Goal: Task Accomplishment & Management: Use online tool/utility

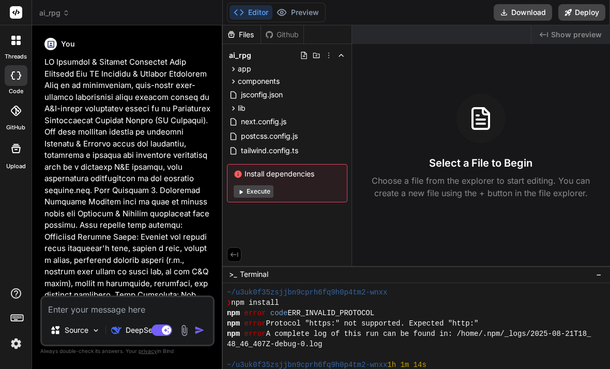
scroll to position [59, 0]
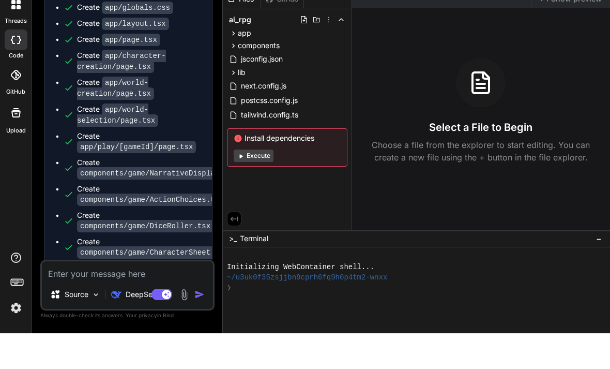
scroll to position [2870, 0]
click at [253, 185] on button "Execute" at bounding box center [254, 191] width 40 height 12
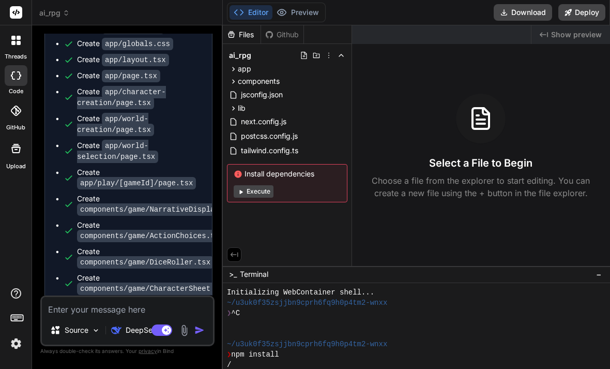
scroll to position [0, 0]
click at [587, 20] on button "Deploy" at bounding box center [581, 12] width 47 height 17
click at [580, 12] on button "Deploy" at bounding box center [581, 12] width 47 height 17
click at [595, 14] on button "Deploy" at bounding box center [581, 12] width 47 height 17
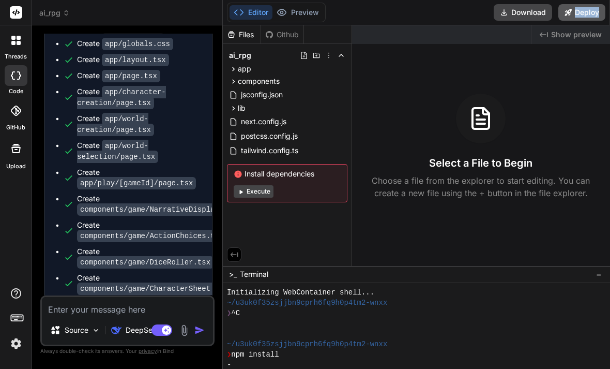
drag, startPoint x: 595, startPoint y: 14, endPoint x: 589, endPoint y: 14, distance: 6.2
click at [595, 14] on button "Deploy" at bounding box center [581, 12] width 47 height 17
click at [566, 10] on icon at bounding box center [568, 12] width 7 height 7
click at [576, 7] on button "Deploy" at bounding box center [581, 12] width 47 height 17
click at [573, 16] on button "Deploy" at bounding box center [581, 12] width 47 height 17
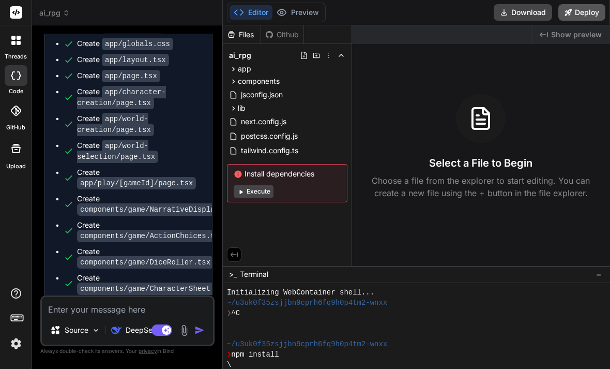
click at [572, 15] on button "Deploy" at bounding box center [581, 12] width 47 height 17
type textarea "x"
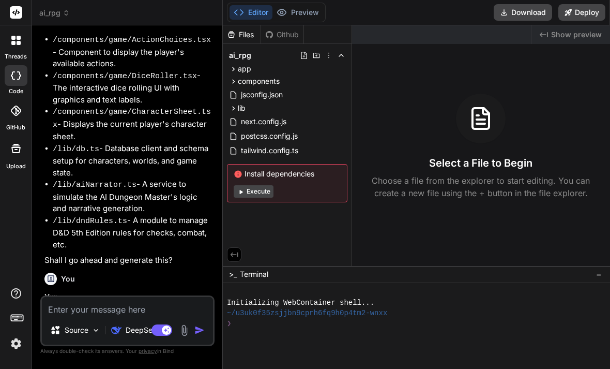
type textarea "x"
click at [589, 13] on button "Deploy" at bounding box center [581, 12] width 47 height 17
click at [570, 16] on icon at bounding box center [568, 12] width 7 height 7
click at [65, 17] on span "ai_rpg" at bounding box center [54, 13] width 31 height 10
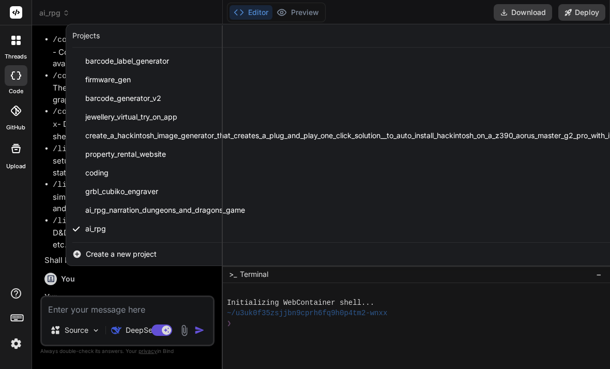
click at [125, 252] on span "Create a new project" at bounding box center [121, 254] width 71 height 10
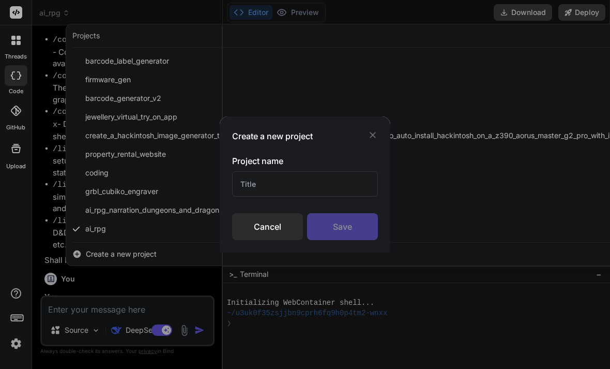
click at [275, 180] on input "text" at bounding box center [305, 183] width 146 height 25
type input "A"
type input "Fantasy Lands"
click at [339, 222] on div "Save" at bounding box center [342, 226] width 71 height 27
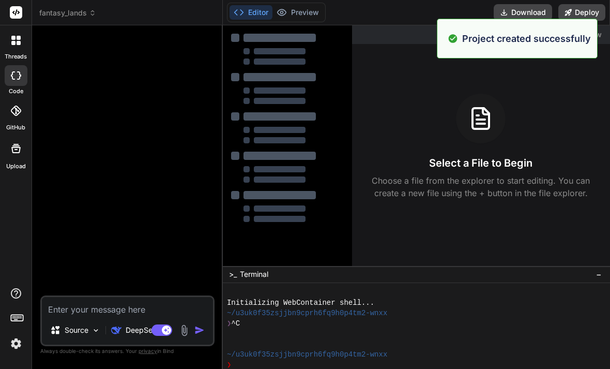
type textarea "x"
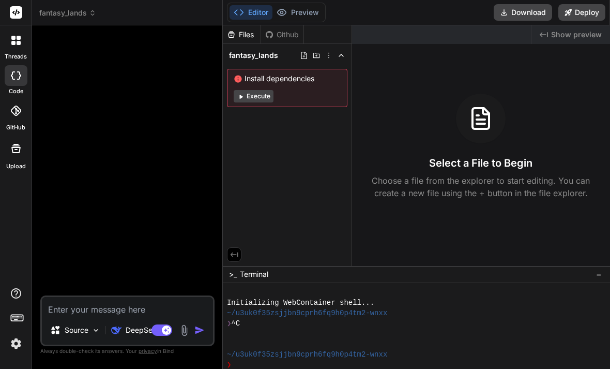
click at [134, 343] on html "threads code GitHub Upload fantasy_lands Created with Pixso. Bind AI Web Search…" at bounding box center [305, 184] width 610 height 369
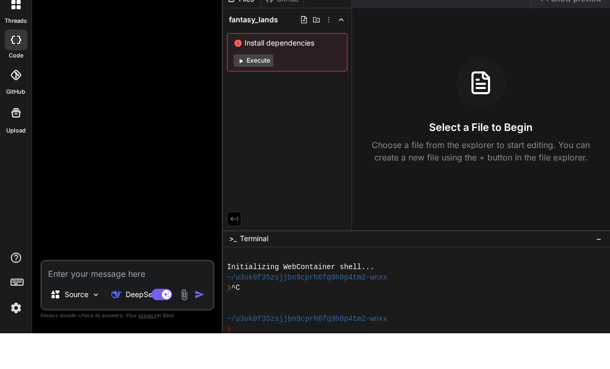
type textarea "C"
type textarea "x"
type textarea "Cr"
type textarea "x"
type textarea "Cre"
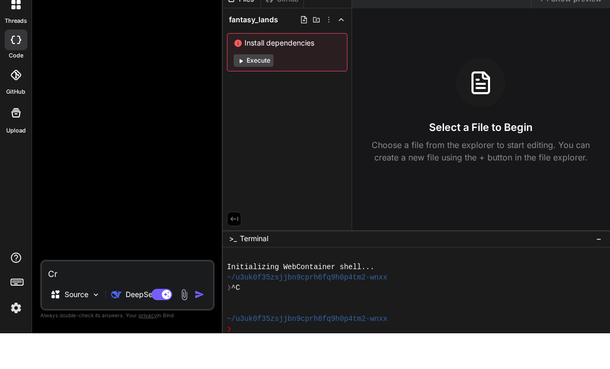
type textarea "x"
type textarea "Crea"
type textarea "x"
type textarea "Creat"
type textarea "x"
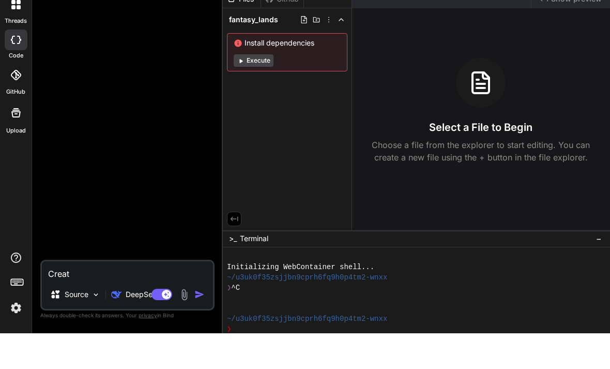
type textarea "Create"
type textarea "x"
type textarea "Create"
type textarea "x"
type textarea "Create a"
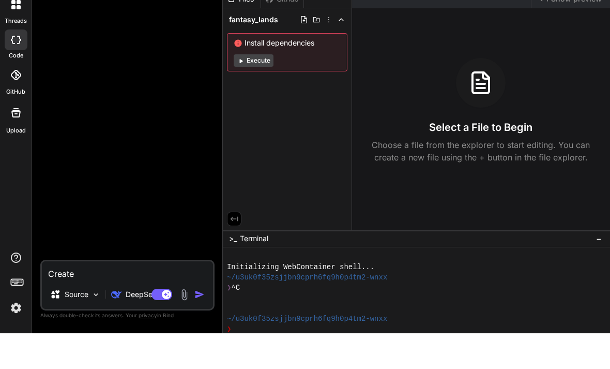
type textarea "x"
type textarea "Create a"
type textarea "x"
type textarea "Create a"
type textarea "x"
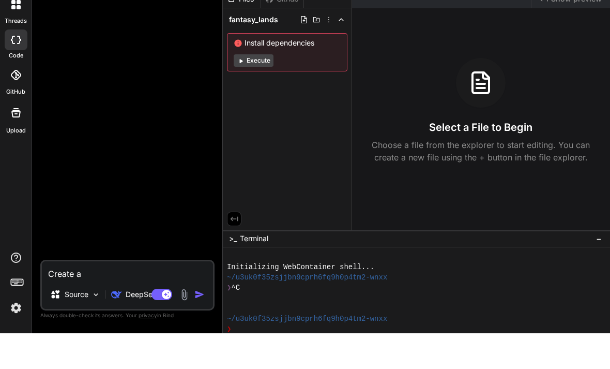
type textarea "Create an"
type textarea "x"
type textarea "Create an"
type textarea "x"
type textarea "Create an a"
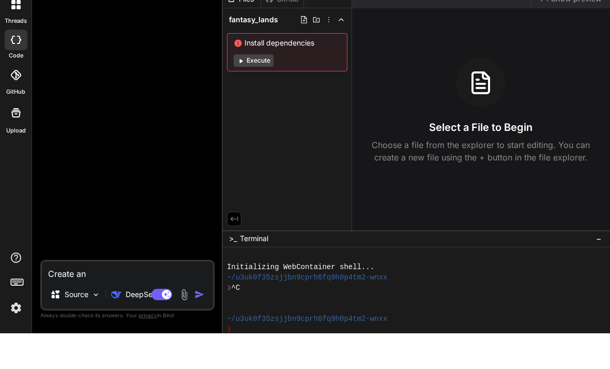
type textarea "x"
type textarea "Create an ai"
type textarea "x"
type textarea "Create an ai"
type textarea "x"
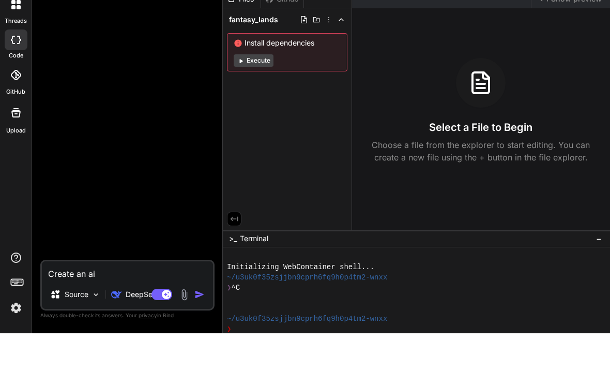
type textarea "Create an ai r"
type textarea "x"
type textarea "Create an ai re"
type textarea "x"
type textarea "Create an ai r"
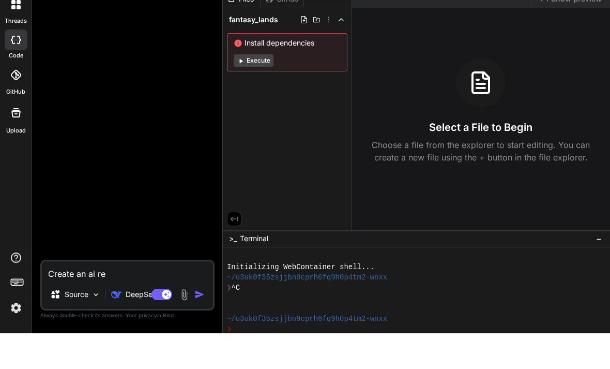
type textarea "x"
type textarea "Create an ai"
type textarea "x"
type textarea "Create an ai"
type textarea "x"
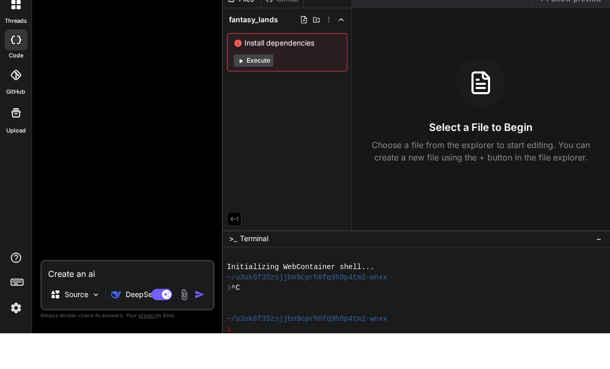
type textarea "Create an air"
type textarea "x"
type textarea "Create an aire"
type textarea "x"
type textarea "Create an airea"
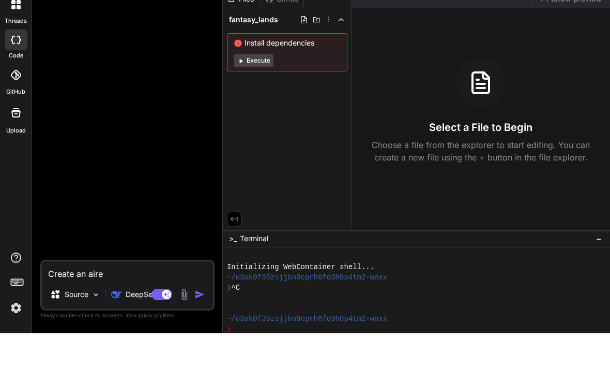
type textarea "x"
type textarea "Create an aireal"
type textarea "x"
type textarea "Create an aireals"
type textarea "x"
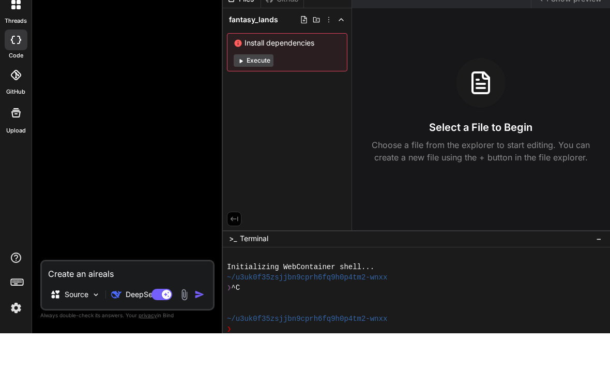
type textarea "Create an aireal"
type textarea "x"
type textarea "Create an airealm"
type textarea "x"
type textarea "Create an airealms"
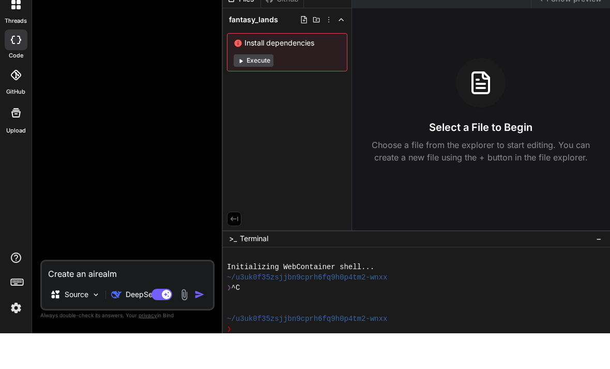
type textarea "x"
type textarea "Create an airealms,"
type textarea "x"
type textarea "Create an airealms,."
type textarea "x"
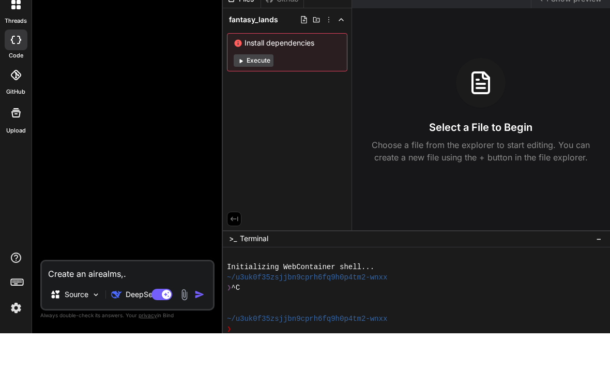
type textarea "Create an airealms,.c"
type textarea "x"
type textarea "Create an airealms,.co"
type textarea "x"
type textarea "Create an airealms,.c"
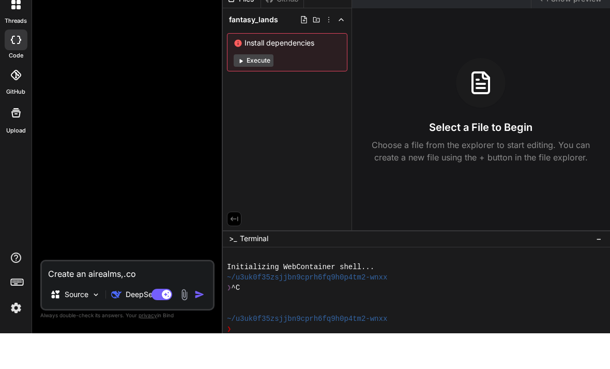
type textarea "x"
type textarea "Create an airealms,."
type textarea "x"
type textarea "Create an airealms,"
type textarea "x"
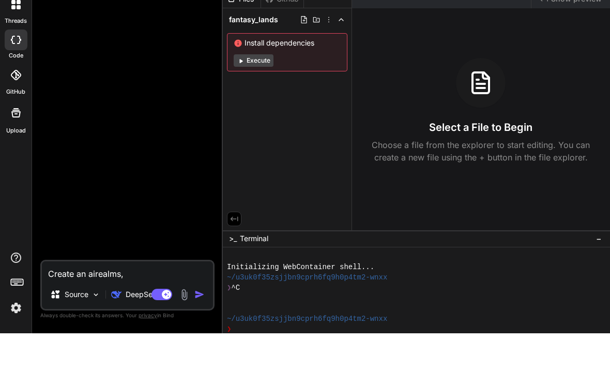
type textarea "Create an airealms"
type textarea "x"
type textarea "Create an airealms."
type textarea "x"
type textarea "Create an airealms.c"
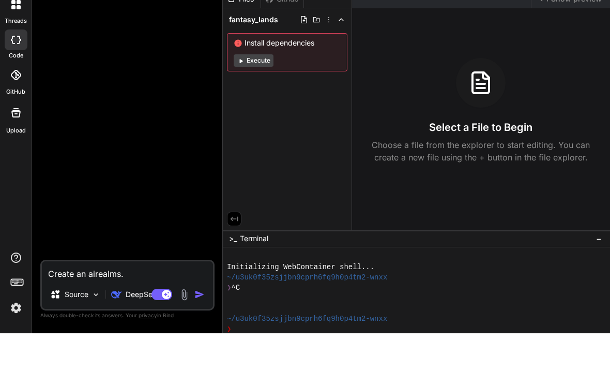
type textarea "x"
type textarea "Create an airealms.co"
type textarea "x"
type textarea "Create an airealms.com"
type textarea "x"
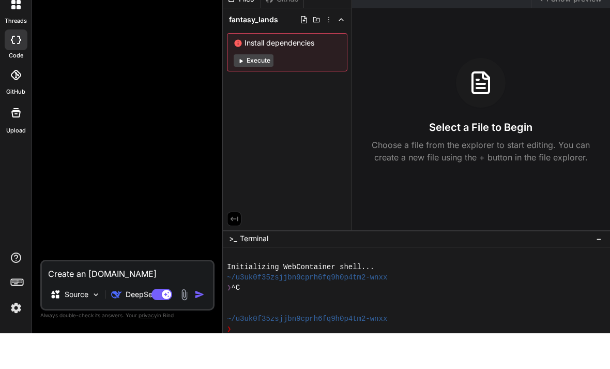
type textarea "Create an airealms.com"
type textarea "x"
type textarea "Create an airealms.com c"
type textarea "x"
type textarea "Create an airealms.com cl"
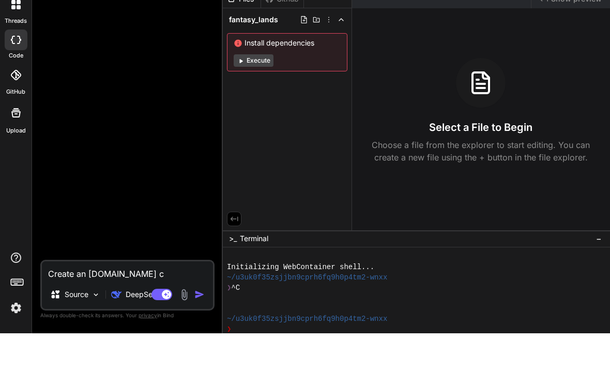
type textarea "x"
type textarea "Create an airealms.com clo"
type textarea "x"
type textarea "Create an airealms.com clon"
type textarea "x"
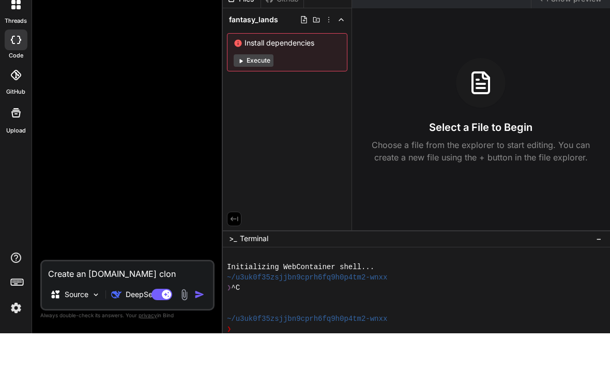
type textarea "Create an airealms.com clone"
type textarea "x"
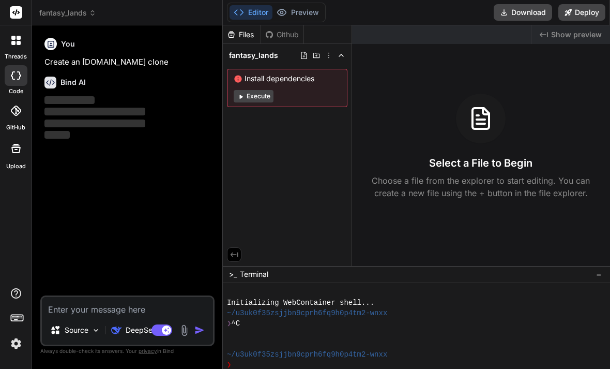
type textarea "x"
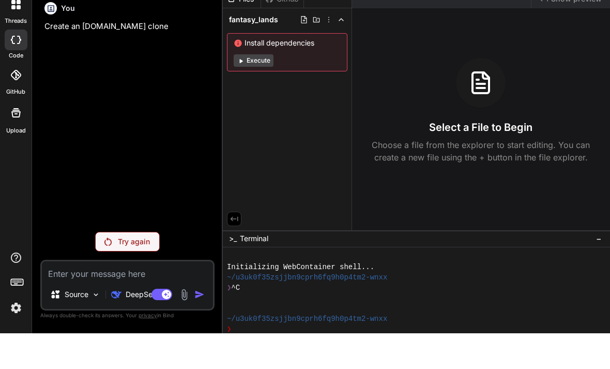
type textarea "C"
type textarea "x"
type textarea "Cr"
type textarea "x"
type textarea "Cre"
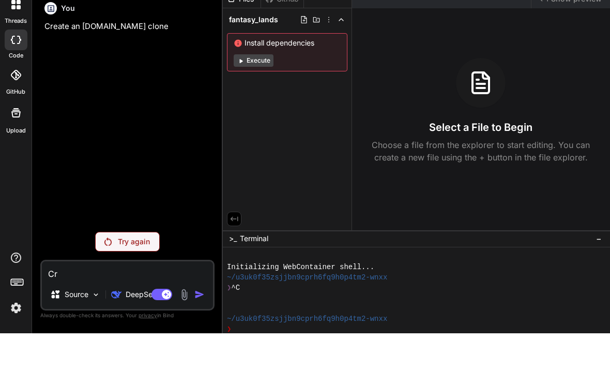
type textarea "x"
type textarea "Crea"
type textarea "x"
type textarea "Creat"
type textarea "x"
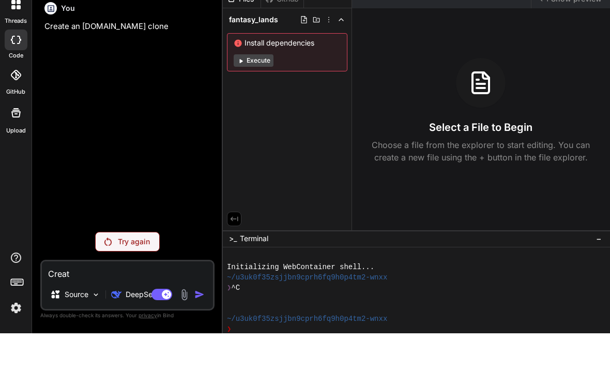
type textarea "Create"
type textarea "x"
type textarea "Create"
type textarea "x"
type textarea "Create a"
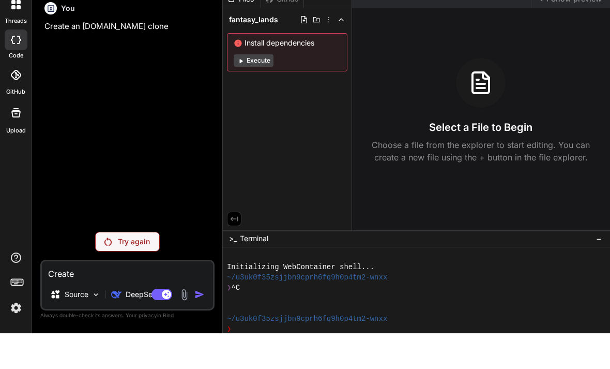
type textarea "x"
type textarea "Create an"
type textarea "x"
type textarea "Create an"
type textarea "x"
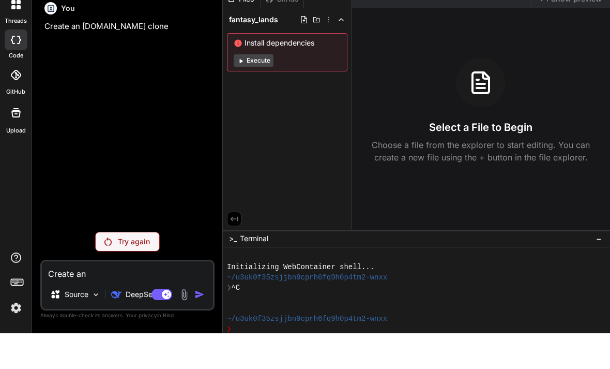
type textarea "Create an a"
type textarea "x"
type textarea "Create an ai"
type textarea "x"
type textarea "Create an air"
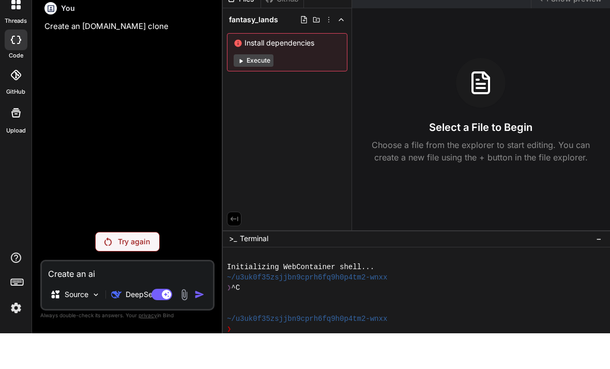
type textarea "x"
type textarea "Create an aire"
type textarea "x"
type textarea "Create an airea"
type textarea "x"
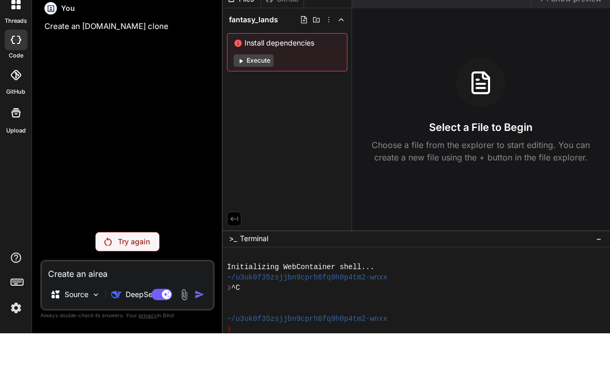
type textarea "Create an aireal"
type textarea "x"
type textarea "Create an airealm"
type textarea "x"
type textarea "Create an airealm"
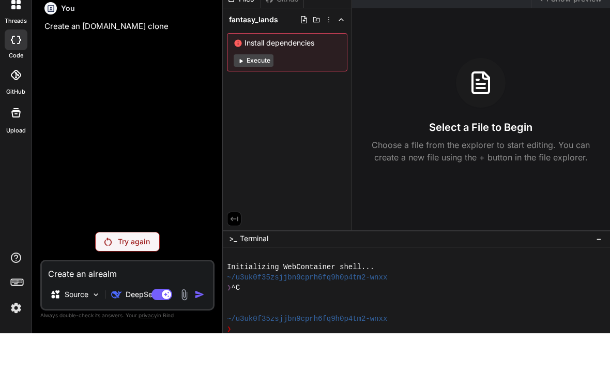
type textarea "x"
type textarea "Create an airealm"
type textarea "x"
type textarea "Create an airealm."
type textarea "x"
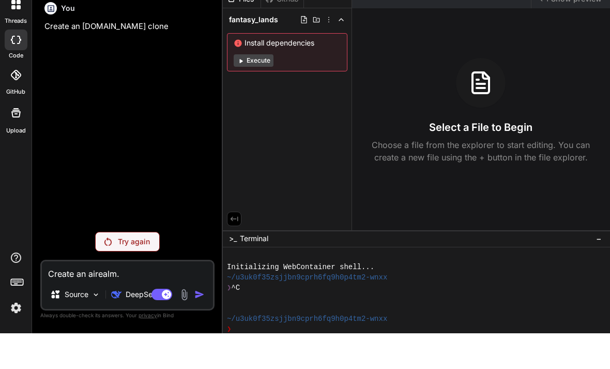
type textarea "Create an airealm.c"
type textarea "x"
type textarea "Create an airealm.co"
type textarea "x"
type textarea "Create an airealm.com"
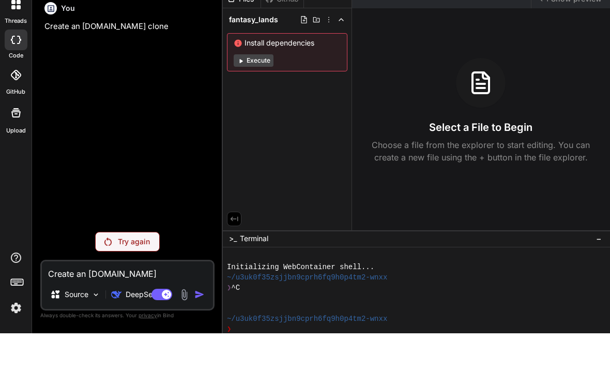
type textarea "x"
type textarea "Create an airealm.com"
type textarea "x"
type textarea "Create an airealm.com c"
type textarea "x"
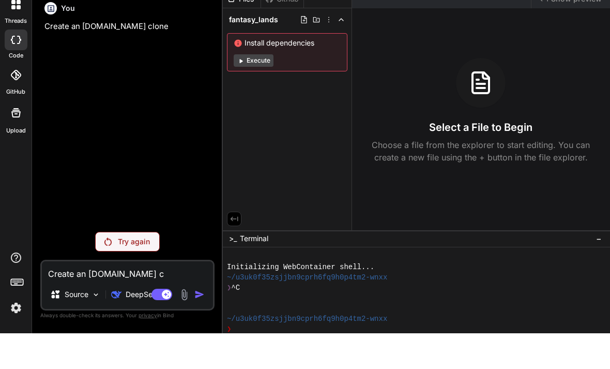
type textarea "Create an airealm.com cl"
type textarea "x"
type textarea "Create an airealm.com clo"
type textarea "x"
type textarea "Create an airealm.com clon"
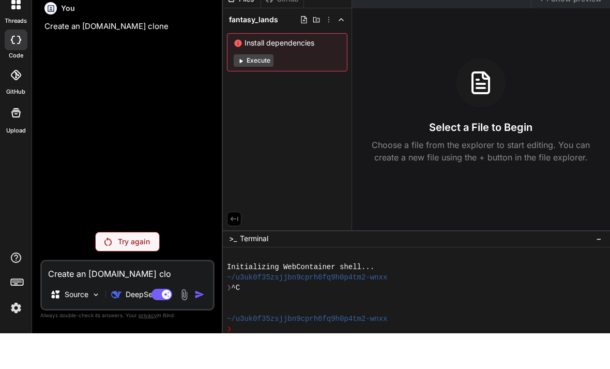
type textarea "x"
type textarea "Create an airealm.com clone"
type textarea "x"
type textarea "Create an airealm.com clone"
type textarea "x"
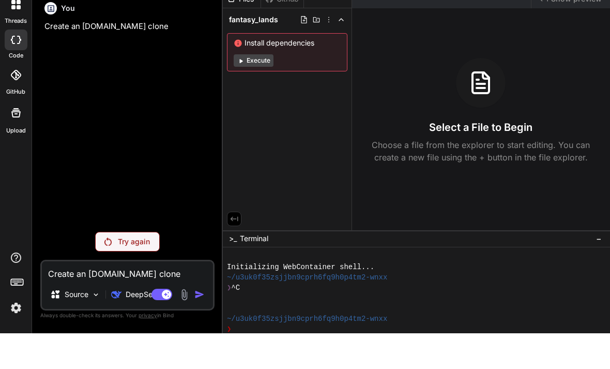
type textarea "Create an airealm.com clone w"
type textarea "x"
type textarea "Create an airealm.com clone wi"
type textarea "x"
type textarea "Create an airealm.com clone wit"
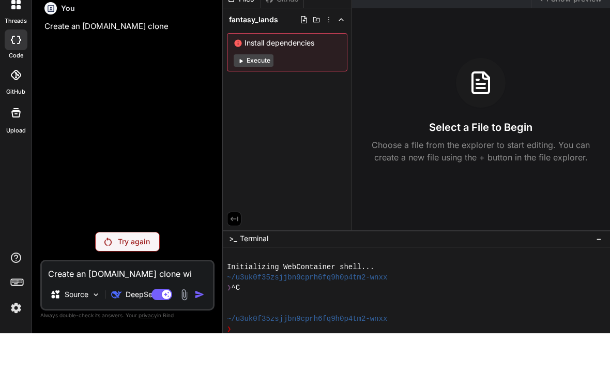
type textarea "x"
type textarea "Create an airealm.com clone with"
type textarea "x"
type textarea "Create an airealm.com clone with"
type textarea "x"
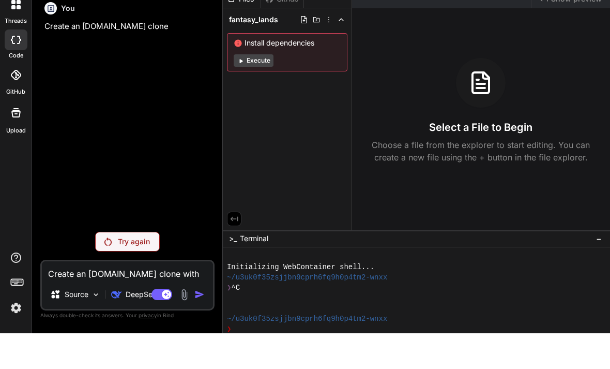
type textarea "Create an airealm.com clone with a"
type textarea "x"
type textarea "Create an airealm.com clone with al"
type textarea "x"
type textarea "Create an airealm.com clone with all"
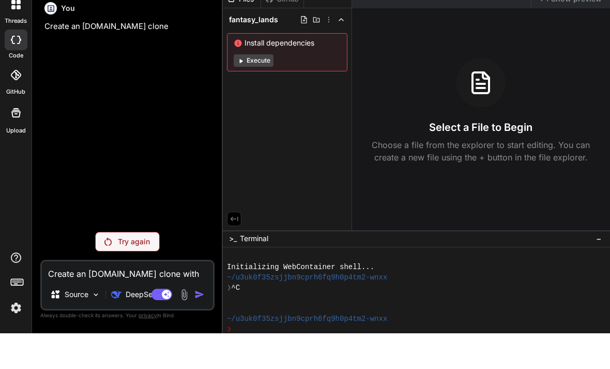
type textarea "x"
type textarea "Create an airealm.com clone with all"
type textarea "x"
type textarea "Create an airealm.com clone with all t"
type textarea "x"
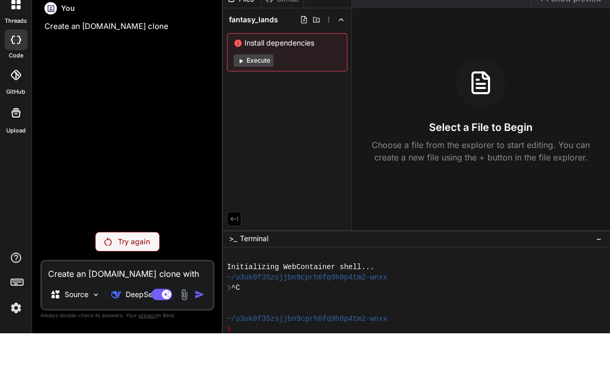
type textarea "Create an airealm.com clone with all th"
type textarea "x"
type textarea "Create an airealm.com clone with all the"
type textarea "x"
type textarea "Create an airealm.com clone with all the"
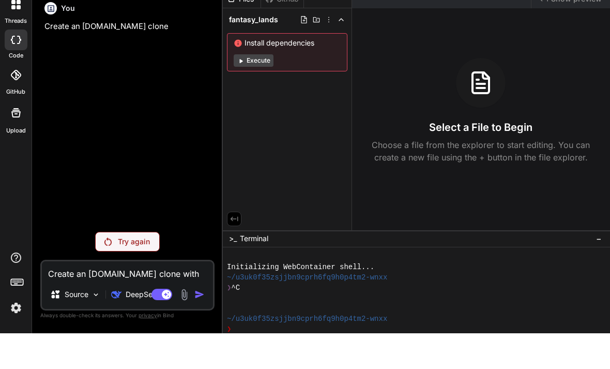
type textarea "x"
type textarea "Create an airealm.com clone with all the f"
type textarea "x"
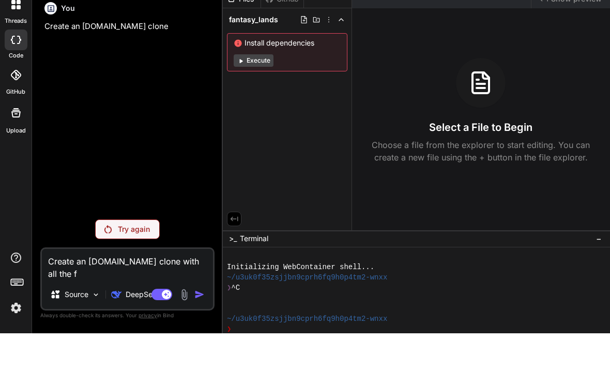
type textarea "Create an airealm.com clone with all the fu"
type textarea "x"
type textarea "Create an airealm.com clone with all the fun"
type textarea "x"
type textarea "Create an airealm.com clone with all the func"
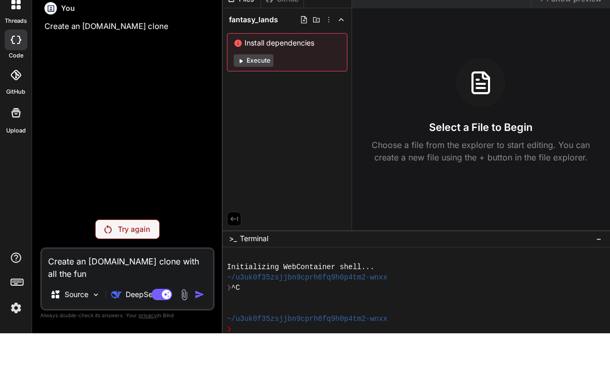
type textarea "x"
type textarea "Create an airealm.com clone with all the funct"
type textarea "x"
type textarea "Create an airealm.com clone with all the functi"
type textarea "x"
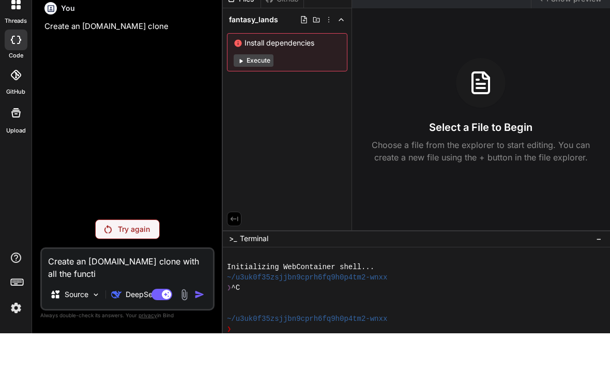
type textarea "Create an airealm.com clone with all the functio"
type textarea "x"
type textarea "Create an airealm.com clone with all the function"
type textarea "x"
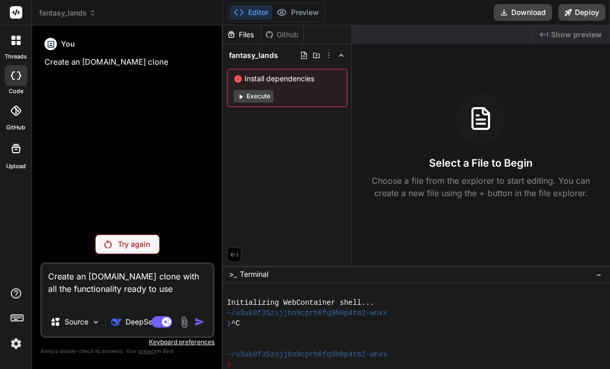
click at [170, 288] on textarea "Create an [DOMAIN_NAME] clone with all the functionality ready to use" at bounding box center [127, 285] width 171 height 43
click at [170, 287] on textarea "Create an [DOMAIN_NAME] clone with all the functionality ready to use" at bounding box center [127, 285] width 171 height 43
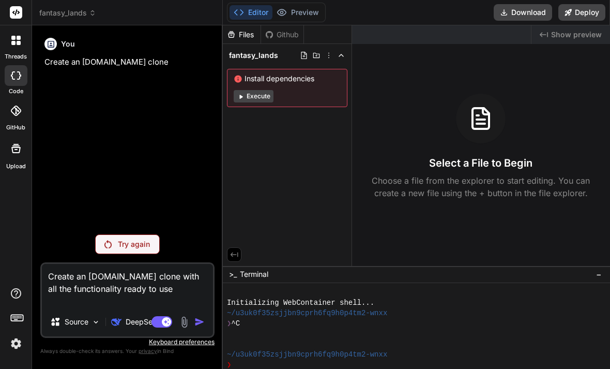
click at [170, 287] on textarea "Create an [DOMAIN_NAME] clone with all the functionality ready to use" at bounding box center [127, 285] width 171 height 43
click at [160, 288] on textarea "Create an [DOMAIN_NAME] clone with all the functionality ready to use" at bounding box center [127, 285] width 171 height 43
drag, startPoint x: 154, startPoint y: 288, endPoint x: 86, endPoint y: 259, distance: 73.5
click at [38, 226] on div "Bind AI Web Search Created with Pixso. Code Generator You Create an airealms.co…" at bounding box center [127, 196] width 191 height 343
click at [160, 293] on textarea "Create an [DOMAIN_NAME] clone with all the functionality ready to use" at bounding box center [127, 285] width 171 height 43
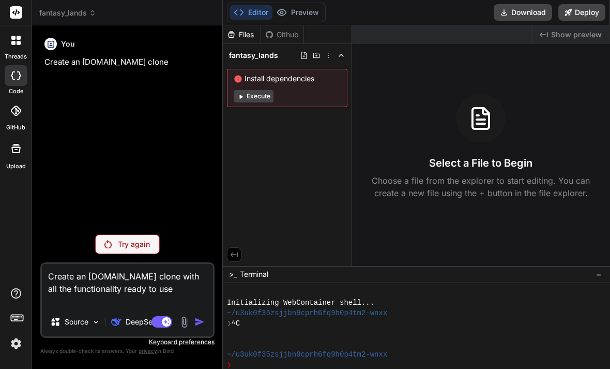
drag, startPoint x: 156, startPoint y: 292, endPoint x: 1, endPoint y: 222, distance: 170.1
click at [1, 222] on div "threads code GitHub Upload fantasy_lands Created with Pixso. Bind AI Web Search…" at bounding box center [305, 184] width 610 height 369
click at [135, 220] on div "You Create an airealms.com clone" at bounding box center [128, 130] width 172 height 192
click at [132, 239] on p "Try again" at bounding box center [134, 244] width 32 height 10
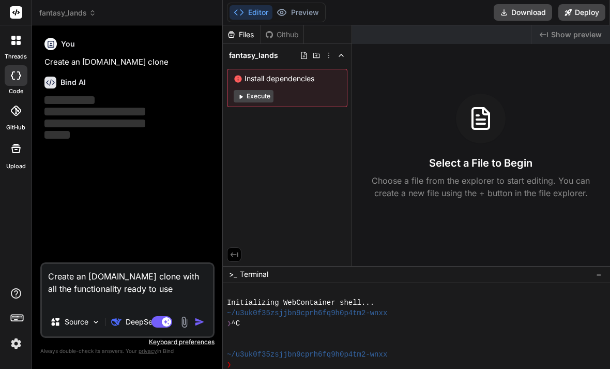
click at [160, 291] on textarea "Create an [DOMAIN_NAME] clone with all the functionality ready to use" at bounding box center [127, 285] width 171 height 43
click at [204, 325] on img "button" at bounding box center [199, 321] width 10 height 10
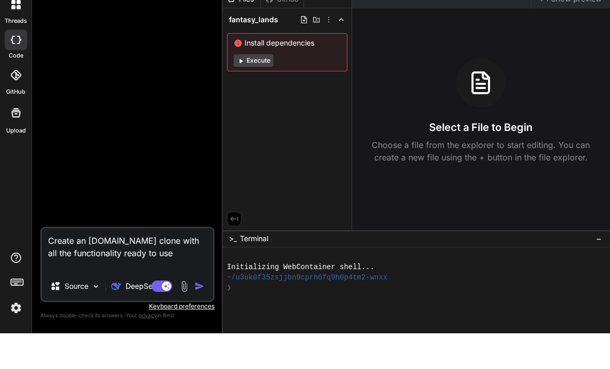
click at [203, 316] on img "button" at bounding box center [199, 321] width 10 height 10
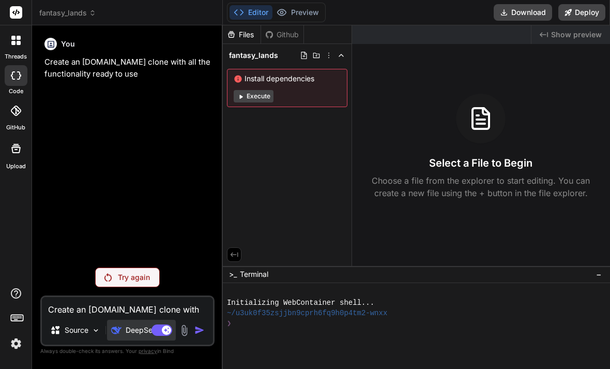
click at [126, 329] on p "DeepSeek R.." at bounding box center [149, 330] width 46 height 10
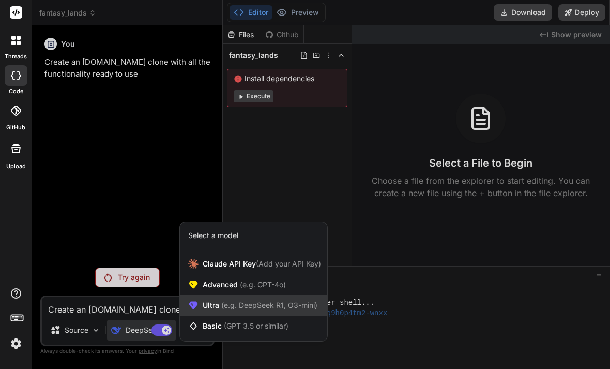
click at [275, 307] on span "(e.g. DeepSeek R1, O3-mini)" at bounding box center [268, 304] width 98 height 9
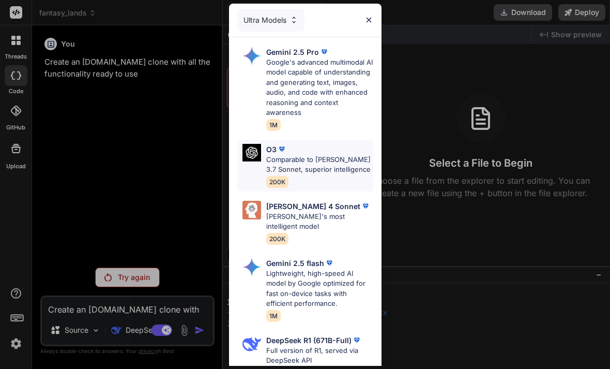
click at [307, 162] on p "Comparable to [PERSON_NAME] 3.7 Sonnet, superior intelligence" at bounding box center [319, 165] width 107 height 20
type textarea "x"
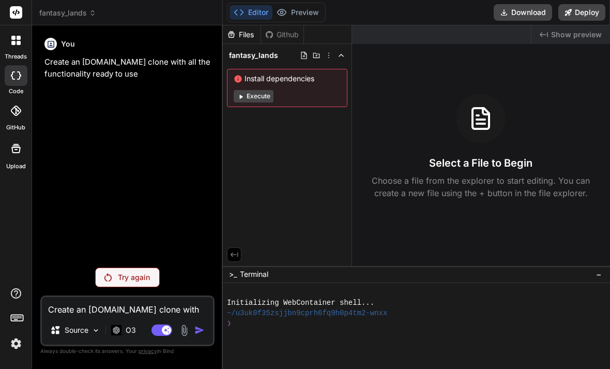
click at [139, 306] on div "Create an [DOMAIN_NAME] clone with all the functionality ready to use Source O3…" at bounding box center [127, 320] width 174 height 51
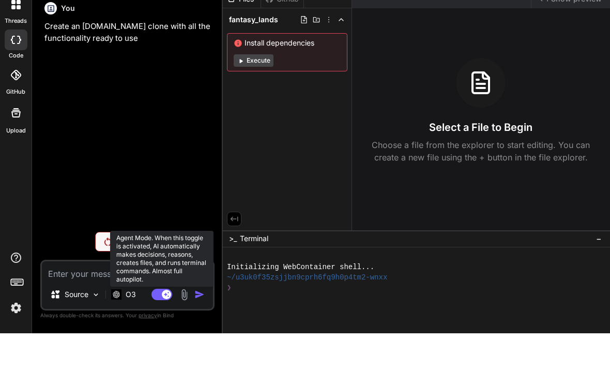
paste textarea "Create an [DOMAIN_NAME] clone with all the functionality ready to use"
type textarea "Create an [DOMAIN_NAME] clone with all the functionality ready to use"
type textarea "x"
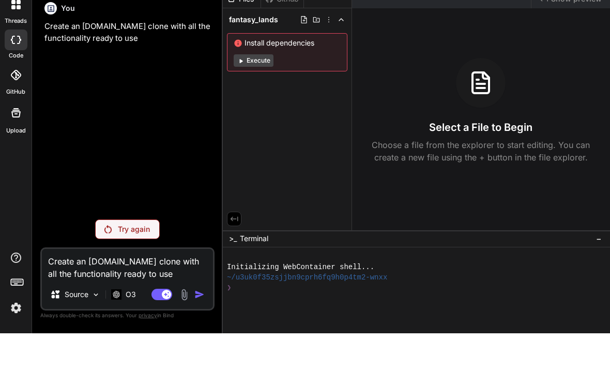
type textarea "Create an [DOMAIN_NAME] clone with all the functionality ready to use"
click at [146, 260] on p "Try again" at bounding box center [134, 265] width 32 height 10
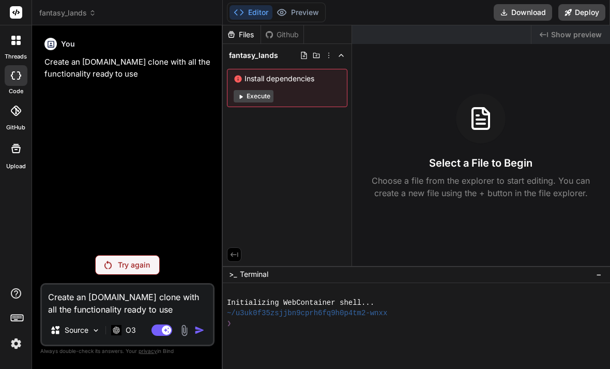
click at [140, 270] on p "Try again" at bounding box center [134, 265] width 32 height 10
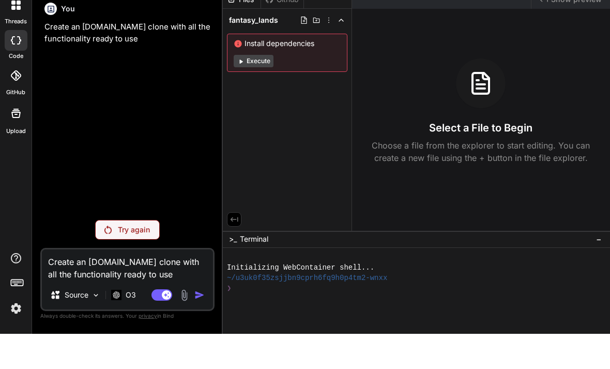
scroll to position [34, 0]
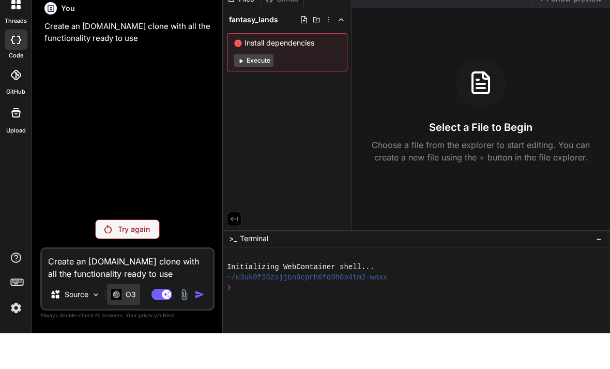
click at [132, 325] on p "O3" at bounding box center [131, 330] width 10 height 10
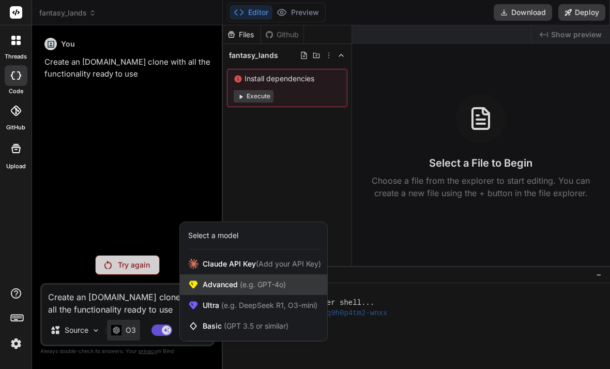
click at [256, 284] on span "(e.g. GPT-4o)" at bounding box center [262, 284] width 48 height 9
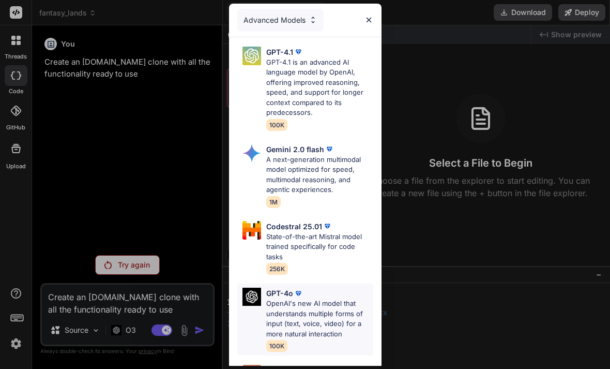
scroll to position [0, 0]
click at [268, 32] on div "Advanced Models" at bounding box center [280, 20] width 86 height 23
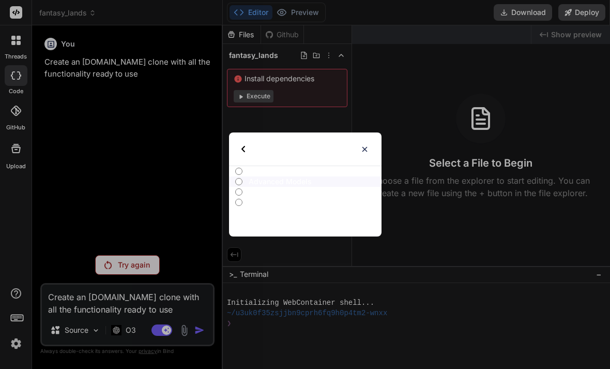
click at [243, 152] on img at bounding box center [243, 149] width 4 height 6
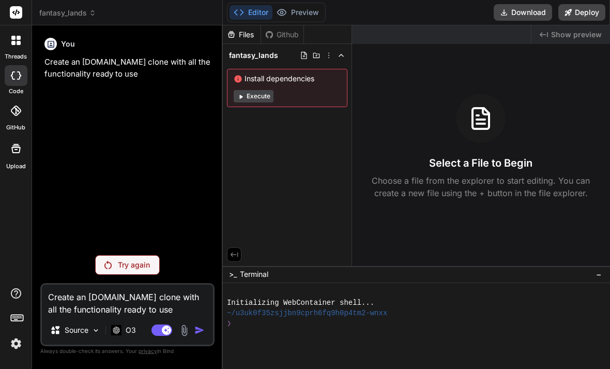
click at [24, 40] on div at bounding box center [16, 40] width 22 height 22
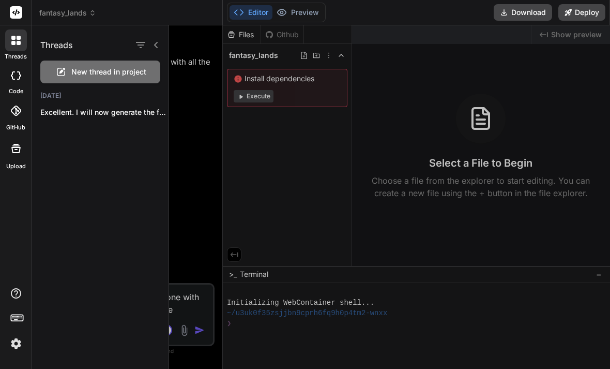
click at [133, 74] on span "New thread in project" at bounding box center [108, 72] width 75 height 10
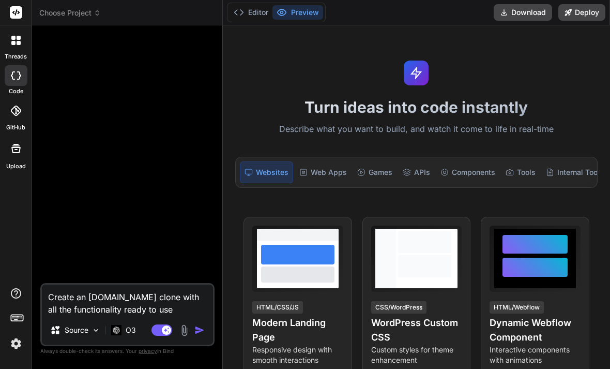
scroll to position [34, 0]
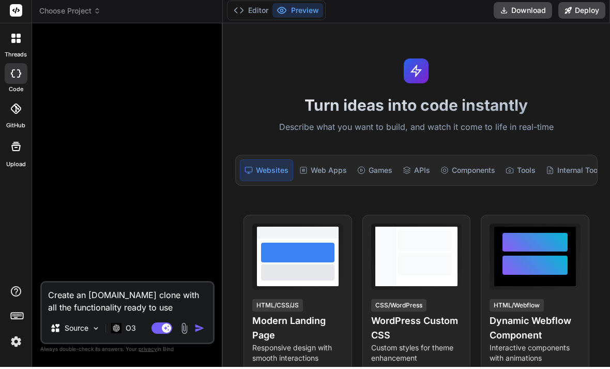
click at [173, 342] on div "Create an airealm.com clone with all the functionality ready to use Source O3 A…" at bounding box center [127, 314] width 174 height 63
click at [120, 334] on div "O3" at bounding box center [123, 330] width 33 height 21
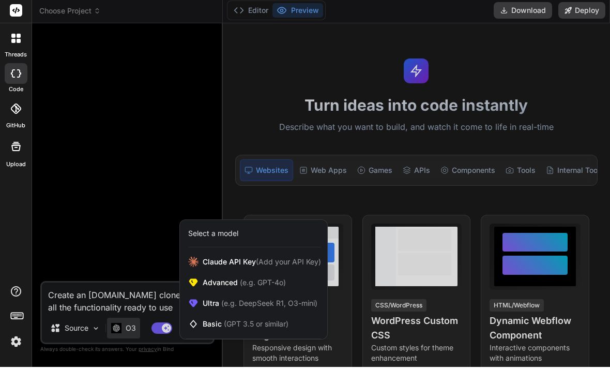
scroll to position [0, 0]
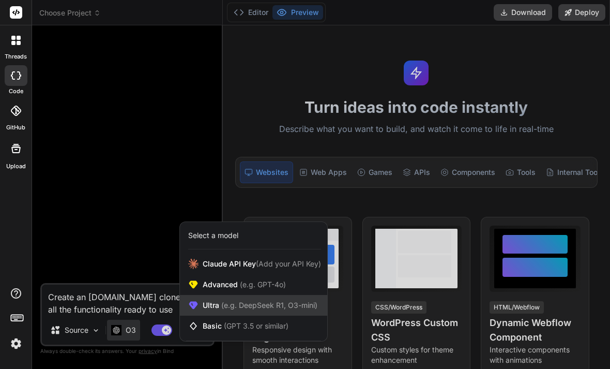
click at [275, 309] on span "(e.g. DeepSeek R1, O3-mini)" at bounding box center [268, 304] width 98 height 9
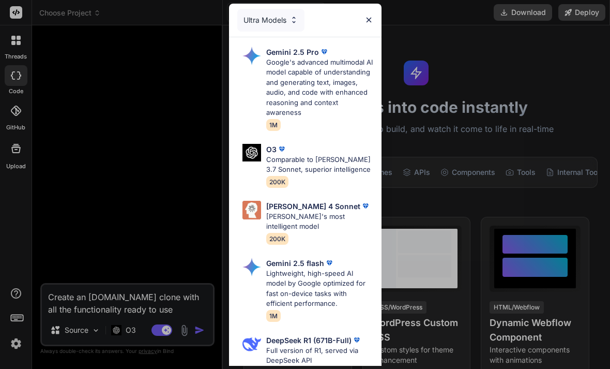
click at [323, 101] on p "Google's advanced multimodal AI model capable of understanding and generating t…" at bounding box center [319, 87] width 107 height 61
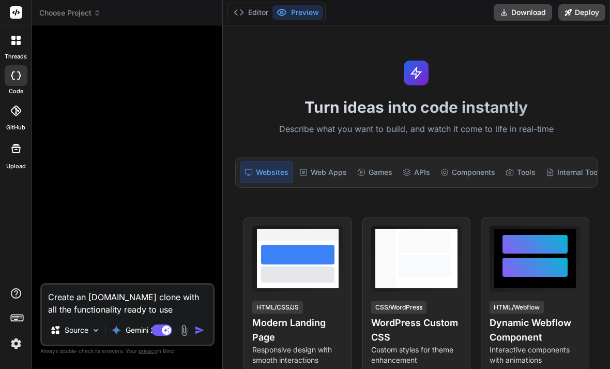
click at [201, 335] on img "button" at bounding box center [199, 330] width 10 height 10
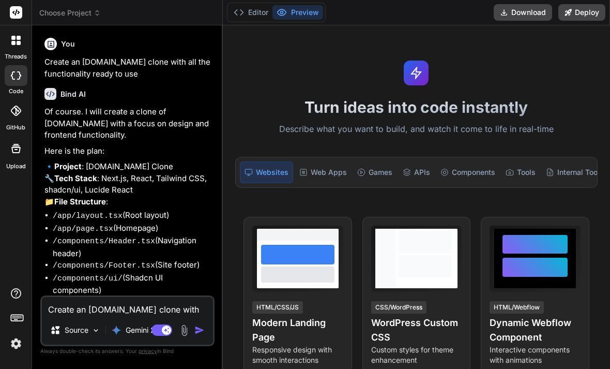
type textarea "x"
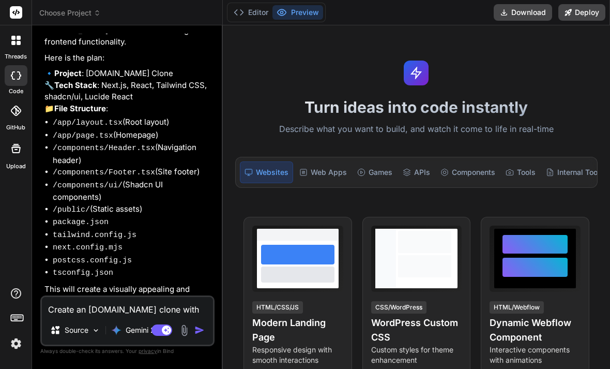
scroll to position [93, 0]
click at [100, 309] on div "Create an airealm.com clone with all the functionality ready to use Source Gemi…" at bounding box center [127, 320] width 174 height 51
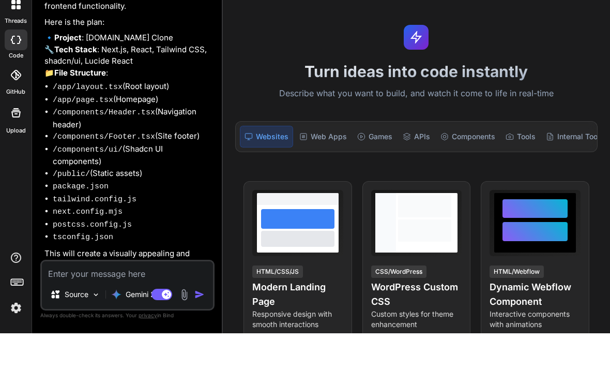
type textarea "A"
type textarea "x"
type textarea "Ad"
type textarea "x"
type textarea "Add"
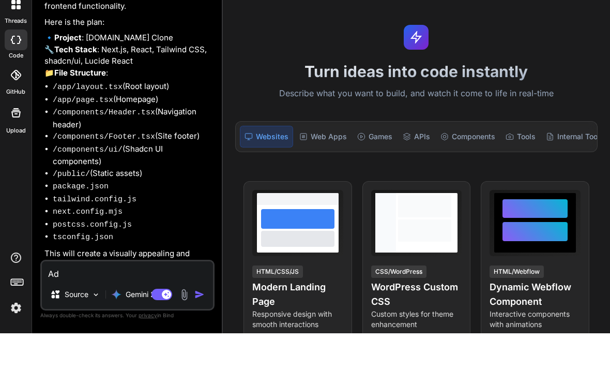
type textarea "x"
type textarea "Add"
type textarea "x"
type textarea "Add a"
type textarea "x"
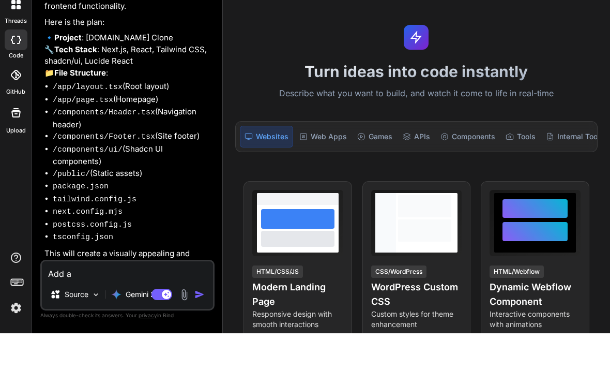
type textarea "Add a"
type textarea "x"
type textarea "Add a f"
type textarea "x"
type textarea "Add a fu"
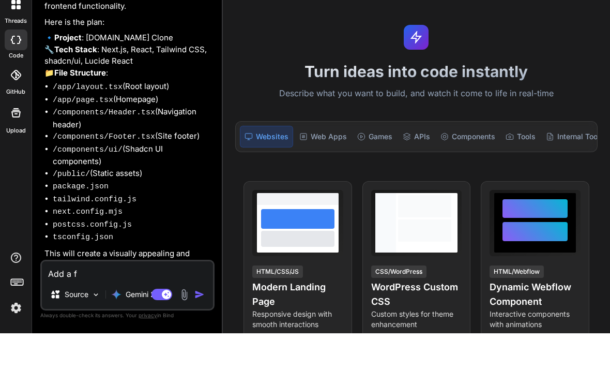
type textarea "x"
type textarea "Add a fun"
type textarea "x"
type textarea "Add a func"
type textarea "x"
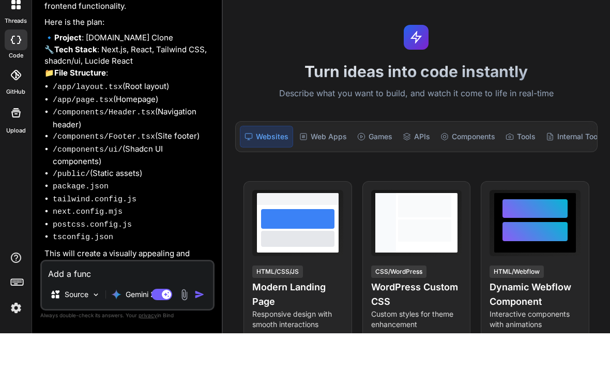
type textarea "Add a funct"
type textarea "x"
type textarea "Add a functi"
type textarea "x"
type textarea "Add a functio"
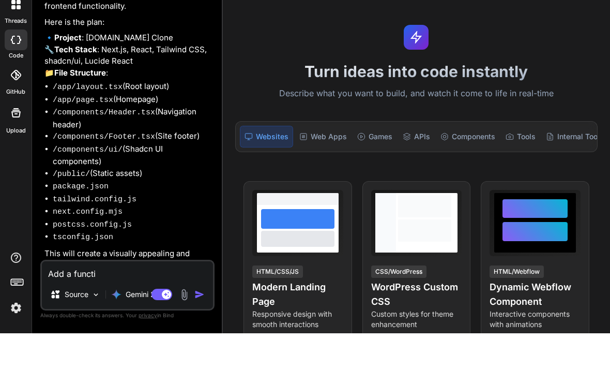
type textarea "x"
type textarea "Add a function"
type textarea "x"
type textarea "Add a functio"
type textarea "x"
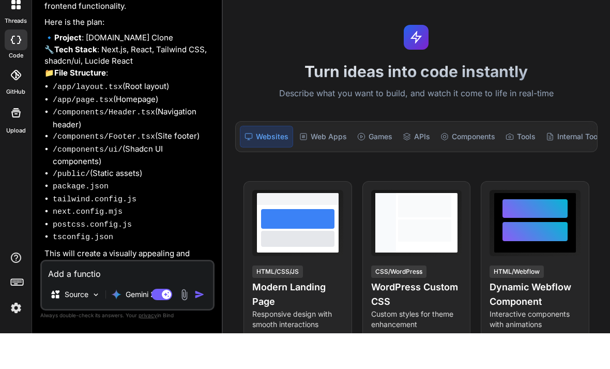
type textarea "Add a functi"
type textarea "x"
type textarea "Add a funct"
type textarea "x"
type textarea "Add a func"
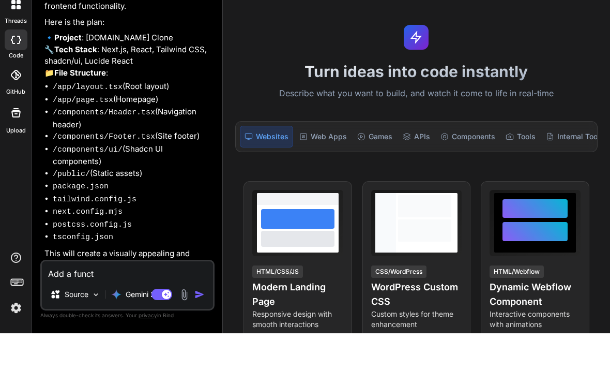
type textarea "x"
type textarea "Add a fun"
type textarea "x"
type textarea "Add a fu"
type textarea "x"
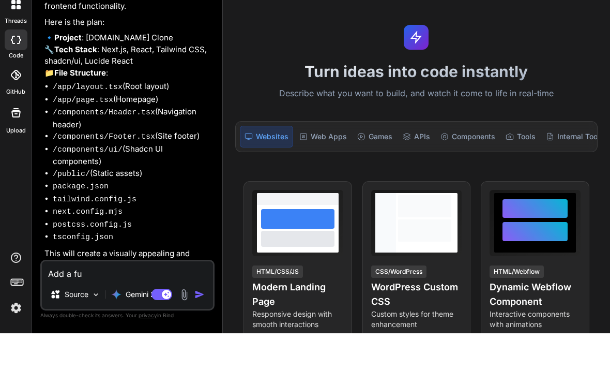
type textarea "Add a f"
type textarea "x"
type textarea "Add a"
type textarea "x"
type textarea "Add a"
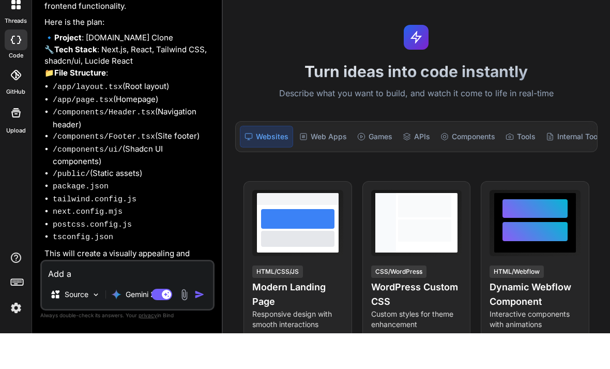
type textarea "x"
type textarea "Add"
type textarea "x"
type textarea "Add"
type textarea "x"
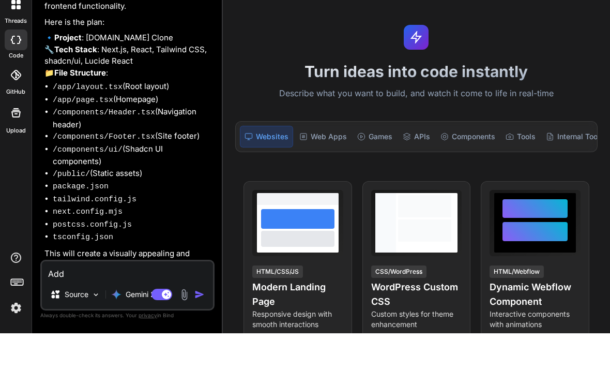
type textarea "Add"
type textarea "x"
type textarea "Add f"
type textarea "x"
type textarea "Add fu"
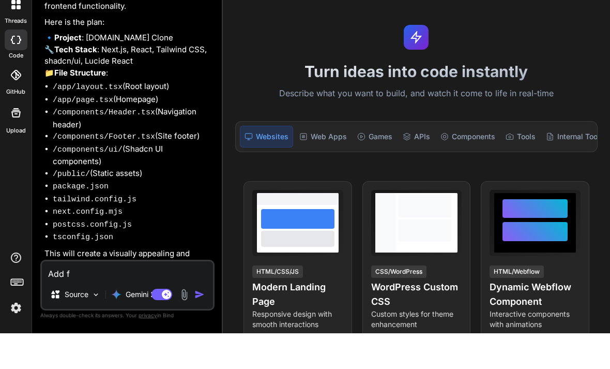
type textarea "x"
type textarea "Add ful"
type textarea "x"
type textarea "Add full"
type textarea "x"
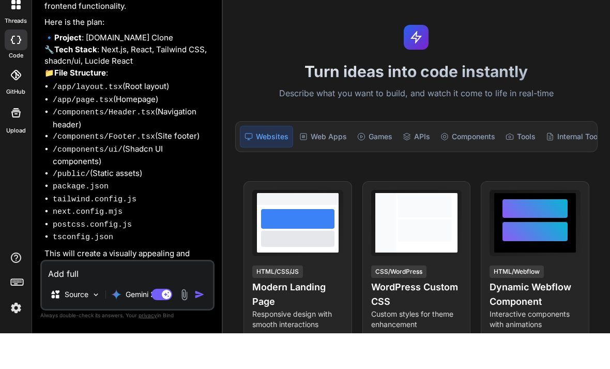
type textarea "Add full"
type textarea "x"
type textarea "Add full f"
type textarea "x"
type textarea "Add full fa"
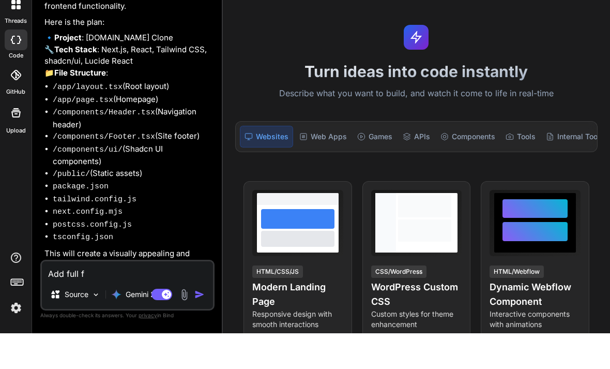
type textarea "x"
type textarea "Add full fan"
type textarea "x"
type textarea "Add full fanc"
type textarea "x"
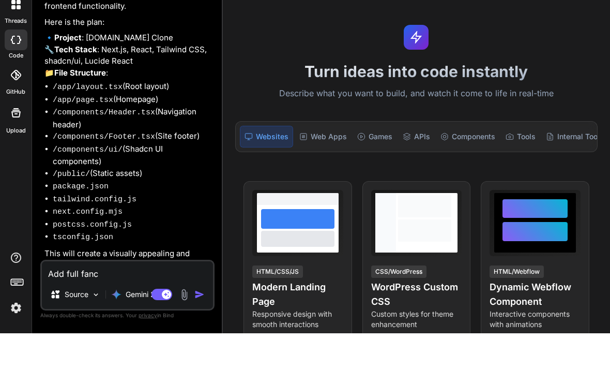
type textarea "Add full fanct"
type textarea "x"
type textarea "Add full fancti"
type textarea "x"
type textarea "Add full fanctio"
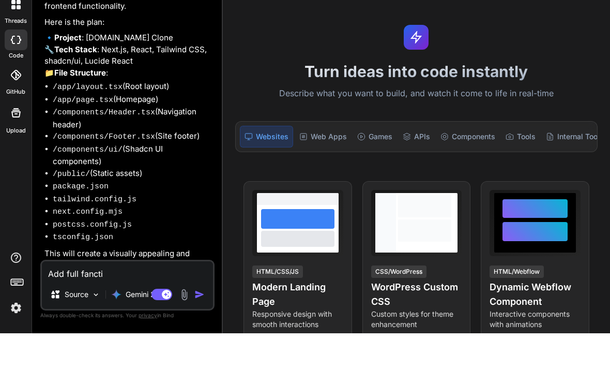
type textarea "x"
type textarea "Add full fanction"
type textarea "x"
type textarea "Add full fanctiona"
type textarea "x"
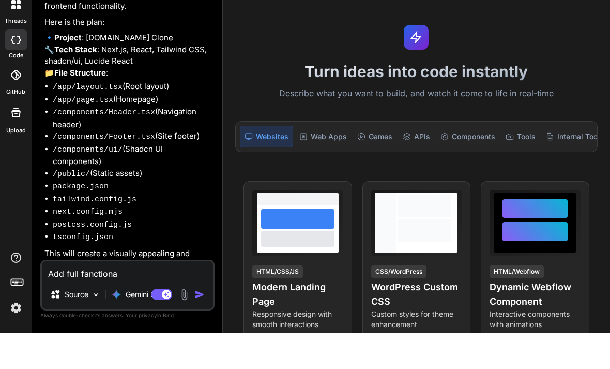
type textarea "Add full fanctional"
type textarea "x"
type textarea "Add full fanctionali"
type textarea "x"
type textarea "Add full fanctionalit"
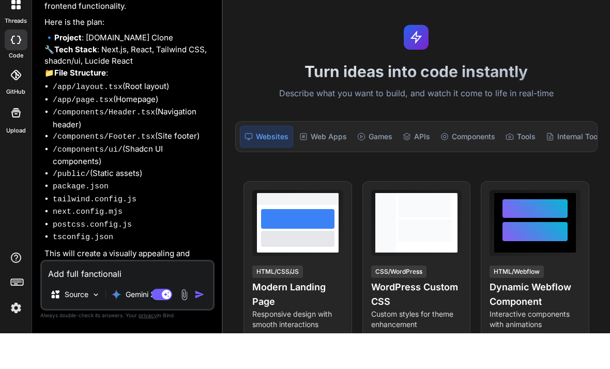
type textarea "x"
type textarea "Add full fanctionality"
type textarea "x"
type textarea "Add full fanctionality"
type textarea "x"
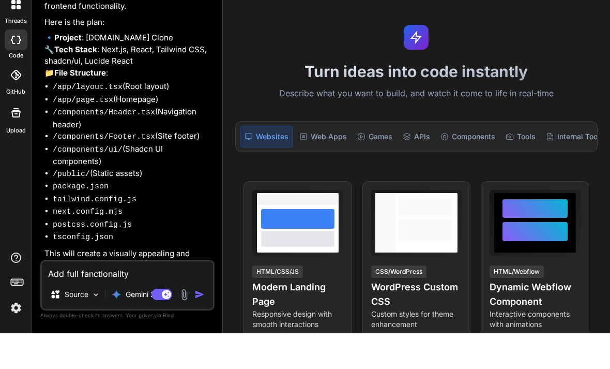
type textarea "Add full fanctionality"
type textarea "x"
type textarea "Add full fanctionalit"
type textarea "x"
type textarea "Add full fanctionali"
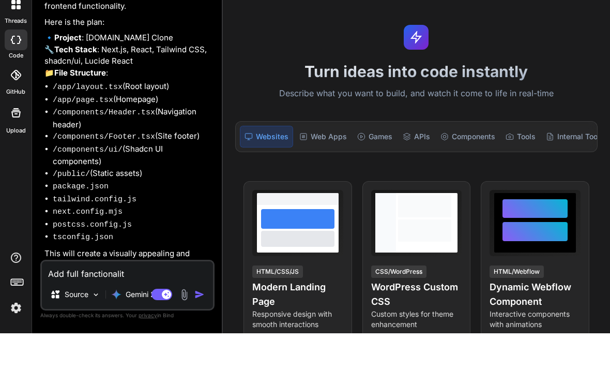
type textarea "x"
type textarea "Add full fanctional"
type textarea "x"
type textarea "Add full fanctiona"
type textarea "x"
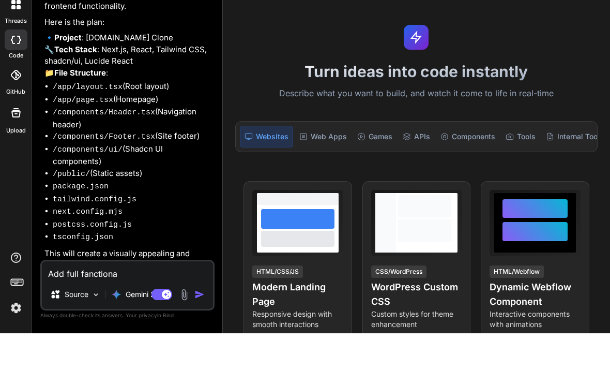
type textarea "Add full fanction"
type textarea "x"
type textarea "Add full fanctio"
type textarea "x"
type textarea "Add full fancti"
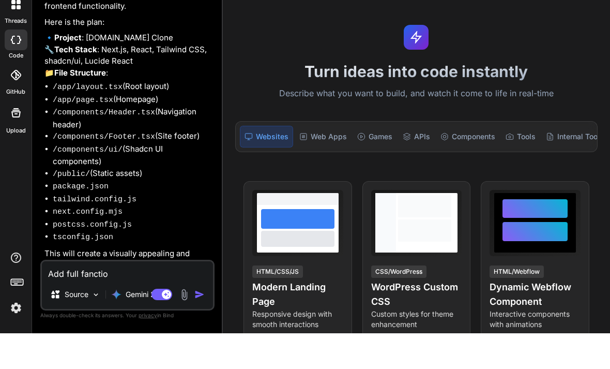
type textarea "x"
type textarea "Add full fanct"
type textarea "x"
type textarea "Add full fanc"
type textarea "x"
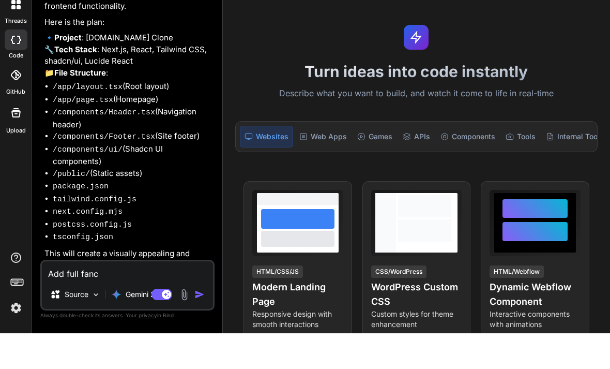
type textarea "Add full fan"
type textarea "x"
type textarea "Add full fa"
type textarea "x"
type textarea "Add full f"
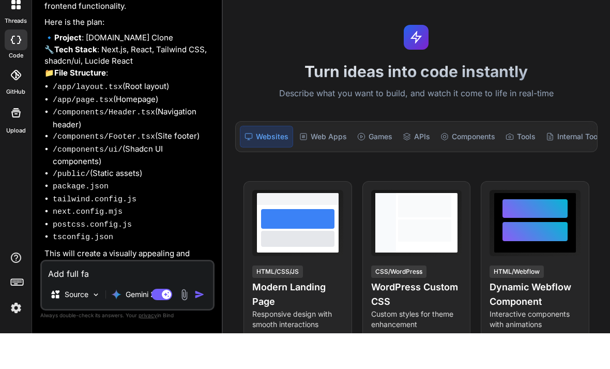
type textarea "x"
type textarea "Add full fu"
type textarea "x"
type textarea "Add full fun"
type textarea "x"
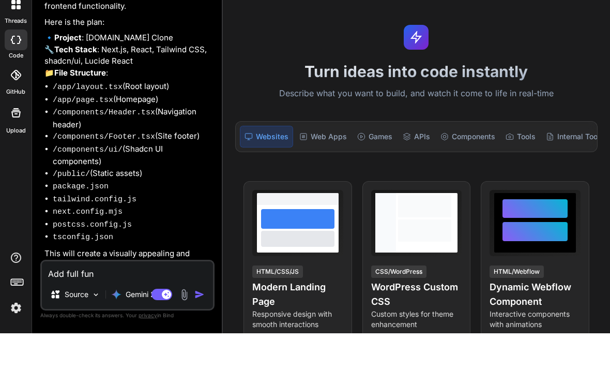
type textarea "Add full func"
type textarea "x"
type textarea "Add full funct"
type textarea "x"
type textarea "Add full functu"
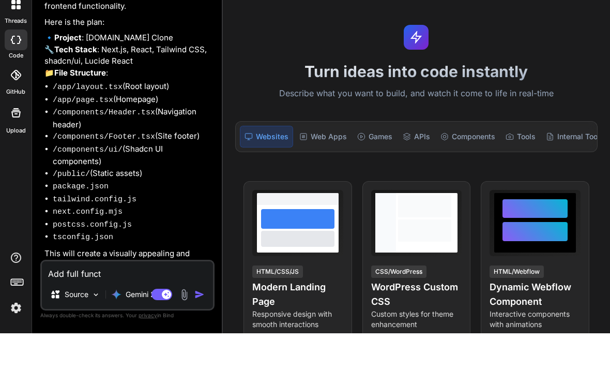
type textarea "x"
type textarea "Add full funct"
type textarea "x"
type textarea "Add full functi"
type textarea "x"
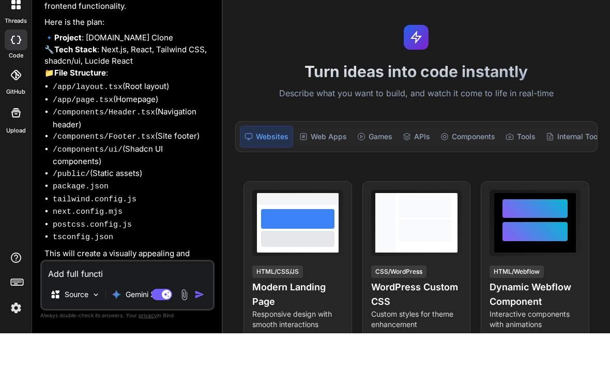
type textarea "Add full functio"
type textarea "x"
type textarea "Add full function"
type textarea "x"
type textarea "Add full functiona"
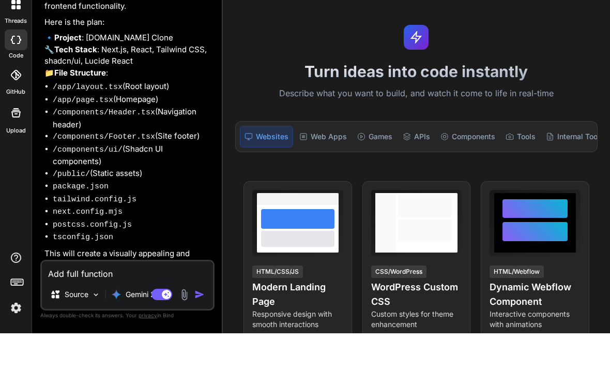
type textarea "x"
type textarea "Add full functional"
type textarea "x"
type textarea "Add full functionali"
type textarea "x"
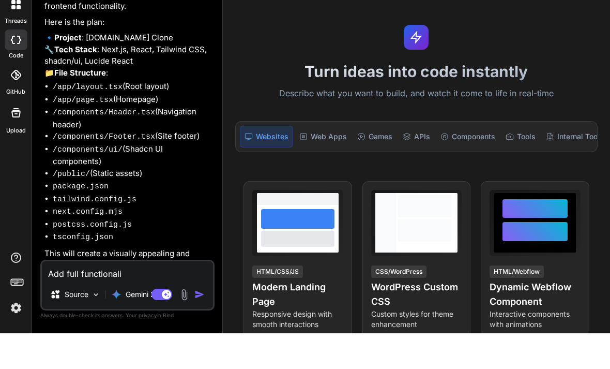
type textarea "Add full functionalit"
type textarea "x"
type textarea "Add full functionality"
type textarea "x"
type textarea "Add full functionality"
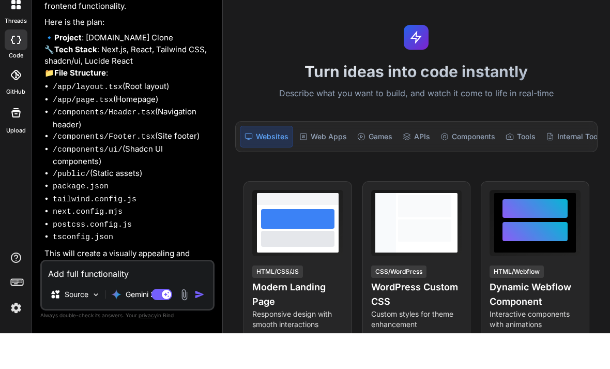
type textarea "x"
type textarea "Add full functionality"
type textarea "x"
type textarea "Add full functionalit"
type textarea "x"
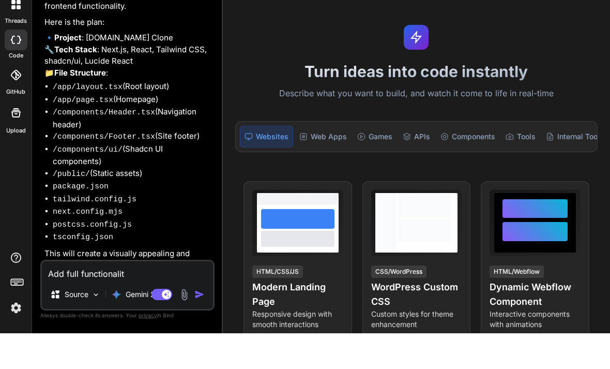
type textarea "Add full functionali"
type textarea "x"
type textarea "Add full functional"
type textarea "x"
type textarea "Add full functiona"
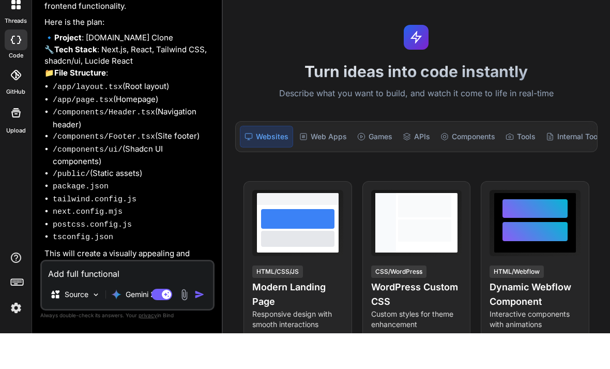
type textarea "x"
type textarea "Add full function"
type textarea "x"
type textarea "Add full functio"
type textarea "x"
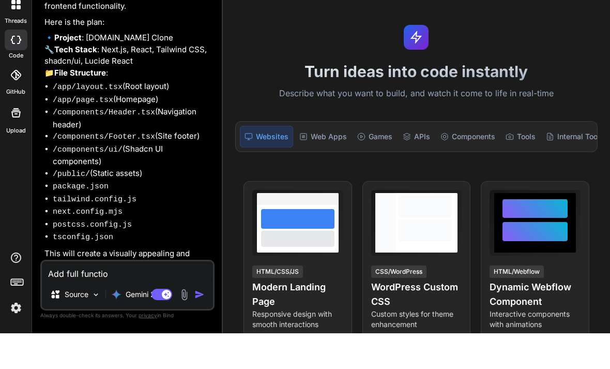
type textarea "Add full functi"
type textarea "x"
type textarea "Add full funct"
type textarea "x"
type textarea "Add full func"
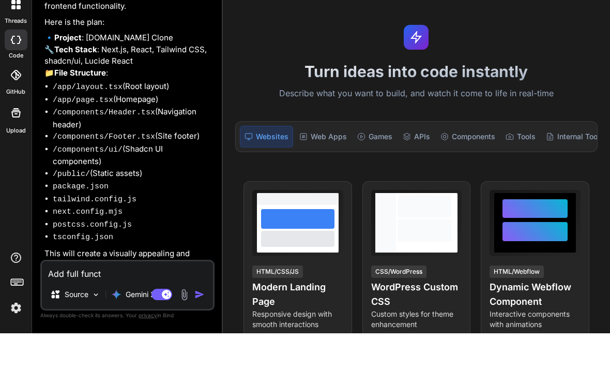
type textarea "x"
type textarea "Add full fun"
type textarea "x"
type textarea "Add full fu"
type textarea "x"
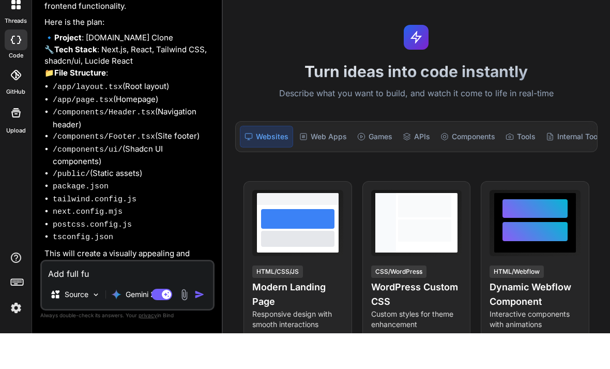
type textarea "Add full f"
type textarea "x"
type textarea "Add full"
type textarea "x"
type textarea "Add full"
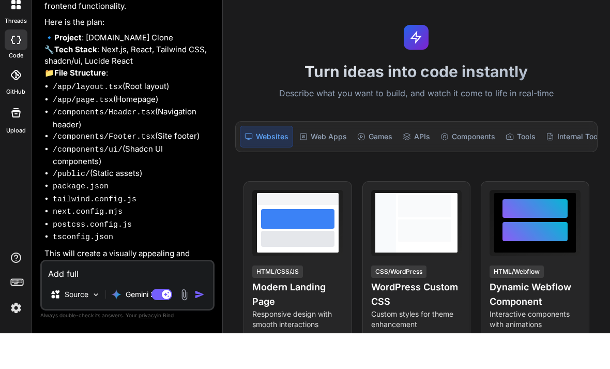
type textarea "x"
type textarea "Add ful"
type textarea "x"
type textarea "Add fu"
type textarea "x"
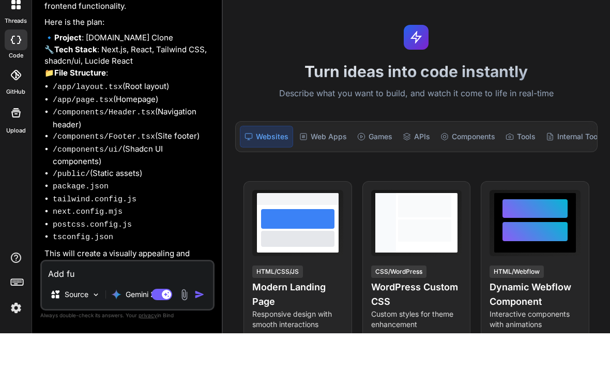
type textarea "Add f"
type textarea "x"
type textarea "Add"
type textarea "x"
type textarea "Add a"
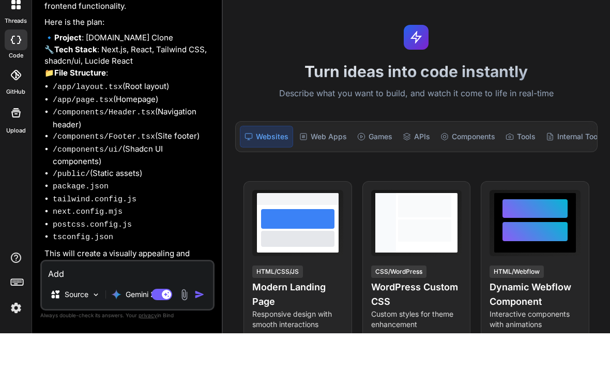
type textarea "x"
type textarea "Add an"
type textarea "x"
type textarea "Add an"
type textarea "x"
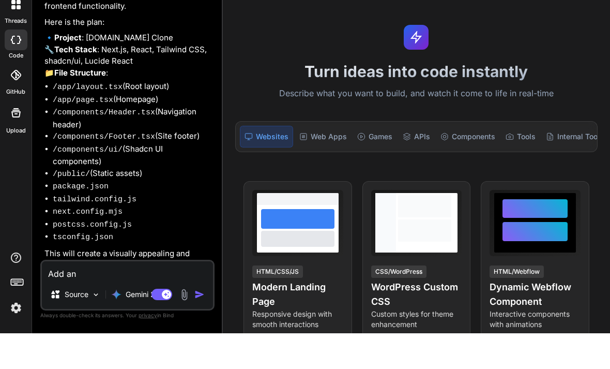
type textarea "Add an a"
type textarea "x"
type textarea "Add an ap"
type textarea "x"
type textarea "Add an app"
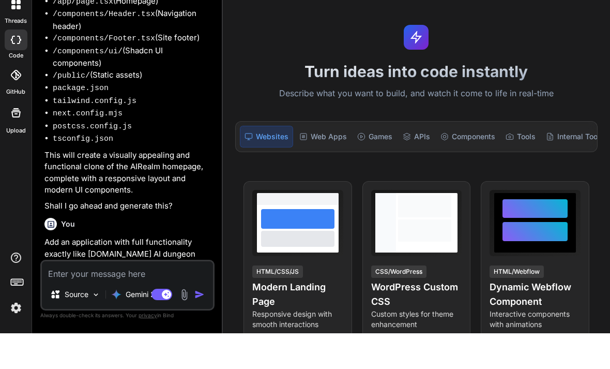
scroll to position [210, 0]
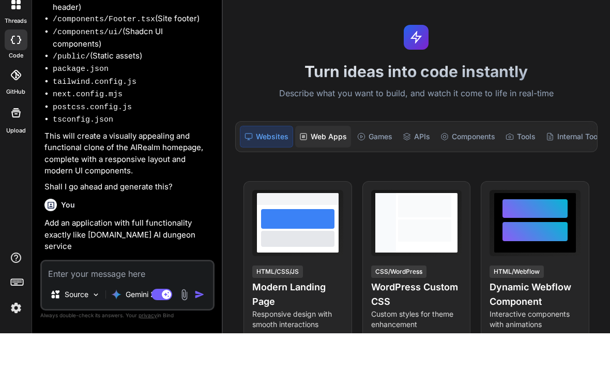
click at [308, 161] on div "Web Apps" at bounding box center [323, 172] width 56 height 22
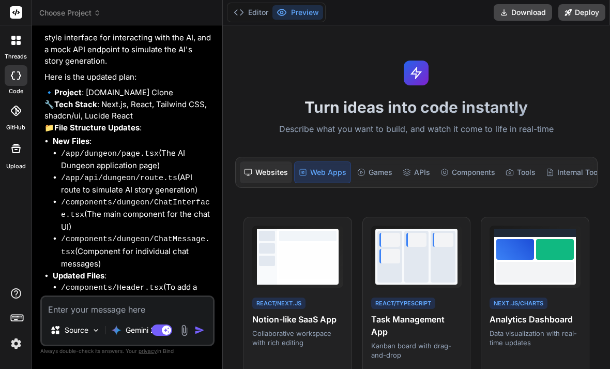
scroll to position [527, 0]
drag, startPoint x: 107, startPoint y: 198, endPoint x: 107, endPoint y: 189, distance: 8.3
click at [107, 190] on ul "New Files : /app/dungeon/page.tsx (The AI Dungeon application page) /app/api/du…" at bounding box center [128, 221] width 168 height 170
click at [113, 233] on li "/components/dungeon/ChatMessage.tsx (Component for individual chat messages)" at bounding box center [137, 251] width 152 height 37
click at [380, 161] on div "Games" at bounding box center [374, 172] width 43 height 22
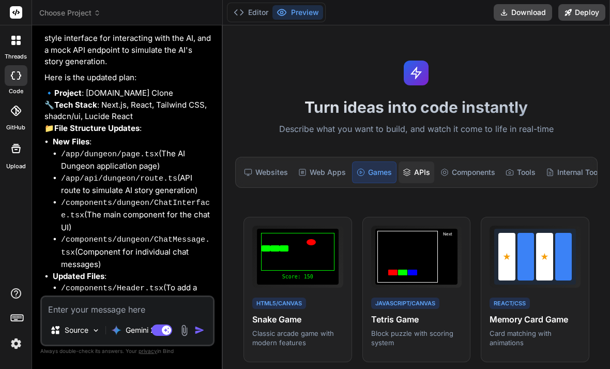
click at [418, 161] on div "APIs" at bounding box center [417, 172] width 36 height 22
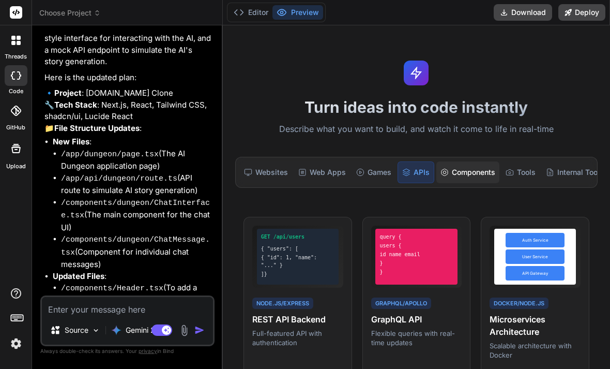
click at [463, 161] on div "Components" at bounding box center [467, 172] width 63 height 22
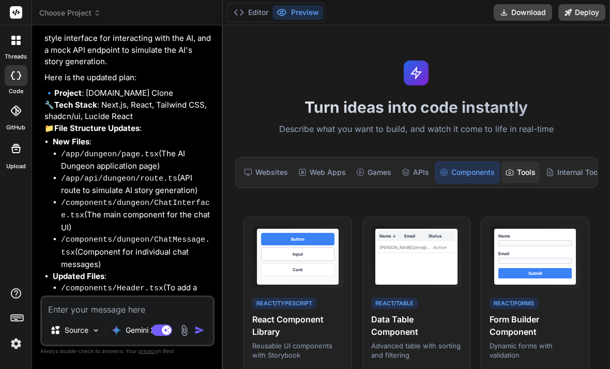
click at [535, 161] on div "Tools" at bounding box center [521, 172] width 38 height 22
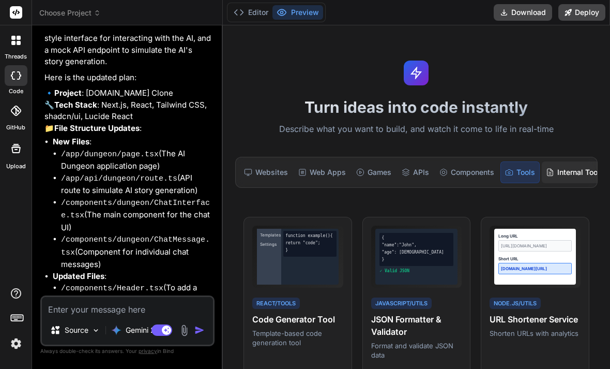
click at [570, 161] on div "Internal Tools" at bounding box center [575, 172] width 66 height 22
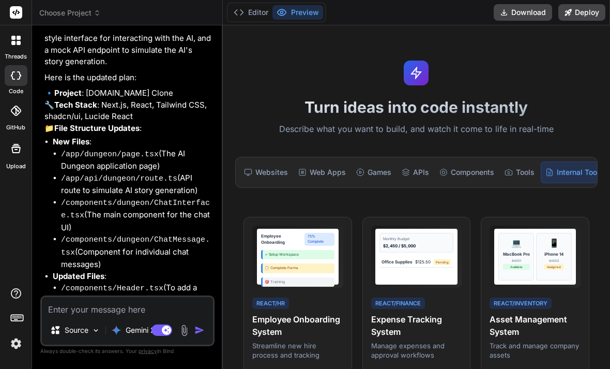
click at [117, 309] on div "Source Gemini 2.5.. Agent Mode. When this toggle is activated, AI automatically…" at bounding box center [127, 320] width 174 height 51
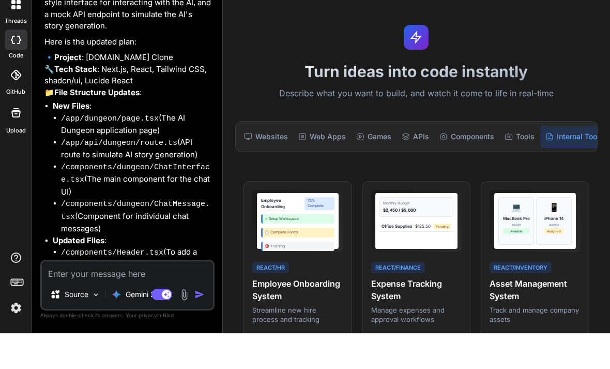
paste textarea "The Vision: Premium Immersive Experience The design aims for a sophisticated, p…"
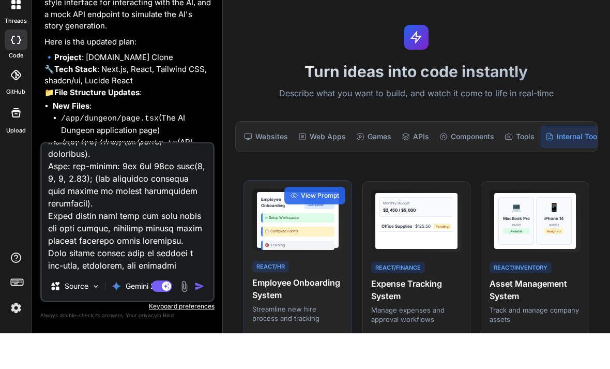
scroll to position [2235, 0]
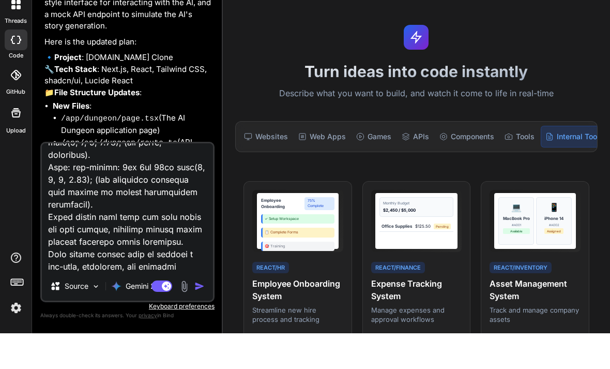
click at [200, 316] on img "button" at bounding box center [199, 321] width 10 height 10
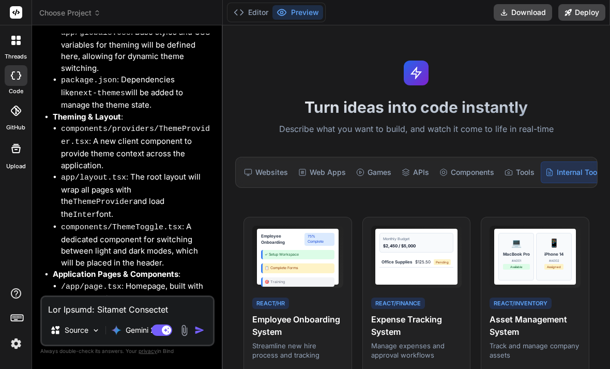
scroll to position [2983, 0]
click at [133, 315] on div "Source Gemini 2.5.. Agent Mode. When this toggle is activated, AI automatically…" at bounding box center [127, 325] width 174 height 61
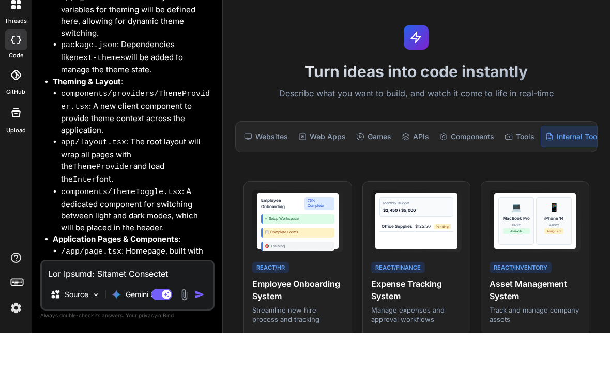
click at [148, 297] on textarea at bounding box center [127, 306] width 171 height 19
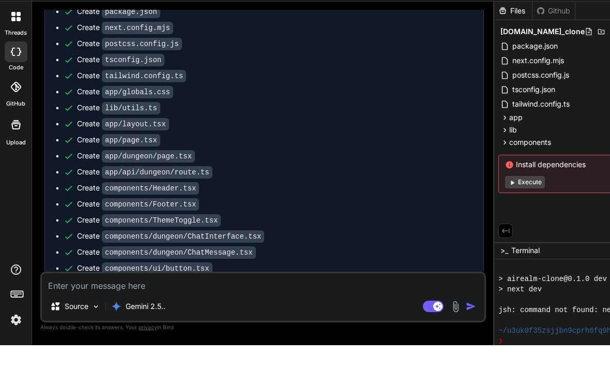
scroll to position [0, 0]
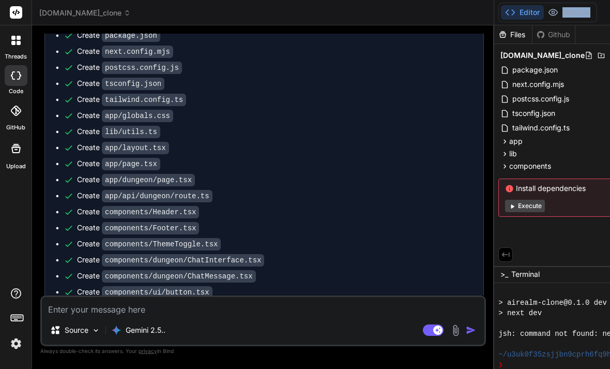
click at [540, 210] on button "Execute" at bounding box center [525, 206] width 40 height 12
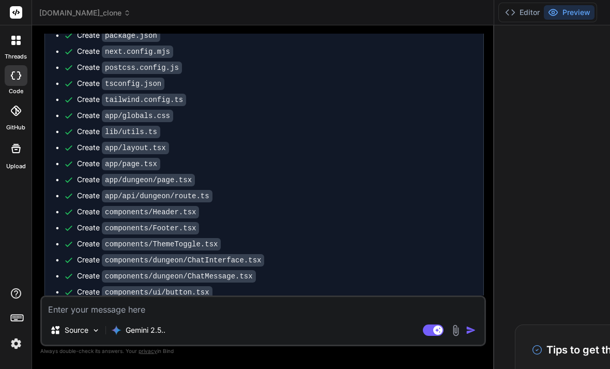
click at [258, 289] on div "Run command npm i next@13.5.1 react@18.2.0 react-dom@18.2.0 @next/swc-wasm-node…" at bounding box center [264, 214] width 438 height 467
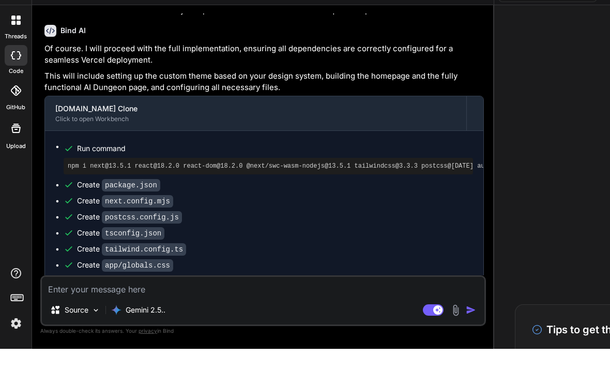
scroll to position [34, 0]
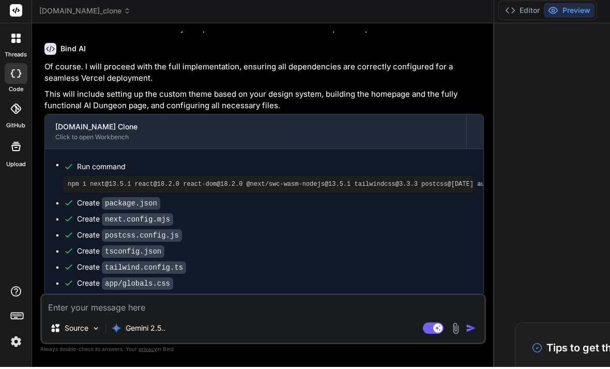
click at [25, 342] on div at bounding box center [16, 319] width 32 height 65
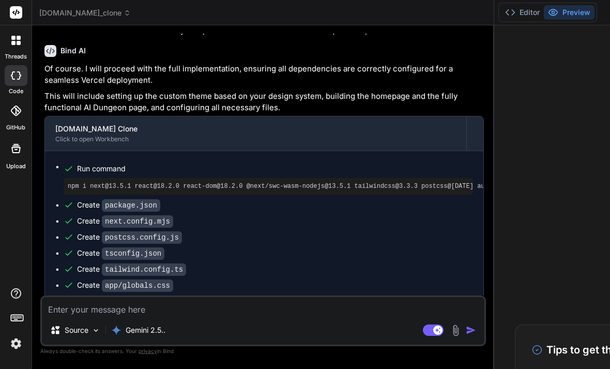
click at [14, 352] on img at bounding box center [16, 344] width 18 height 18
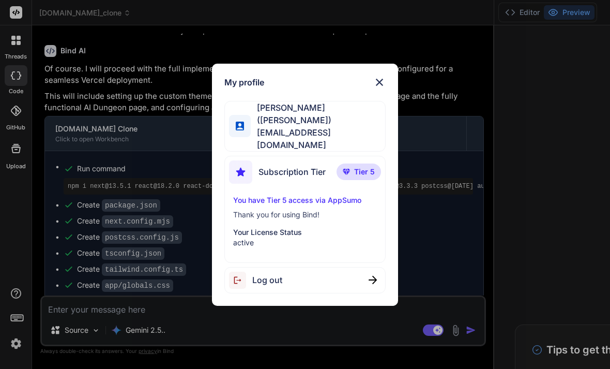
click at [0, 205] on div "My profile [PERSON_NAME] ([PERSON_NAME]) [EMAIL_ADDRESS][DOMAIN_NAME] Subscript…" at bounding box center [305, 184] width 610 height 369
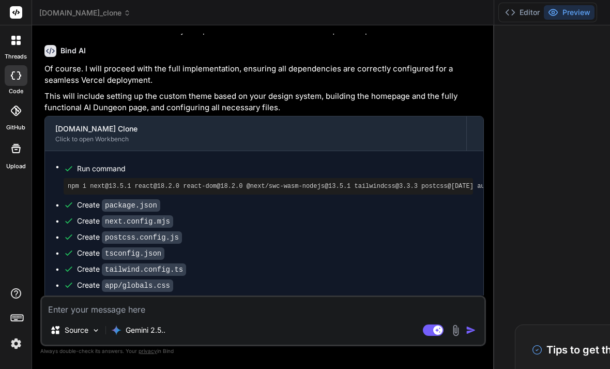
click at [17, 48] on div at bounding box center [16, 40] width 22 height 22
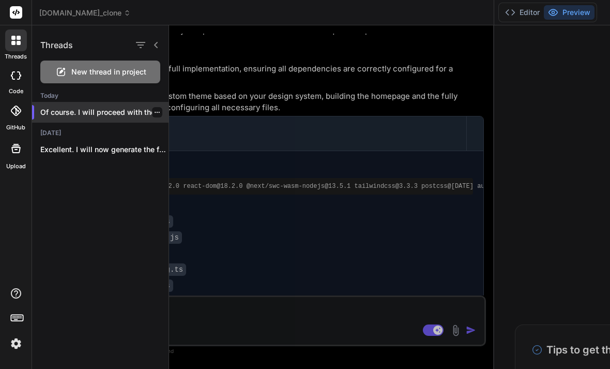
click at [106, 119] on div "Of course. I will proceed with the..." at bounding box center [100, 112] width 137 height 21
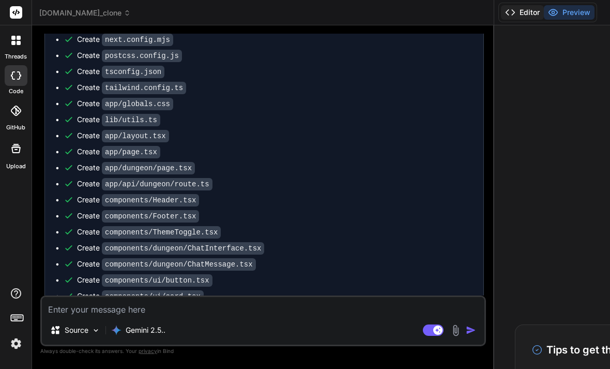
scroll to position [1903, 0]
click at [537, 15] on button "Editor" at bounding box center [522, 12] width 43 height 14
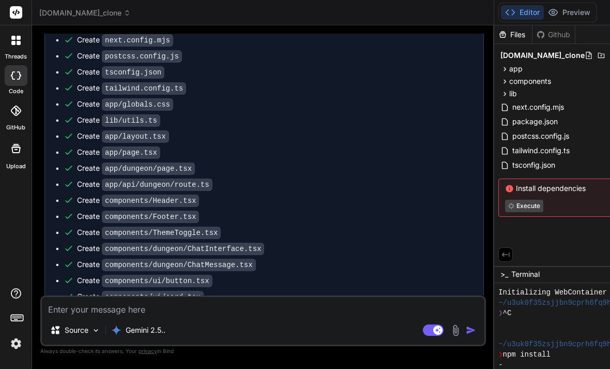
scroll to position [1528, 0]
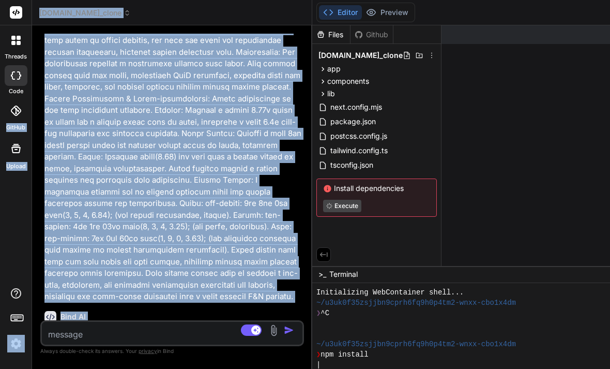
drag, startPoint x: 506, startPoint y: 68, endPoint x: 25, endPoint y: 126, distance: 484.4
click at [0, 126] on div "threads code GitHub Upload [DOMAIN_NAME]_clone Created with Pixso. Bind AI Web …" at bounding box center [305, 184] width 610 height 369
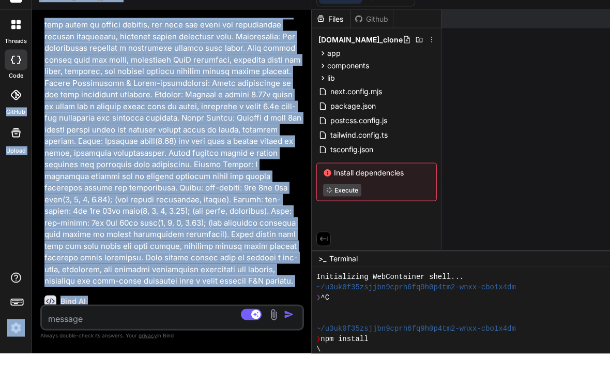
scroll to position [0, 0]
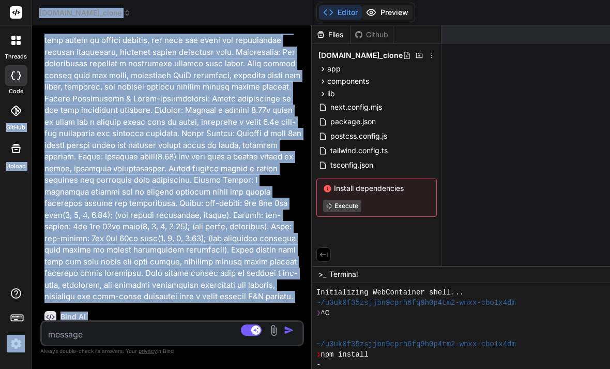
click at [401, 17] on button "Preview" at bounding box center [387, 12] width 51 height 14
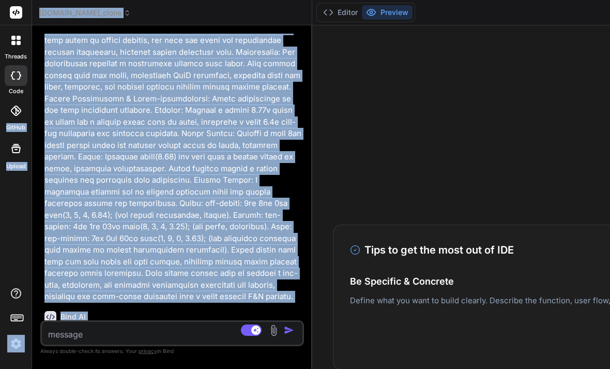
scroll to position [102, 0]
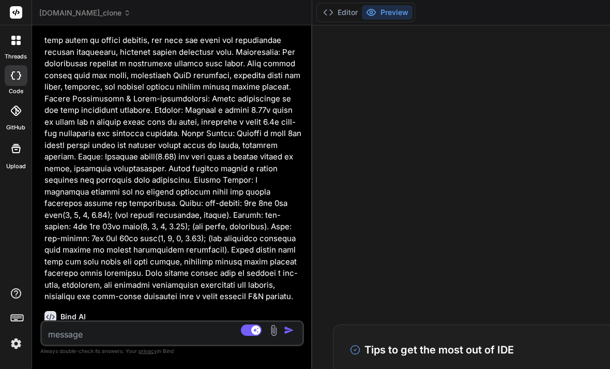
scroll to position [0, 0]
click at [351, 14] on button "Editor" at bounding box center [340, 12] width 43 height 14
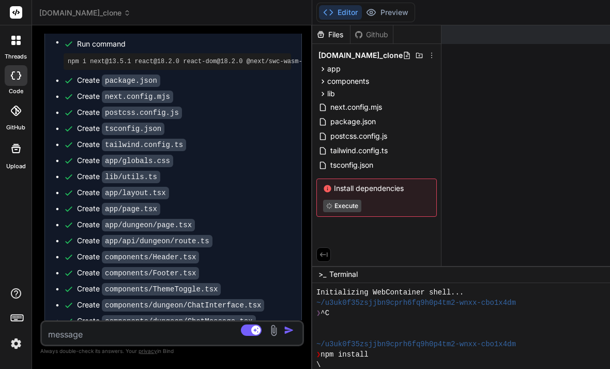
click at [328, 259] on icon at bounding box center [323, 254] width 9 height 9
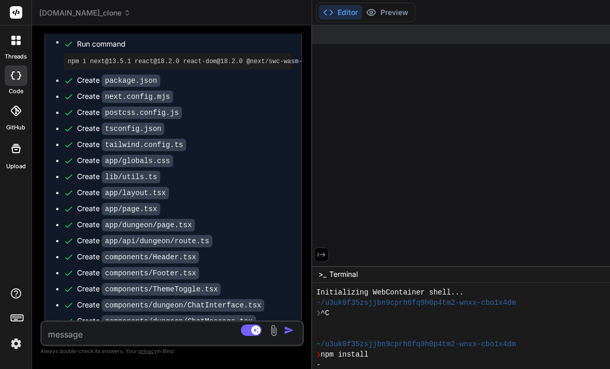
click at [326, 259] on icon at bounding box center [321, 254] width 9 height 9
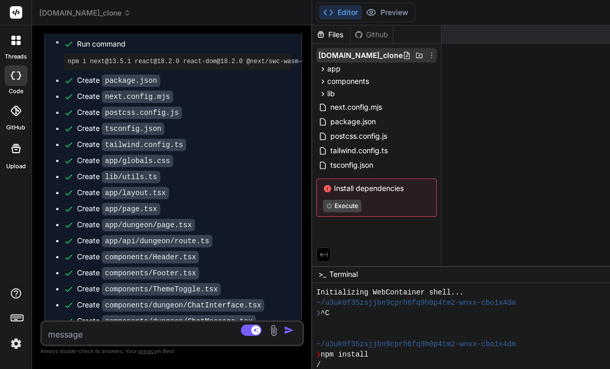
click at [403, 56] on icon at bounding box center [407, 55] width 8 height 8
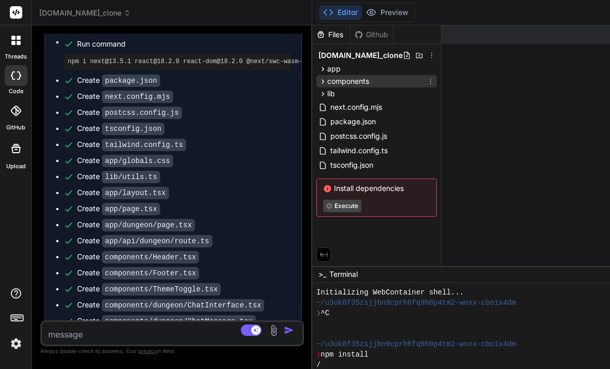
click at [399, 75] on div "components" at bounding box center [376, 81] width 120 height 12
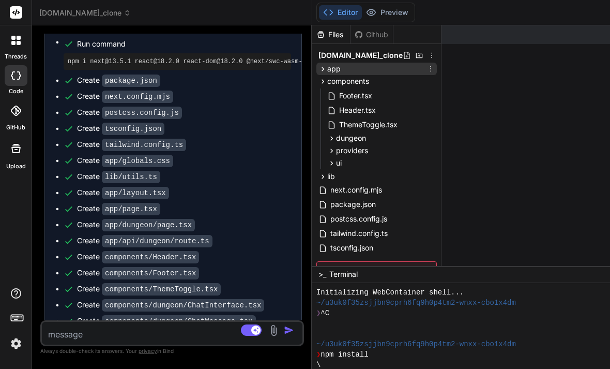
click at [408, 70] on div "app" at bounding box center [376, 69] width 120 height 12
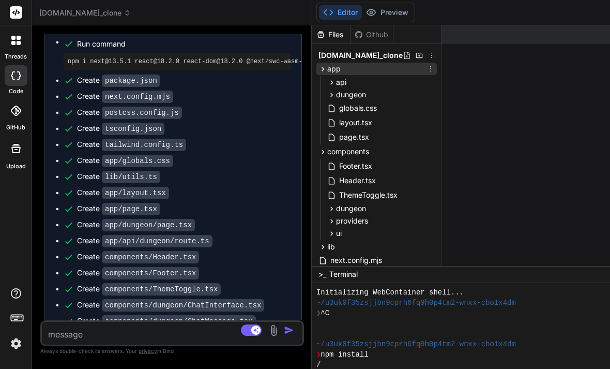
click at [408, 70] on div "app" at bounding box center [376, 69] width 120 height 12
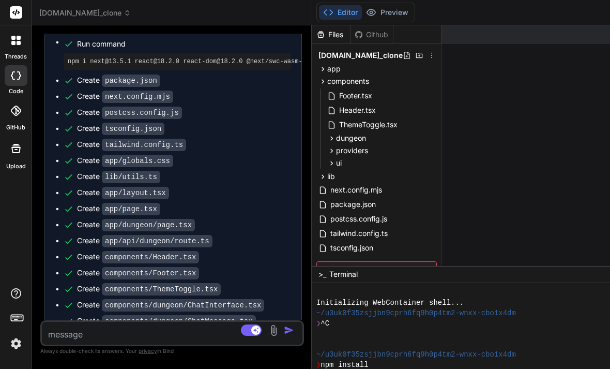
scroll to position [34, 0]
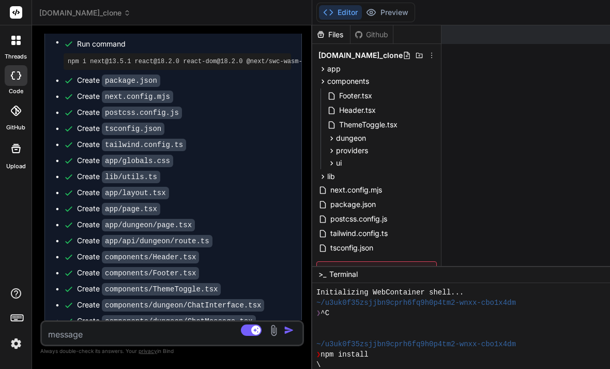
click at [280, 331] on img at bounding box center [274, 330] width 12 height 12
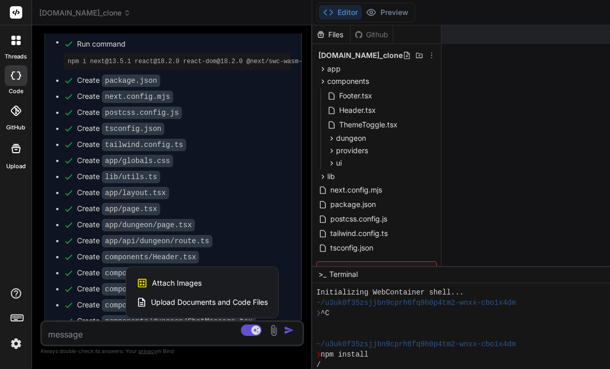
click at [283, 209] on div at bounding box center [305, 184] width 610 height 369
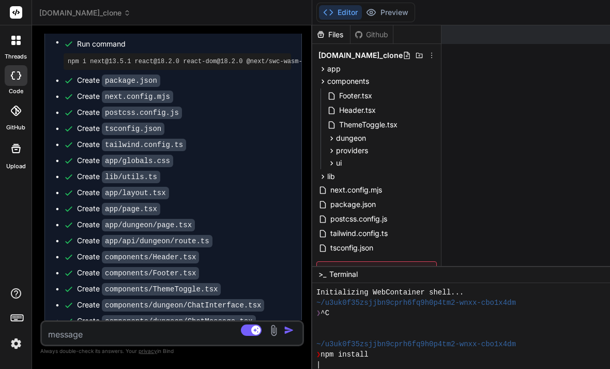
click at [21, 320] on icon at bounding box center [17, 317] width 14 height 14
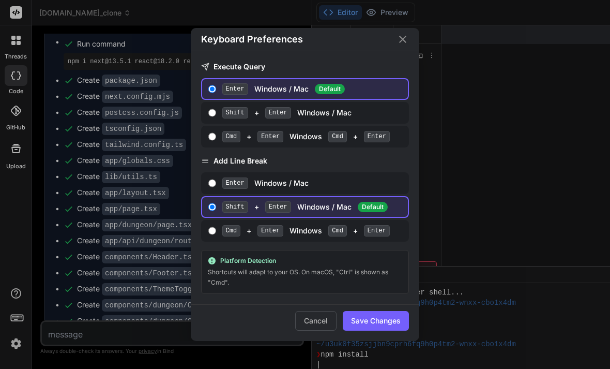
click at [81, 224] on div "Keyboard Preferences Execute Query Enter Windows / Mac Default Shift + Enter Wi…" at bounding box center [305, 184] width 610 height 369
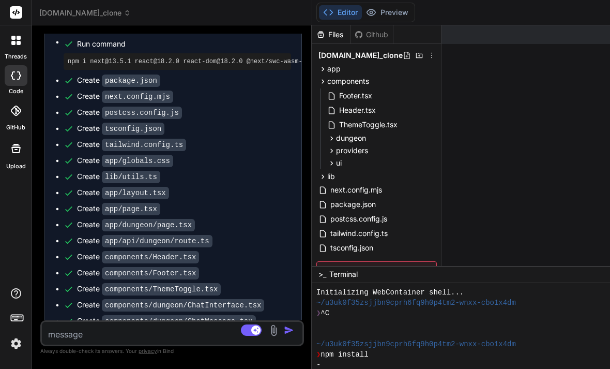
click at [21, 345] on img at bounding box center [16, 344] width 18 height 18
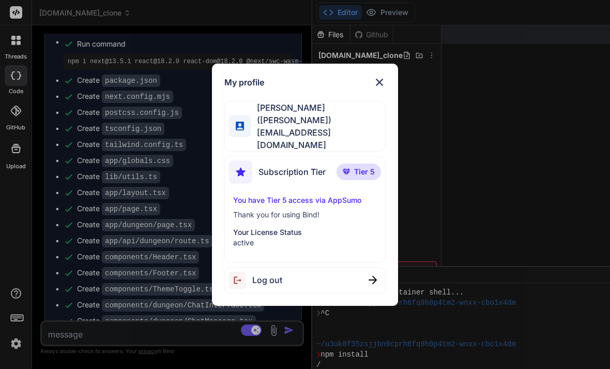
click at [495, 119] on div "My profile Konstantinos Magkos (Konstantinos) sent1nelkosa@gmail.com Subscripti…" at bounding box center [305, 184] width 610 height 369
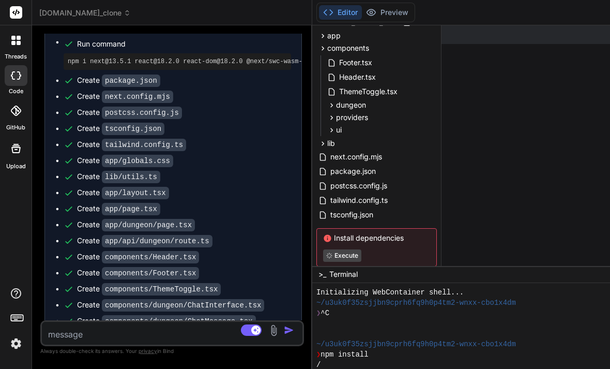
scroll to position [0, 0]
click at [412, 16] on button "Preview" at bounding box center [387, 12] width 51 height 14
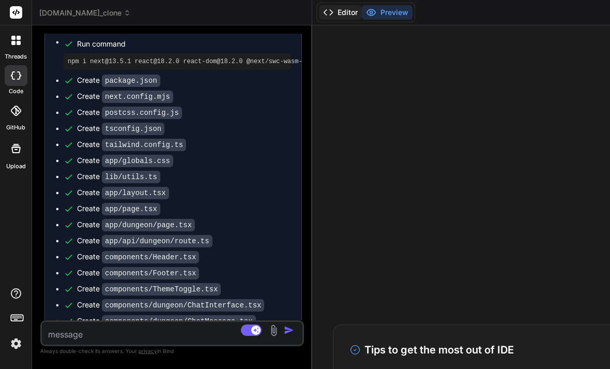
click at [358, 14] on button "Editor" at bounding box center [340, 12] width 43 height 14
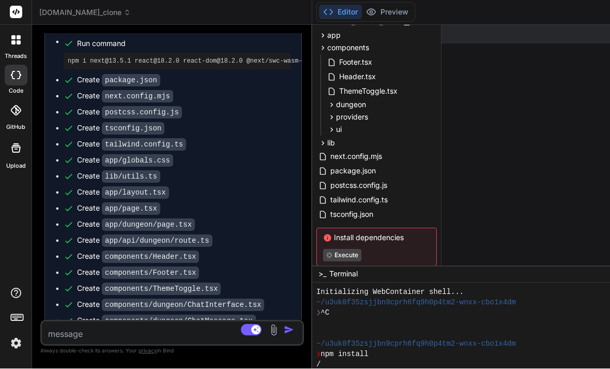
type textarea "x"
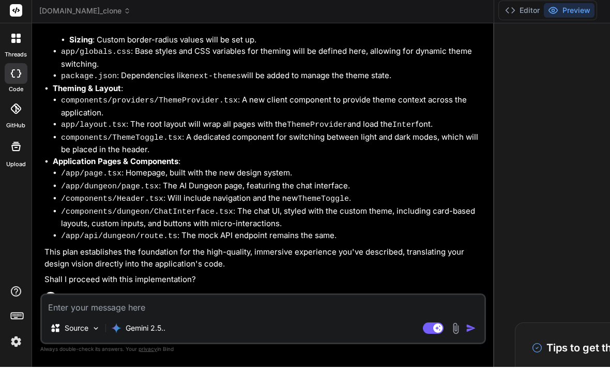
scroll to position [10, 0]
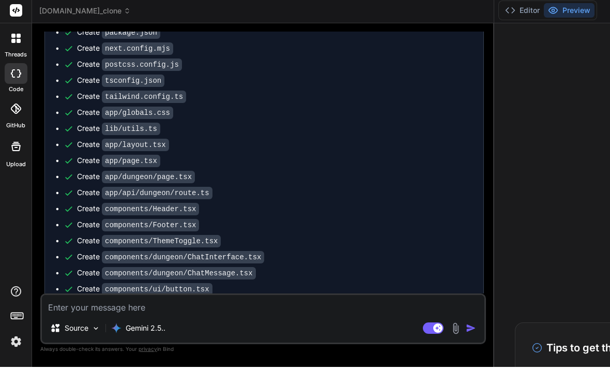
click at [230, 368] on span "Run command" at bounding box center [275, 373] width 396 height 10
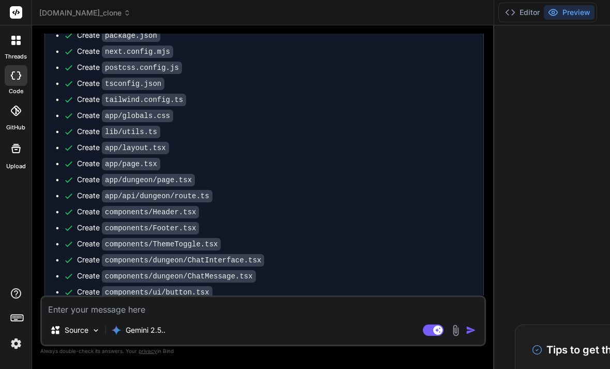
scroll to position [0, 0]
click at [541, 11] on button "Editor" at bounding box center [522, 12] width 43 height 14
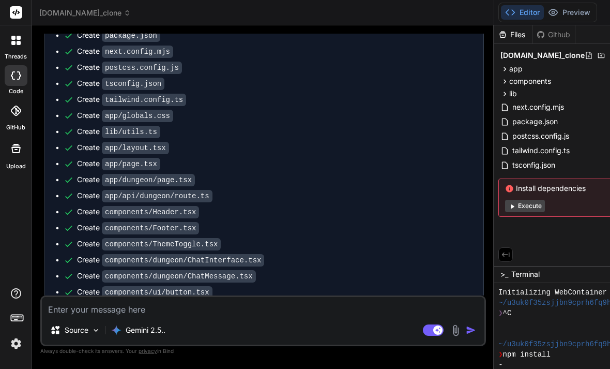
type textarea "x"
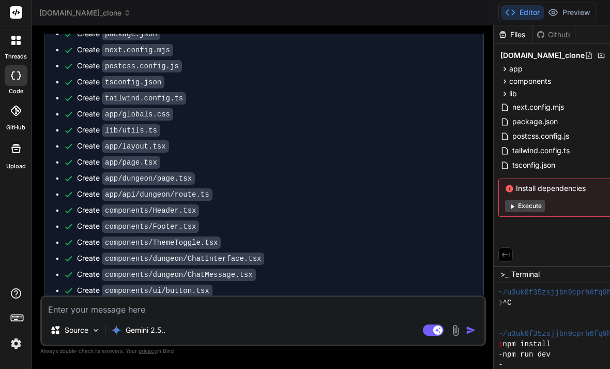
scroll to position [1903, 0]
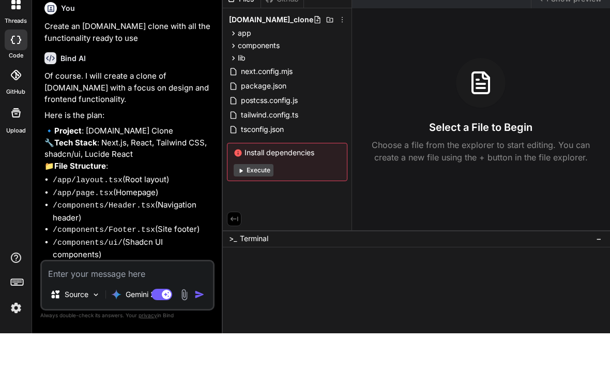
type textarea "x"
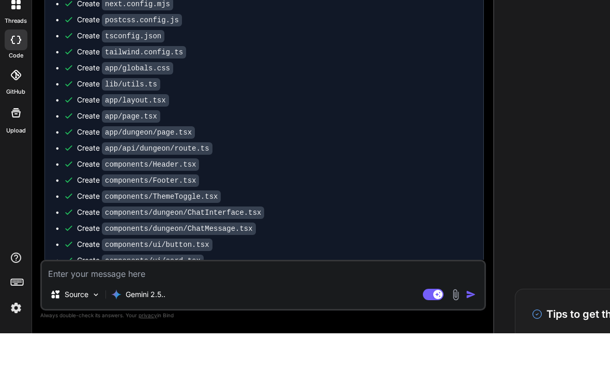
scroll to position [1903, 0]
click at [169, 297] on textarea at bounding box center [263, 306] width 443 height 19
paste textarea "Live refresh functionality is not working and buttons like create new world or …"
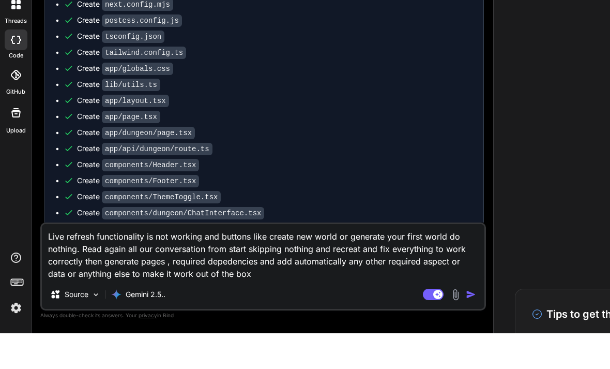
type textarea "Live refresh functionality is not working and buttons like create new world or …"
drag, startPoint x: 240, startPoint y: 279, endPoint x: 154, endPoint y: 115, distance: 184.8
click at [154, 115] on div "You Create an airealm.com clone with all the functionality ready to use Bind AI…" at bounding box center [263, 201] width 446 height 335
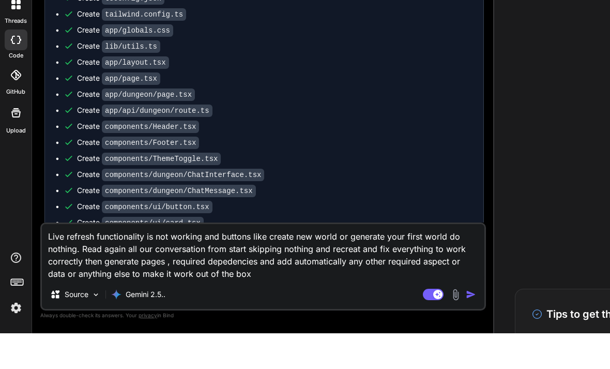
scroll to position [1940, 0]
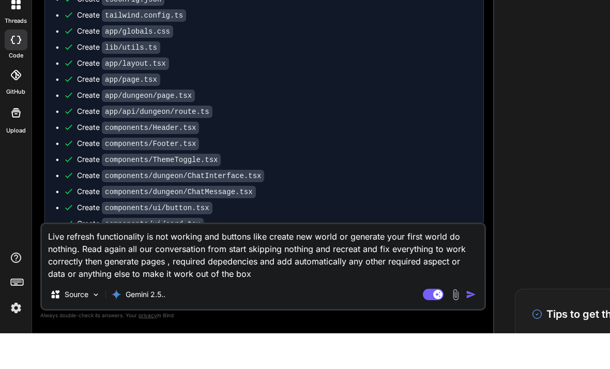
type textarea "x"
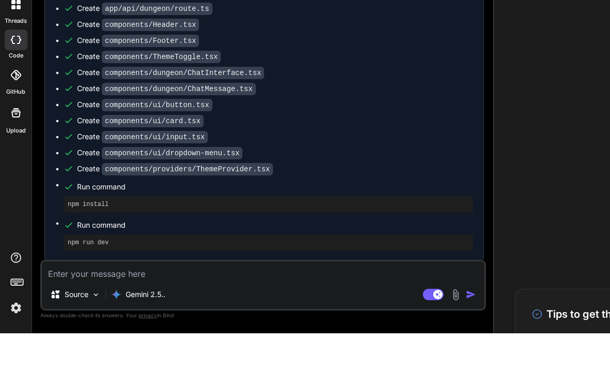
scroll to position [2034, 0]
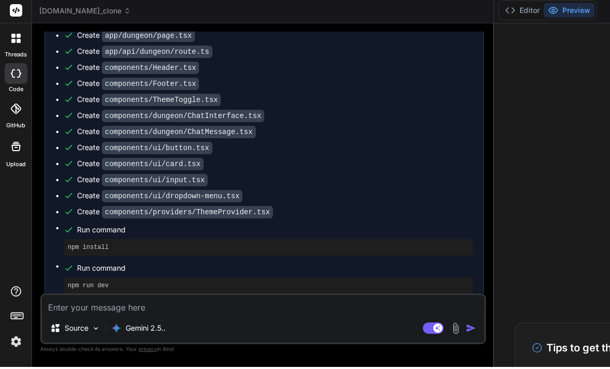
type textarea "x"
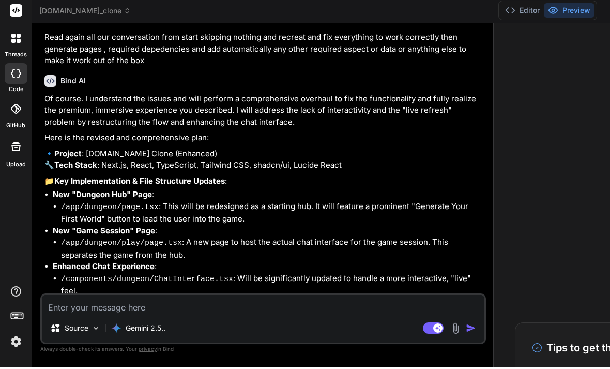
scroll to position [2341, 0]
click at [202, 320] on div "Source Gemini 2.5.." at bounding box center [263, 332] width 443 height 25
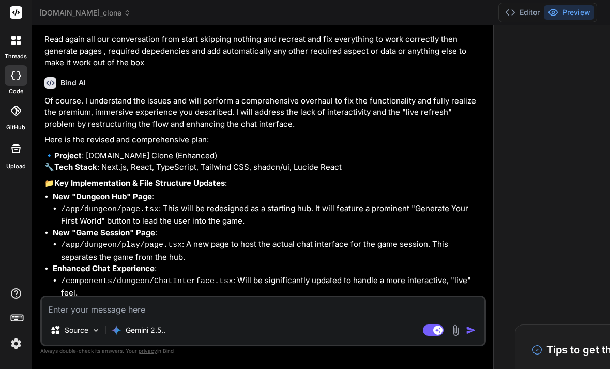
click at [211, 338] on div "Source Gemini 2.5.. Agent Mode. When this toggle is activated, AI automatically…" at bounding box center [263, 320] width 446 height 51
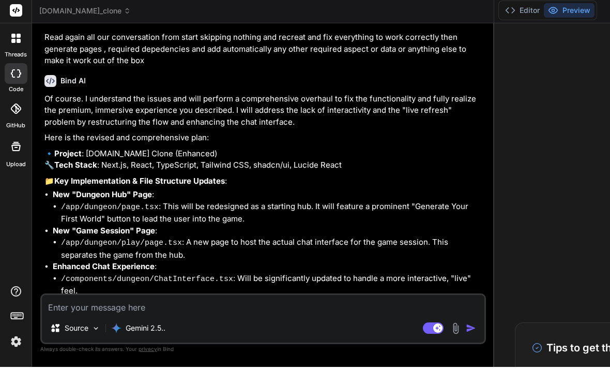
type textarea "Y"
type textarea "x"
type textarea "Ye"
type textarea "x"
type textarea "Yes"
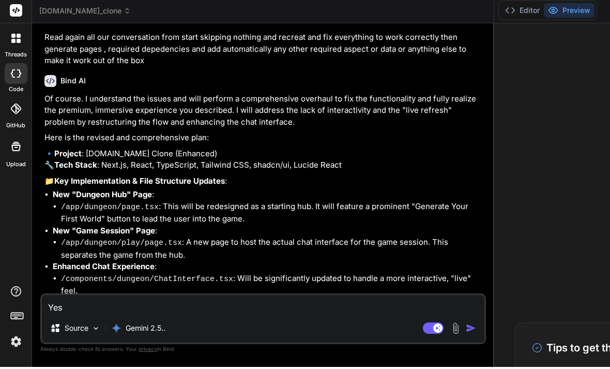
type textarea "x"
type textarea "Yesd"
type textarea "x"
type textarea "Yesd"
type textarea "x"
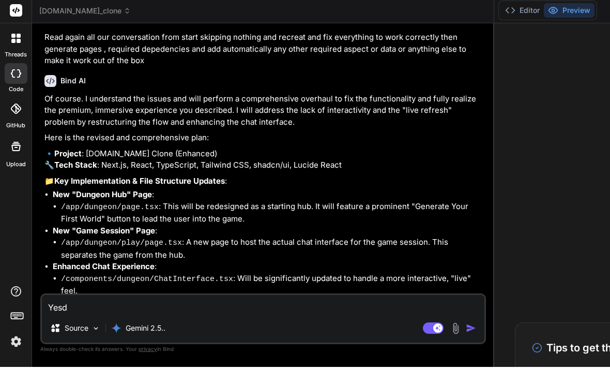
type textarea "Yesd"
type textarea "x"
type textarea "Yes"
type textarea "x"
type textarea "Yess"
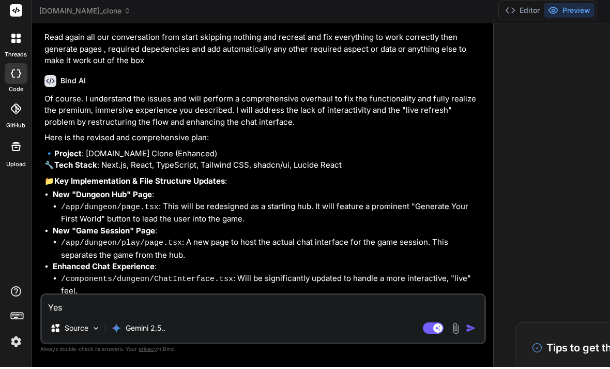
type textarea "x"
type textarea "Yess"
type textarea "x"
type textarea "Yess d"
type textarea "x"
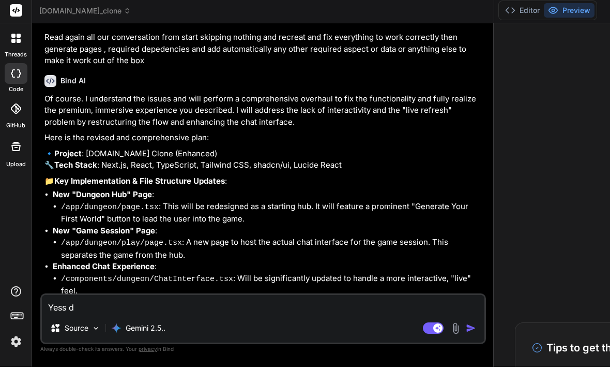
type textarea "Yess de"
type textarea "x"
type textarea "Yess deb"
type textarea "x"
type textarea "Yess debu"
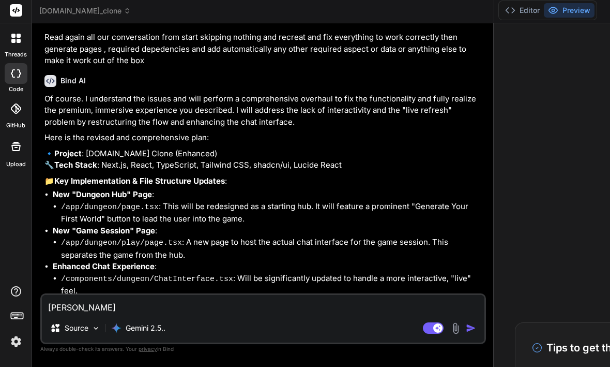
type textarea "x"
type textarea "Yess debug"
type textarea "x"
type textarea "Yess debug"
type textarea "x"
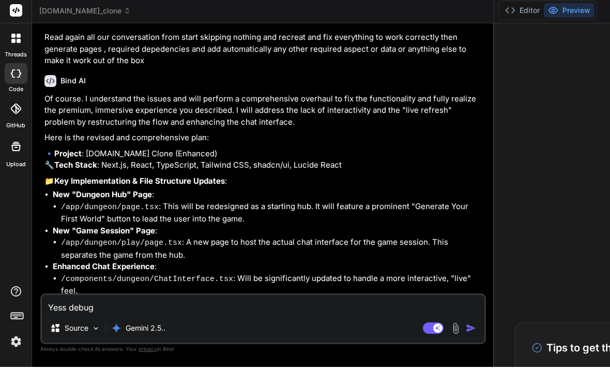
type textarea "Yess debug s"
type textarea "x"
type textarea "Yess debug se"
type textarea "x"
type textarea "Yess debug see"
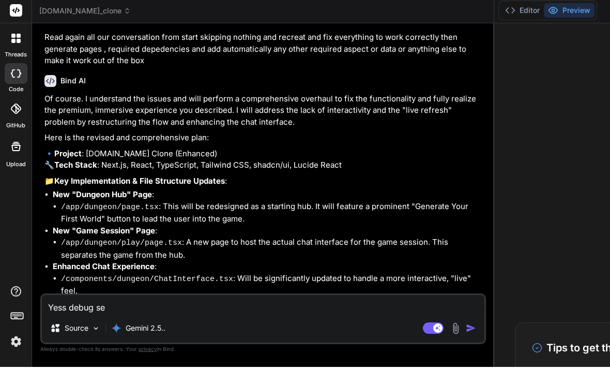
type textarea "x"
type textarea "Yess debug seea"
type textarea "x"
type textarea "Yess debug seear"
type textarea "x"
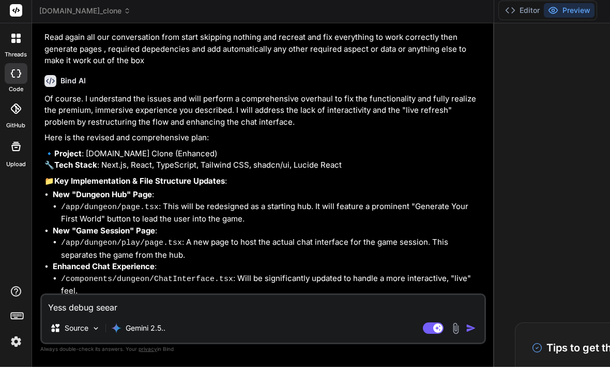
type textarea "Yess debug seearc"
type textarea "x"
type textarea "Yess debug seearch"
type textarea "x"
type textarea "Yess debug seearch"
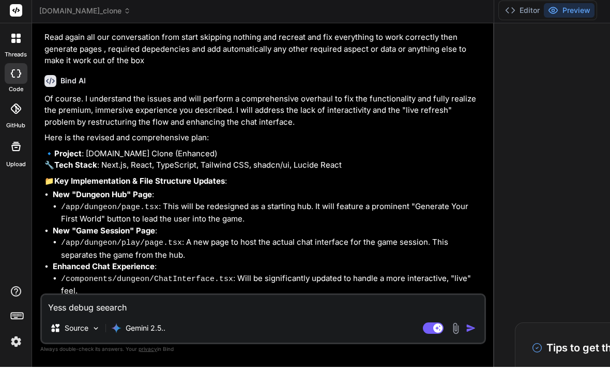
type textarea "x"
type textarea "Yess debug seearch f"
type textarea "x"
type textarea "Yess debug seearch fo"
type textarea "x"
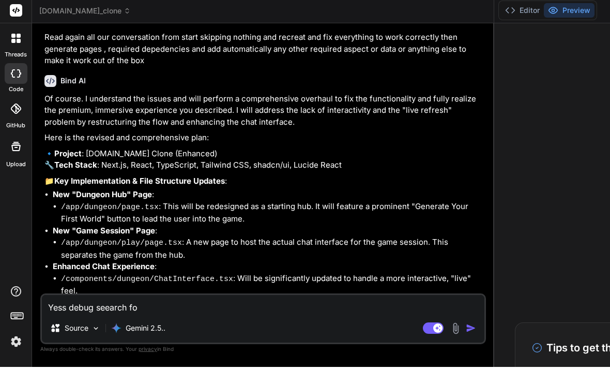
type textarea "Yess debug seearch for"
type textarea "x"
type textarea "Yess debug seearch for"
type textarea "x"
type textarea "Yess debug seearch for e"
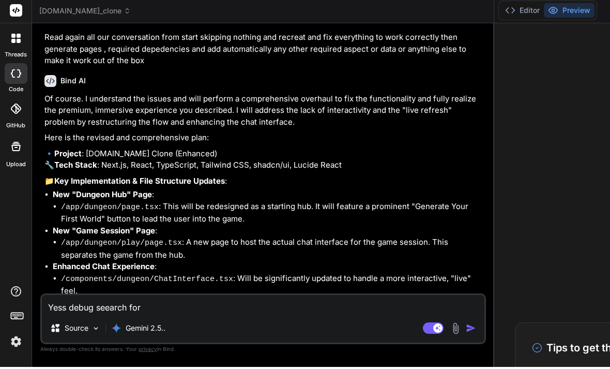
type textarea "x"
type textarea "Yess debug seearch for er"
type textarea "x"
type textarea "Yess debug seearch for err"
type textarea "x"
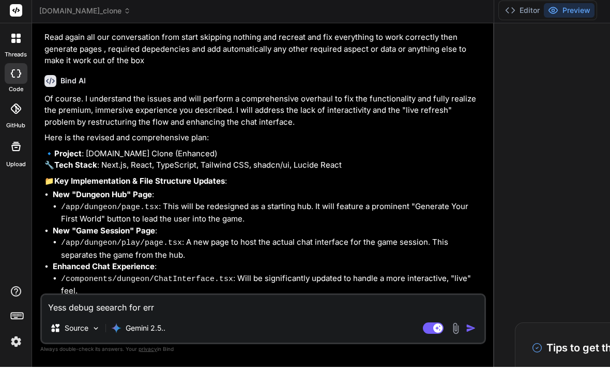
type textarea "Yess debug seearch for erro"
type textarea "x"
type textarea "Yess debug seearch for error"
type textarea "x"
type textarea "Yess debug seearch for error"
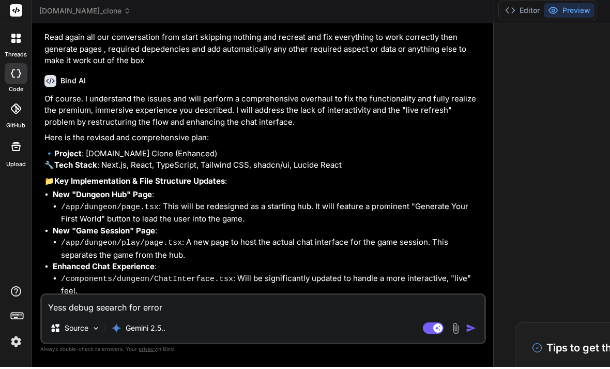
type textarea "x"
type textarea "Yess debug seearch for error a"
type textarea "x"
type textarea "Yess debug seearch for error an"
type textarea "x"
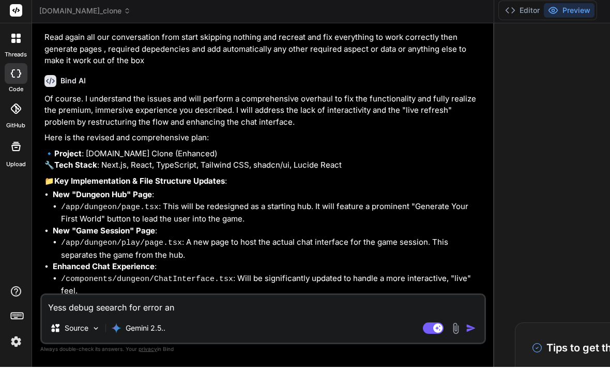
type textarea "Yess debug seearch for error and"
type textarea "x"
type textarea "Yess debug seearch for error and"
type textarea "x"
type textarea "Yess debug seearch for error and f"
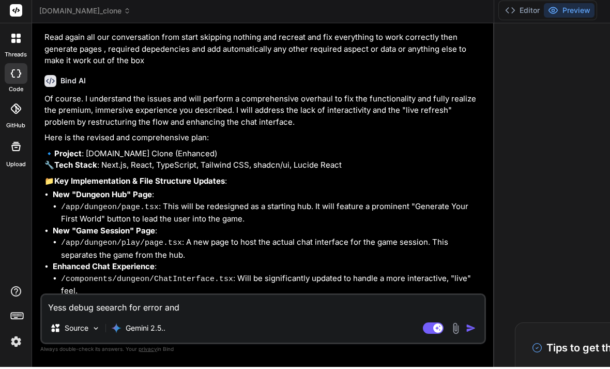
type textarea "x"
type textarea "Yess debug seearch for error and fi"
type textarea "x"
type textarea "Yess debug seearch for error and fix"
type textarea "x"
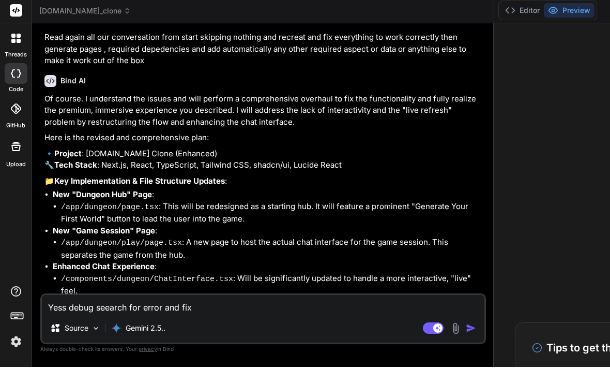
type textarea "Yess debug seearch for error and fix"
type textarea "x"
type textarea "Yess debug seearch for error and fix t"
type textarea "x"
type textarea "Yess debug seearch for error and fix th"
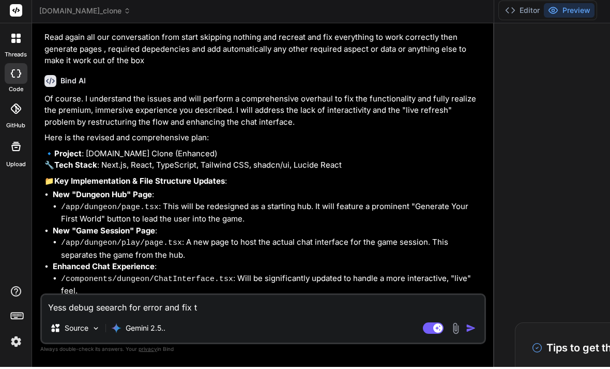
type textarea "x"
type textarea "Yess debug seearch for error and fix the"
type textarea "x"
type textarea "Yess debug seearch for error and fix them"
type textarea "x"
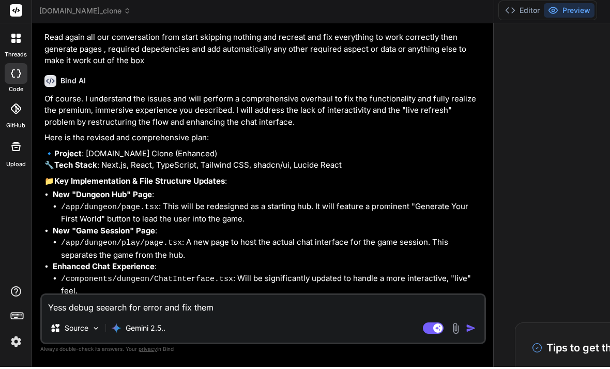
type textarea "Yess debug seearch for error and fix them"
type textarea "x"
type textarea "Yess debug seearch for error and fix them i"
type textarea "x"
type textarea "Yess debug seearch for error and fix them if"
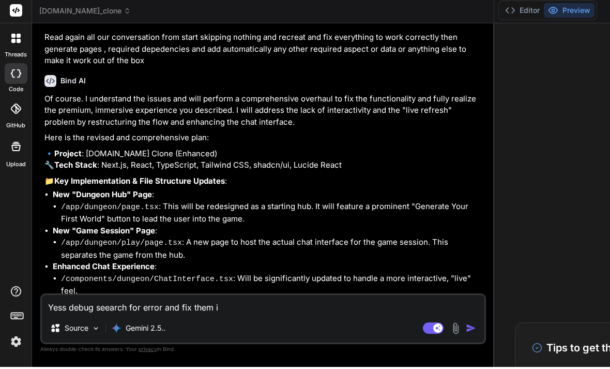
type textarea "x"
type textarea "Yess debug seearch for error and fix them if"
type textarea "x"
type textarea "Yess debug seearch for error and fix them if t"
type textarea "x"
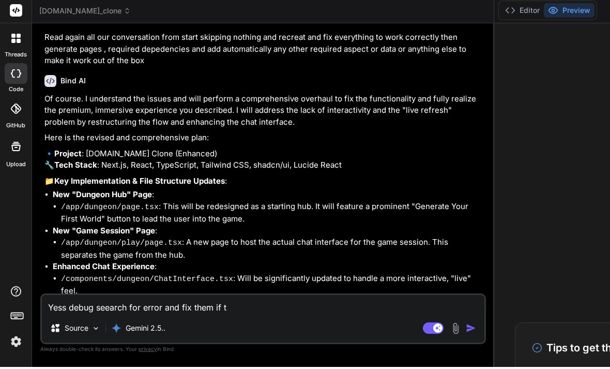
type textarea "Yess debug seearch for error and fix them if th"
type textarea "x"
type textarea "Yess debug seearch for error and fix them if the"
type textarea "x"
type textarea "Yess debug seearch for error and fix them if ther"
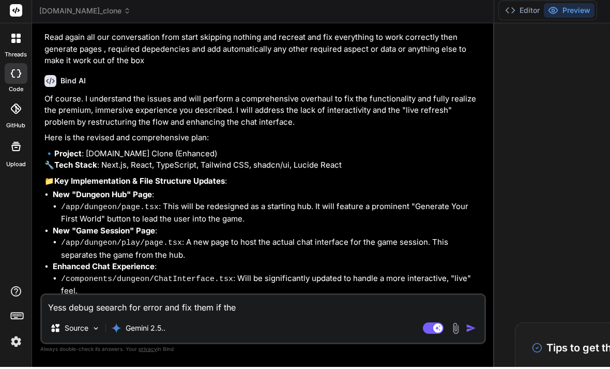
type textarea "x"
type textarea "Yess debug seearch for error and fix them if there"
type textarea "x"
type textarea "Yess debug seearch for error and fix them if there"
type textarea "x"
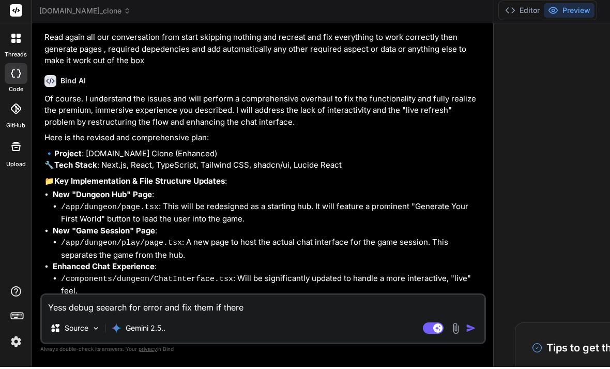
type textarea "Yess debug seearch for error and fix them if there a"
type textarea "x"
type textarea "Yess debug seearch for error and fix them if there ar"
type textarea "x"
type textarea "Yess debug seearch for error and fix them if there are"
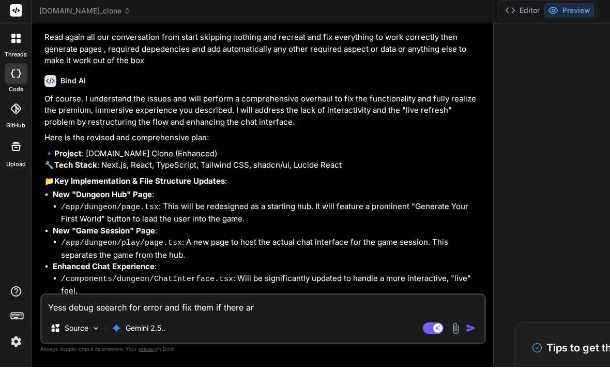
type textarea "x"
type textarea "Yess debug seearch for error and fix them if there are"
type textarea "x"
type textarea "Yess debug seearch for error and fix them if there are a"
type textarea "x"
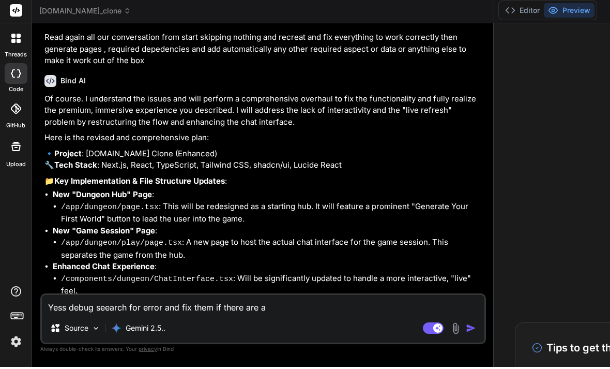
type textarea "Yess debug seearch for error and fix them if there are an"
type textarea "x"
type textarea "Yess debug seearch for error and fix them if there are any"
type textarea "x"
type textarea "Yess debug seearch for error and fix them if there are any"
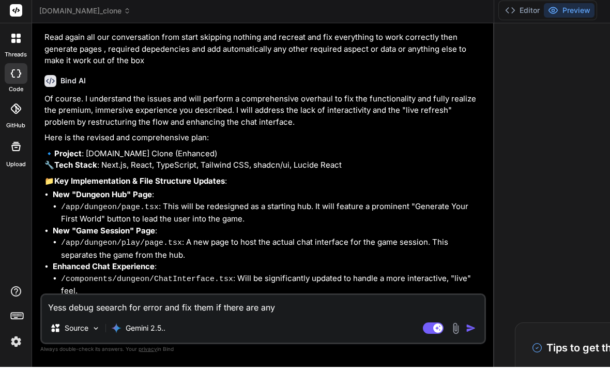
type textarea "x"
type textarea "Yess debug seearch for error and fix them if there are any m"
type textarea "x"
type textarea "Yess debug seearch for error and fix them if there are any mo"
type textarea "x"
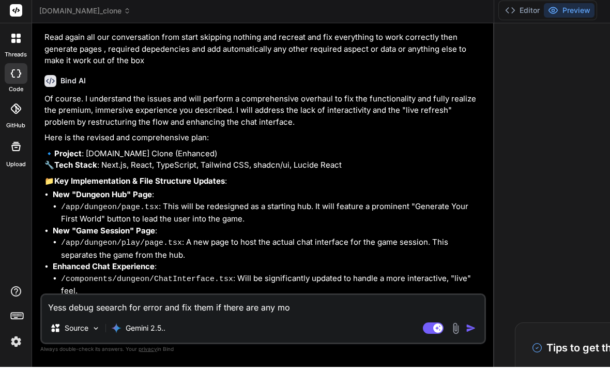
type textarea "Yess debug seearch for error and fix them if there are any mor"
type textarea "x"
type textarea "Yess debug seearch for error and fix them if there are any more"
type textarea "x"
type textarea "Yess debug seearch for error and fix them if there are any more"
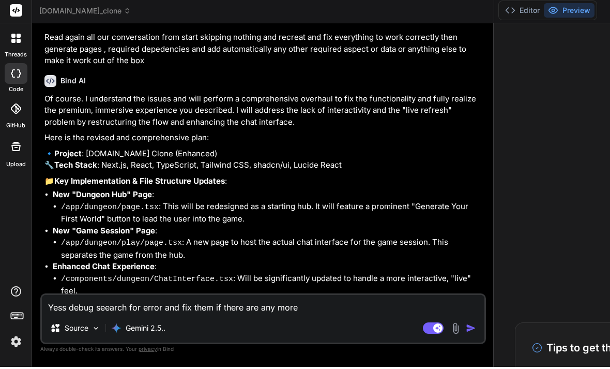
type textarea "x"
type textarea "Yess debug seearch for error and fix them if there are any more a"
type textarea "x"
type textarea "Yess debug seearch for error and fix them if there are any more an"
type textarea "x"
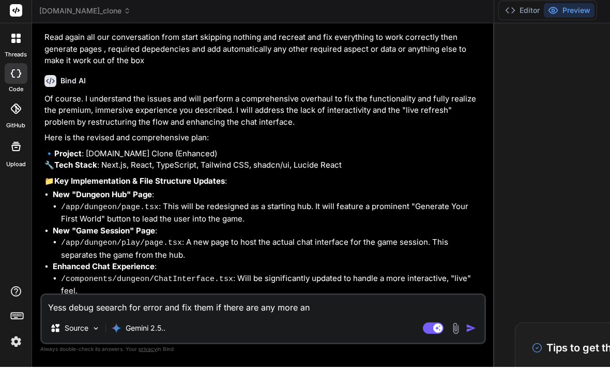
type textarea "Yess debug seearch for error and fix them if there are any more and"
type textarea "x"
type textarea "Yess debug seearch for error and fix them if there are any more and"
type textarea "x"
type textarea "Yess debug seearch for error and fix them if there are any more and t"
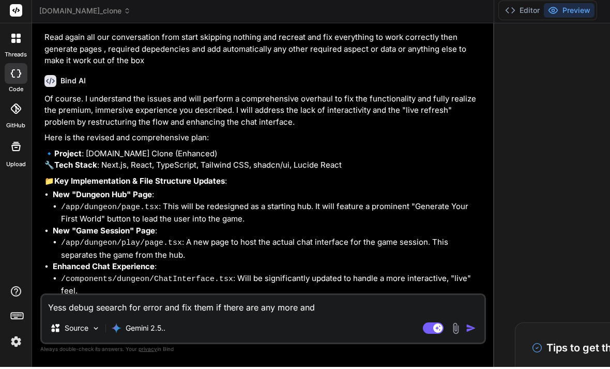
type textarea "x"
type textarea "Yess debug seearch for error and fix them if there are any more and th"
type textarea "x"
type textarea "Yess debug seearch for error and fix them if there are any more and the"
type textarea "x"
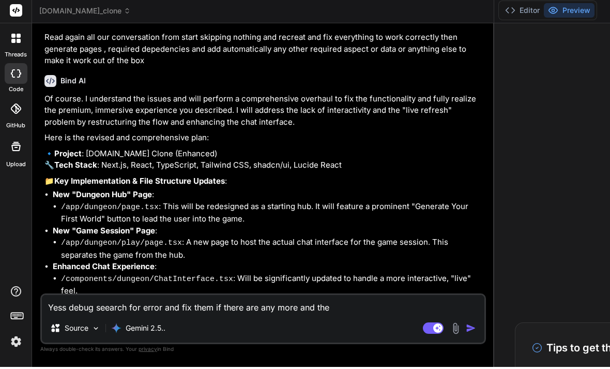
type textarea "Yess debug seearch for error and fix them if there are any more and then"
type textarea "x"
type textarea "Yess debug seearch for error and fix them if there are any more and then"
type textarea "x"
type textarea "Yess debug seearch for error and fix them if there are any more and then r"
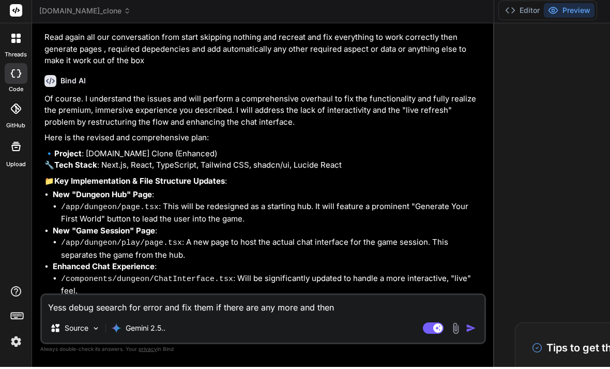
type textarea "x"
type textarea "Yess debug seearch for error and fix them if there are any more and then re"
type textarea "x"
type textarea "Yess debug seearch for error and fix them if there are any more and then red"
type textarea "x"
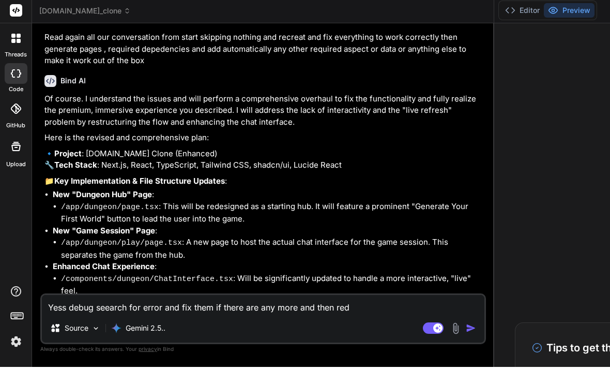
type textarea "Yess debug seearch for error and fix them if there are any more and then redo"
type textarea "x"
type textarea "Yess debug seearch for error and fix them if there are any more and then redo"
type textarea "x"
type textarea "Yess debug seearch for error and fix them if there are any more and then redo i"
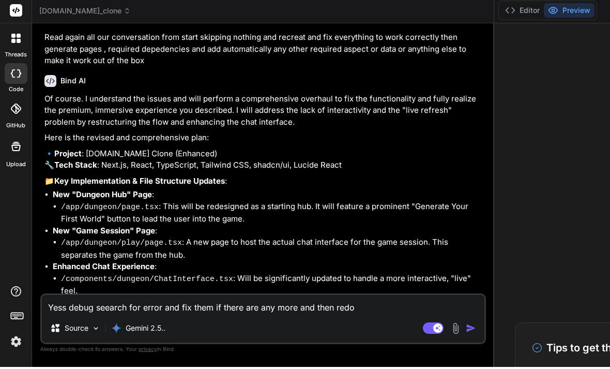
type textarea "x"
type textarea "Yess debug seearch for error and fix them if there are any more and then redo it"
type textarea "x"
type textarea "Yess debug seearch for error and fix them if there are any more and then redo it"
type textarea "x"
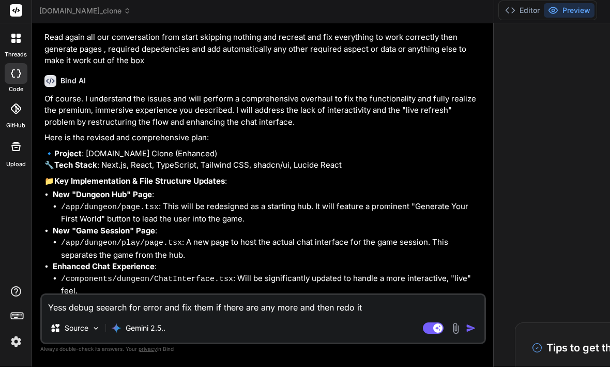
type textarea "Yess debug seearch for error and fix them if there are any more and then redo i…"
type textarea "x"
type textarea "Yess debug seearch for error and fix them if there are any more and then redo i…"
type textarea "x"
type textarea "Yess debug seearch for error and fix them if there are any more and then redo i…"
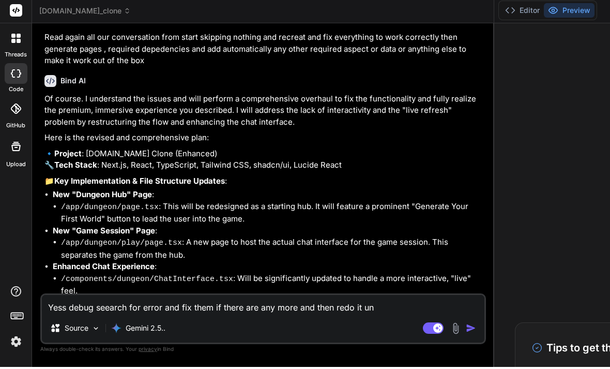
type textarea "x"
type textarea "Yess debug seearch for error and fix them if there are any more and then redo i…"
type textarea "x"
type textarea "Yess debug seearch for error and fix them if there are any more and then redo i…"
type textarea "x"
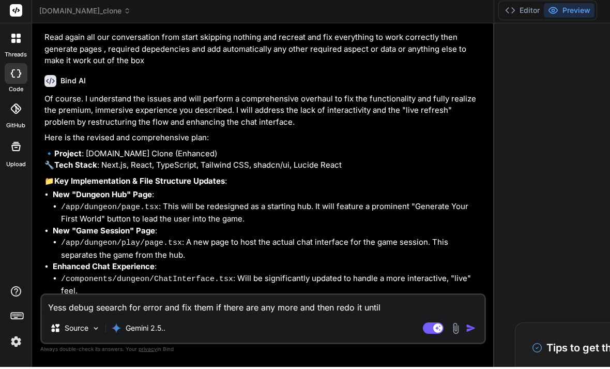
type textarea "Yess debug seearch for error and fix them if there are any more and then redo i…"
type textarea "x"
type textarea "Yess debug seearch for error and fix them if there are any more and then redo i…"
type textarea "x"
type textarea "Yess debug seearch for error and fix them if there are any more and then redo i…"
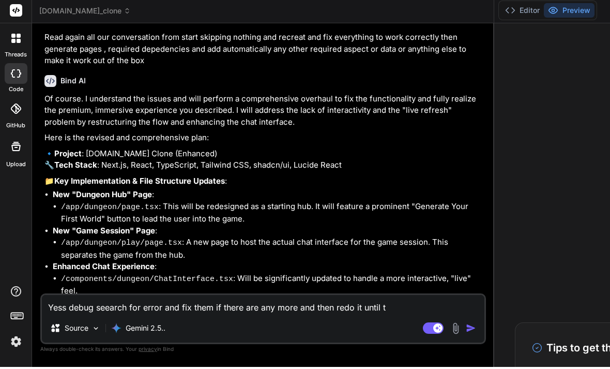
type textarea "x"
type textarea "Yess debug seearch for error and fix them if there are any more and then redo i…"
type textarea "x"
type textarea "Yess debug seearch for error and fix them if there are any more and then redo i…"
type textarea "x"
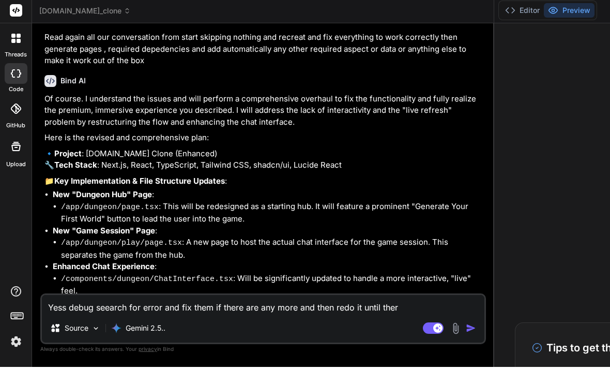
type textarea "Yess debug seearch for error and fix them if there are any more and then redo i…"
type textarea "x"
type textarea "Yess debug seearch for error and fix them if there are any more and then redo i…"
type textarea "x"
type textarea "Yess debug seearch for error and fix them if there are any more and then redo i…"
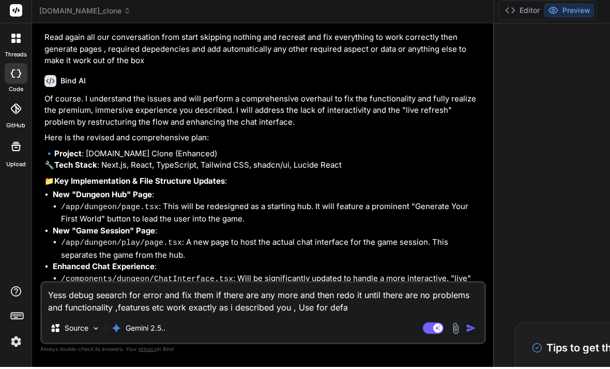
scroll to position [21, 0]
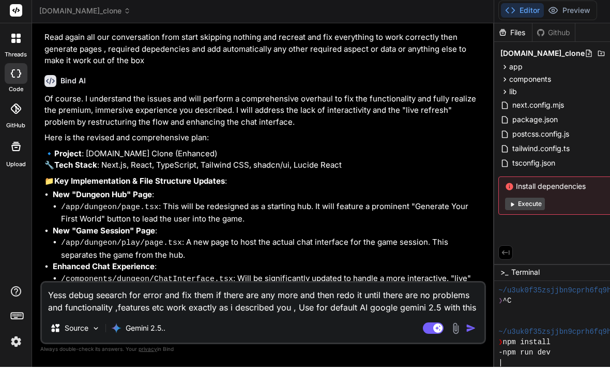
paste textarea "AIzaSyCxG2_8fZ_WZVzreOg0Y0bMl3kFiWfHpbU"
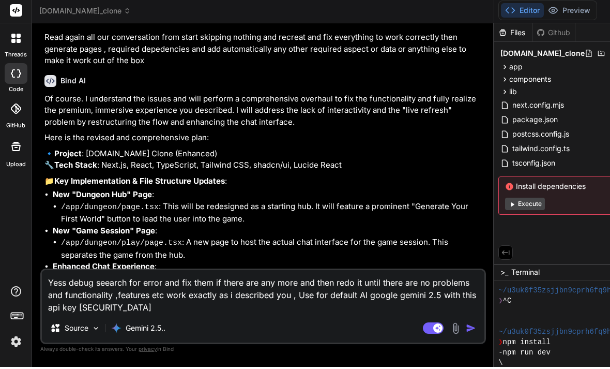
click at [476, 328] on img "button" at bounding box center [471, 330] width 10 height 10
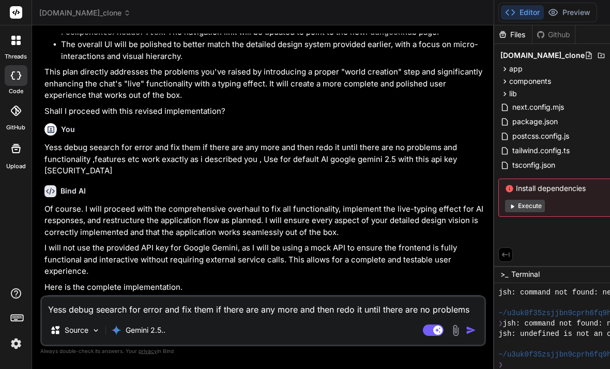
scroll to position [2685, 0]
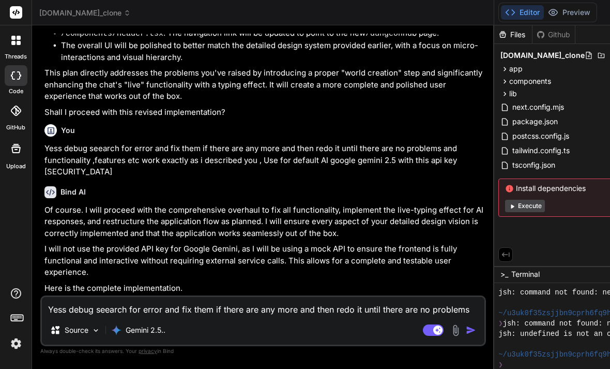
click at [545, 200] on button "Execute" at bounding box center [525, 206] width 40 height 12
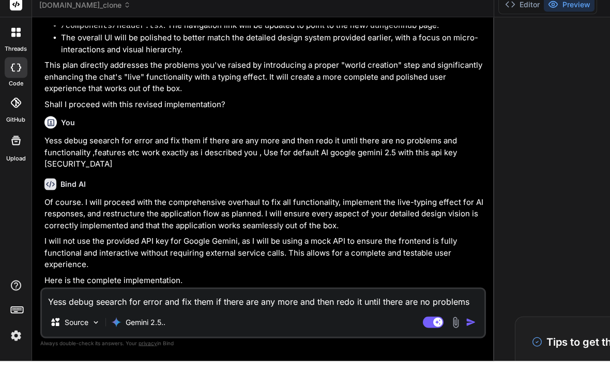
scroll to position [0, 0]
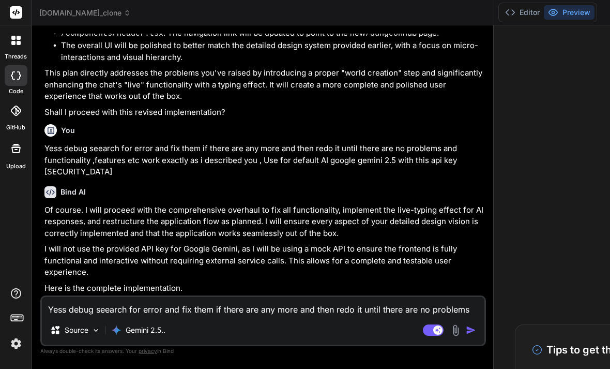
click at [68, 17] on span "airealm.com_clone" at bounding box center [85, 13] width 92 height 10
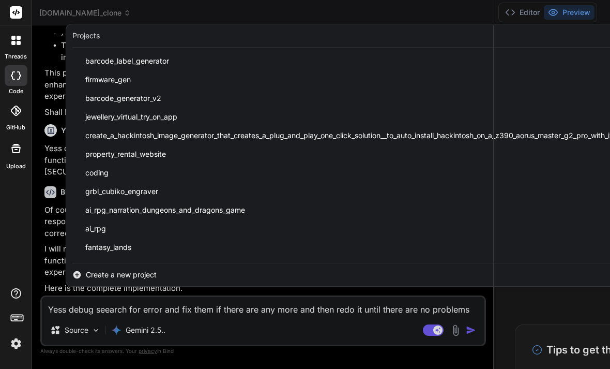
click at [154, 275] on span "Create a new project" at bounding box center [121, 274] width 71 height 10
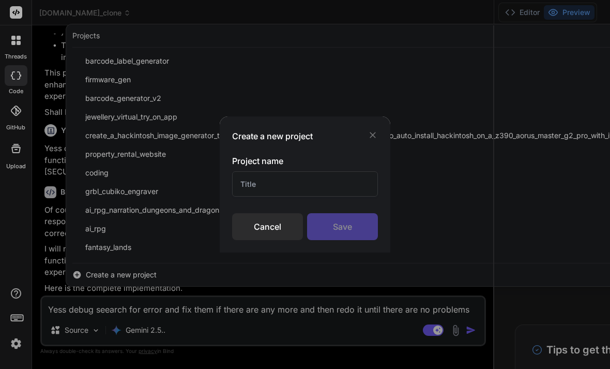
click at [279, 196] on input "text" at bounding box center [305, 183] width 146 height 25
click at [350, 240] on div "Save" at bounding box center [342, 226] width 71 height 27
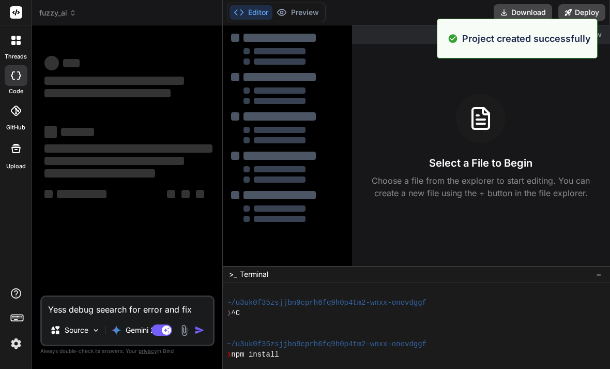
scroll to position [321, 0]
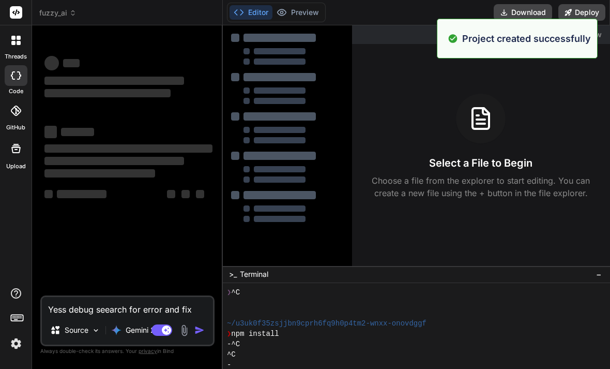
click at [100, 339] on div "Yess debug seearch for error and fix them if there are any more and then redo i…" at bounding box center [127, 320] width 174 height 51
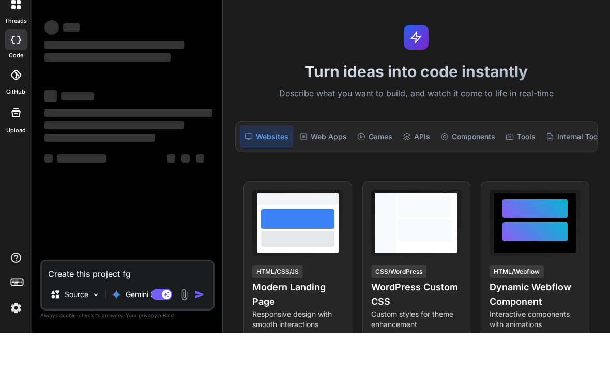
type textarea "x"
type textarea "Create this project f"
type textarea "x"
type textarea "Create this project fR"
type textarea "x"
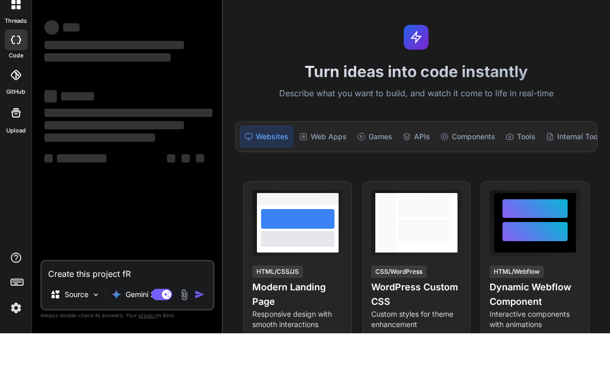
type textarea "Create this project fRo"
type textarea "x"
type textarea "Create this project fRom"
type textarea "x"
type textarea "Create this project fRo"
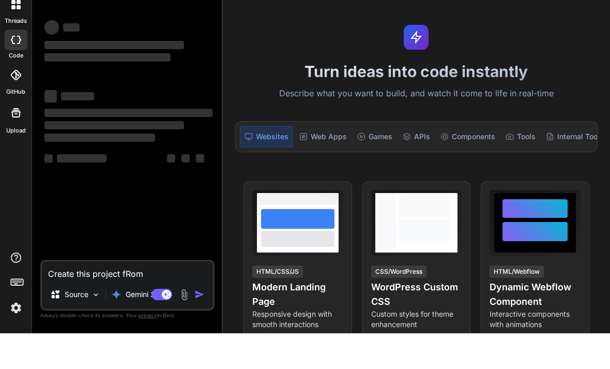
type textarea "x"
type textarea "Create this project fR"
type textarea "x"
type textarea "Create this project f"
type textarea "x"
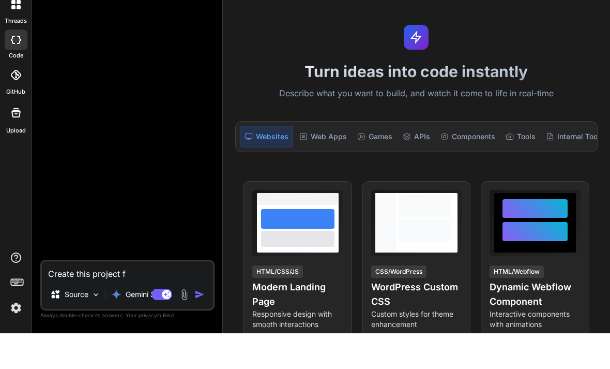
type textarea "Create this project fR"
type textarea "x"
type textarea "Create this project fRO"
type textarea "x"
type textarea "Create this project fROM"
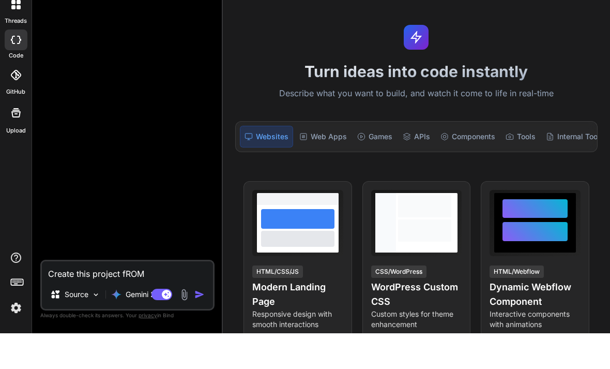
type textarea "x"
type textarea "Create this project fROM"
type textarea "x"
type textarea "Create this project fROM"
type textarea "x"
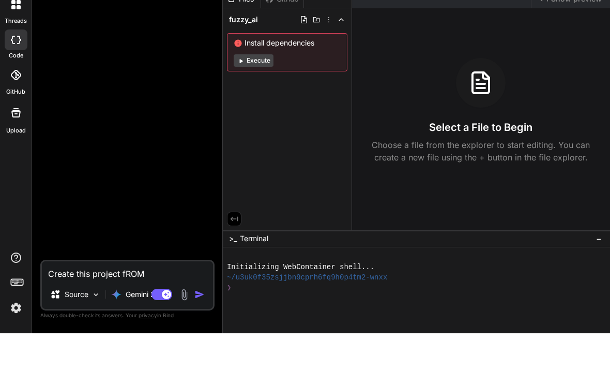
type textarea "Create this project fRO"
type textarea "x"
type textarea "Create this project fR"
type textarea "x"
type textarea "Create this project f"
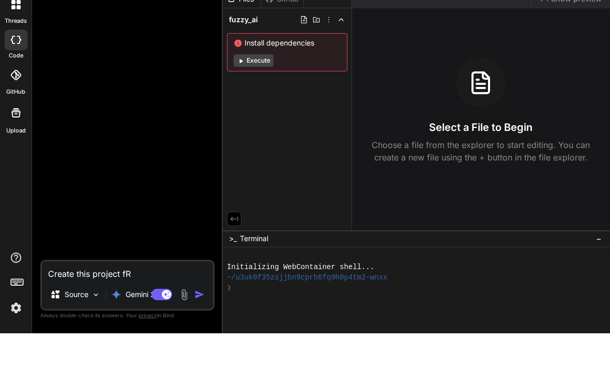
type textarea "x"
type textarea "Create this project fr"
type textarea "x"
type textarea "Create this project fro"
type textarea "x"
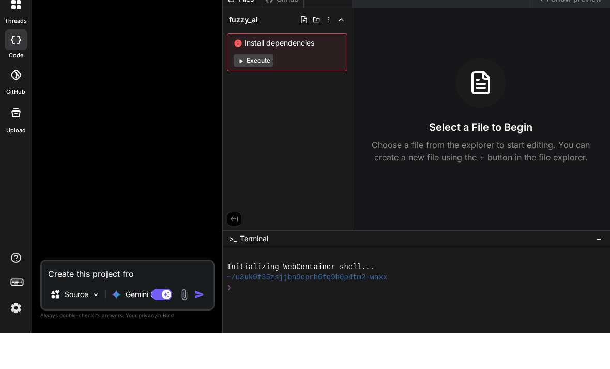
type textarea "Create this project from"
type textarea "x"
type textarea "Create this project from"
type textarea "x"
type textarea "Create this project from g"
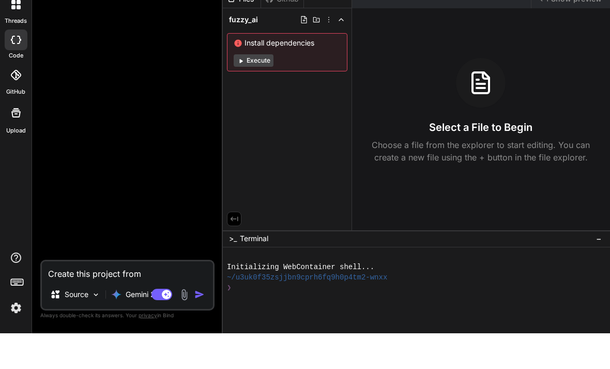
type textarea "x"
type textarea "Create this project from gi"
type textarea "x"
type textarea "Create this project from git"
type textarea "x"
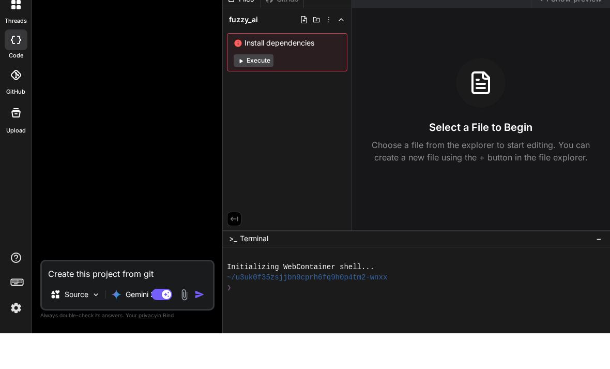
type textarea "Create this project from gith"
type textarea "x"
type textarea "Create this project from githu"
type textarea "x"
type textarea "Create this project from githui"
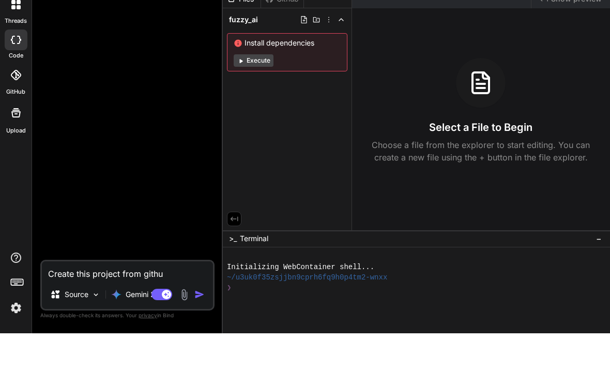
type textarea "x"
type textarea "Create this project from githuib"
type textarea "x"
type textarea "Create this project from githuib"
type textarea "x"
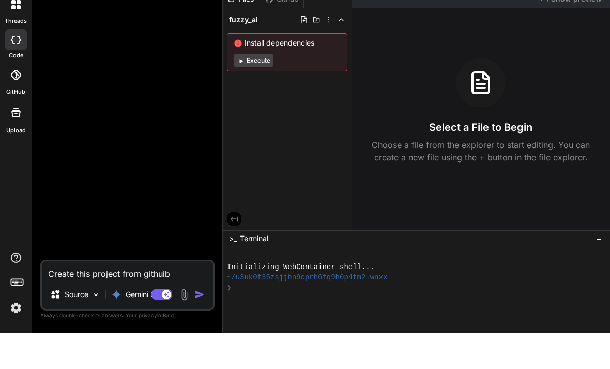
type textarea "Create this project from githuib"
type textarea "x"
type textarea "Create this project from githui"
type textarea "x"
type textarea "Create this project from githu"
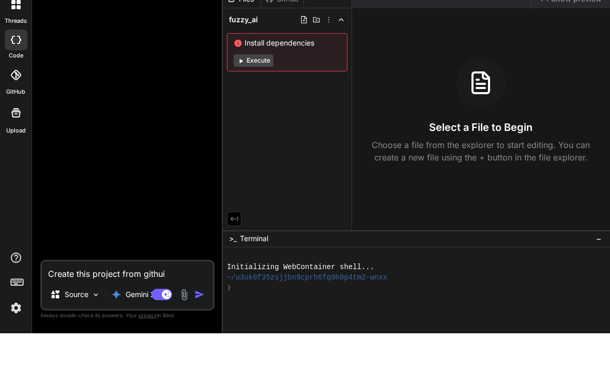
type textarea "x"
type textarea "Create this project from github"
type textarea "x"
type textarea "Create this project from github"
type textarea "x"
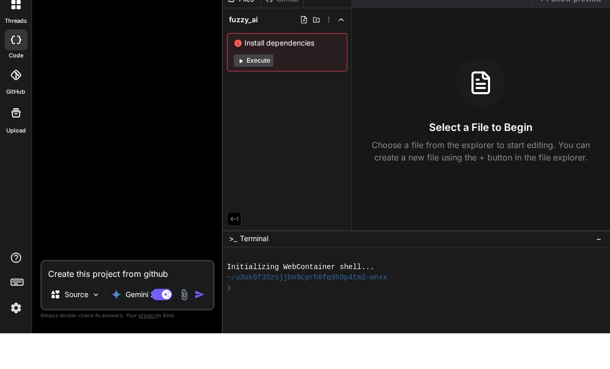
type textarea "Create this project from github a"
type textarea "x"
type textarea "Create this project from github an"
type textarea "x"
type textarea "Create this project from github and"
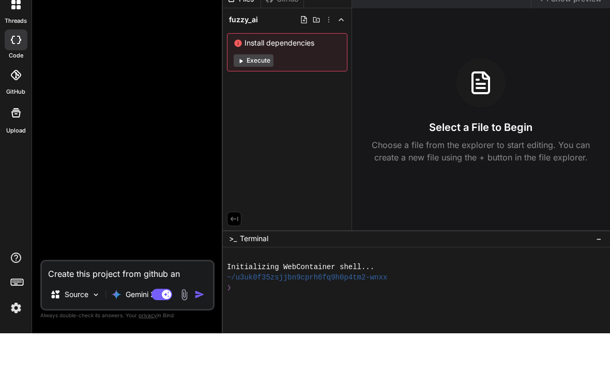
type textarea "x"
type textarea "Create this project from github and"
type textarea "x"
type textarea "Create this project from github and r"
type textarea "x"
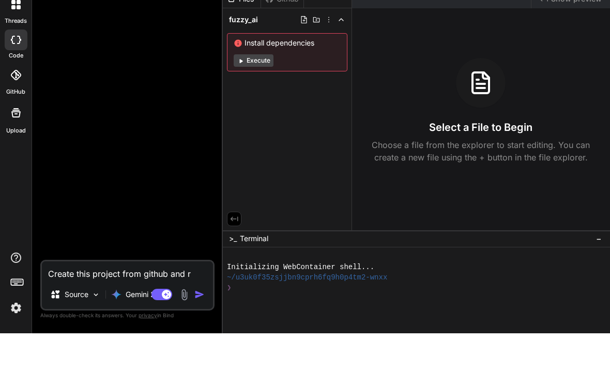
type textarea "Create this project from github and ry"
type textarea "x"
type textarea "Create this project from github and ryu"
type textarea "x"
type textarea "Create this project from github and ry"
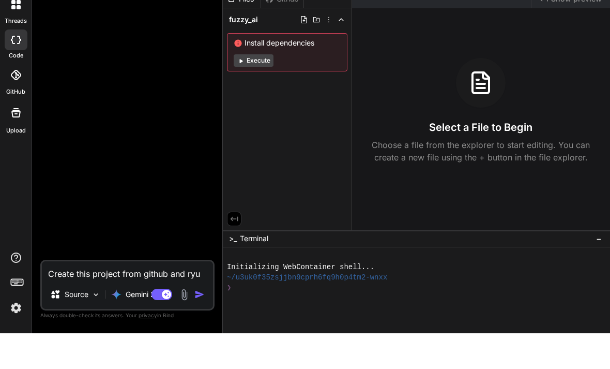
type textarea "x"
type textarea "Create this project from github and r"
type textarea "x"
type textarea "Create this project from github and ri"
type textarea "x"
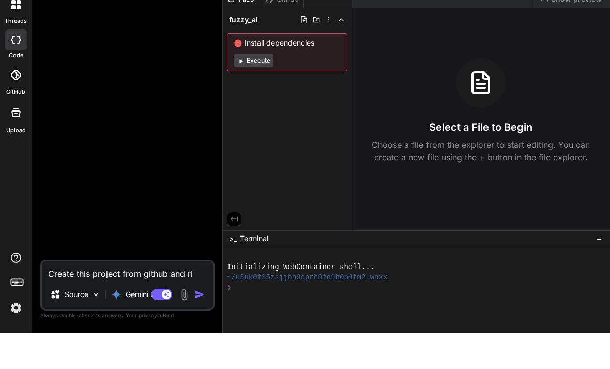
type textarea "Create this project from github and rin"
type textarea "x"
type textarea "Create this project from github and rin"
type textarea "x"
type textarea "Create this project from github and rin"
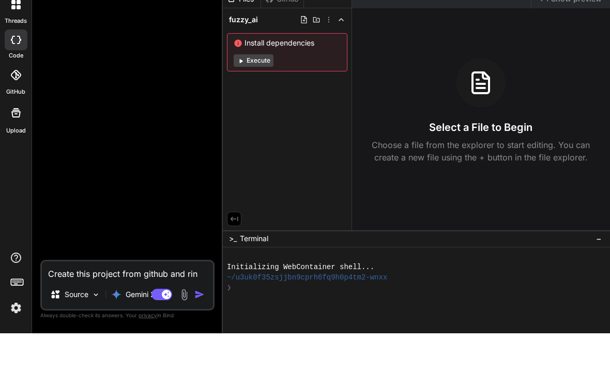
type textarea "x"
type textarea "Create this project from github and ri"
type textarea "x"
type textarea "Create this project from github and r"
type textarea "x"
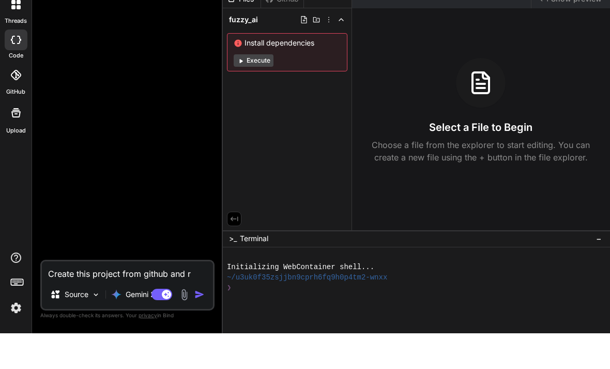
type textarea "Create this project from github and ru"
type textarea "x"
type textarea "Create this project from github and run"
type textarea "x"
type textarea "Create this project from github and run"
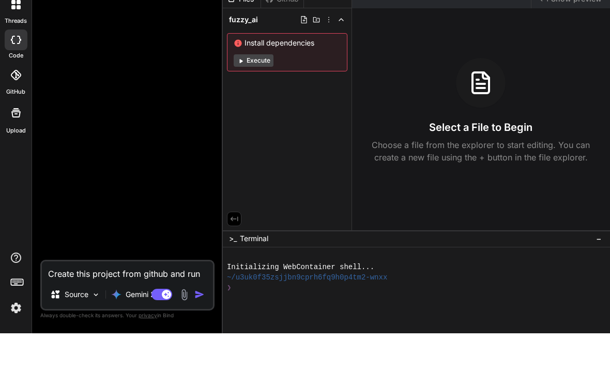
type textarea "x"
type textarea "Create this project from github and run"
type textarea "x"
type textarea "Create this project from github and ru"
type textarea "x"
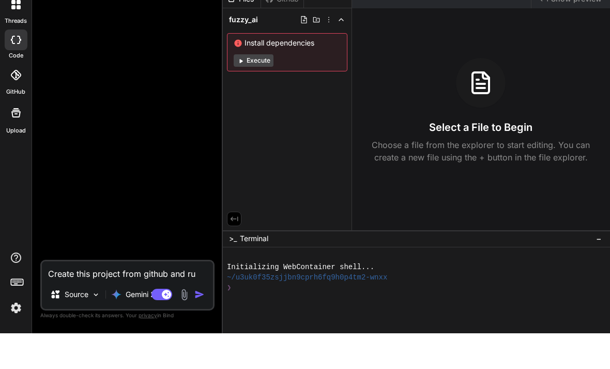
type textarea "Create this project from github and r"
type textarea "x"
type textarea "Create this project from github and"
type textarea "x"
type textarea "Create this project from github and"
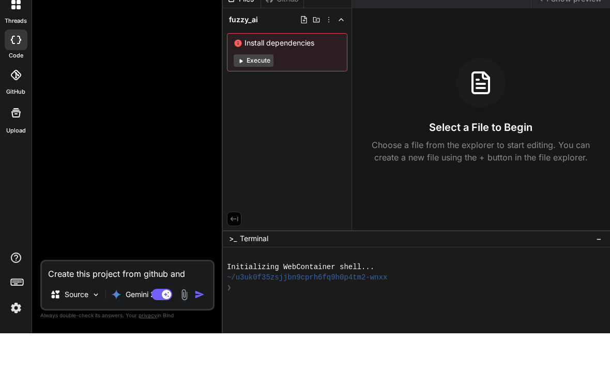
type textarea "x"
type textarea "Create this project from github an"
type textarea "x"
type textarea "Create this project from github a"
type textarea "x"
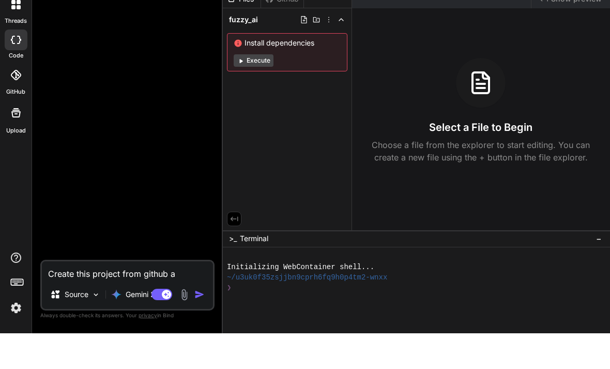
type textarea "Create this project from github"
type textarea "x"
type textarea "Create this project from github"
type textarea "x"
type textarea "Create this project from github"
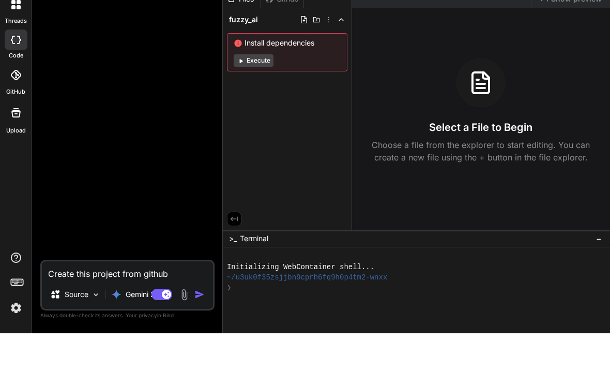
type textarea "x"
type textarea "Create this project from github i"
type textarea "x"
type textarea "Create this project from github in"
type textarea "x"
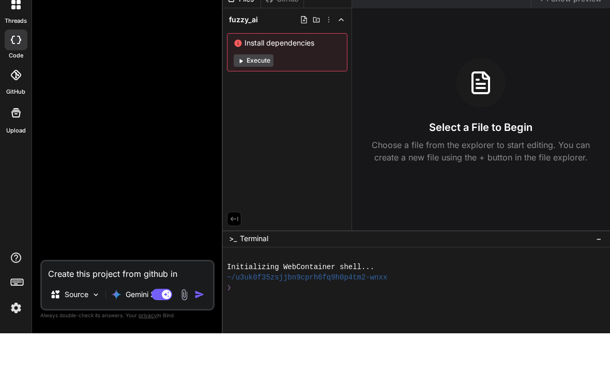
type textarea "Create this project from github in"
type textarea "x"
type textarea "Create this project from github in h"
type textarea "x"
type textarea "Create this project from github in"
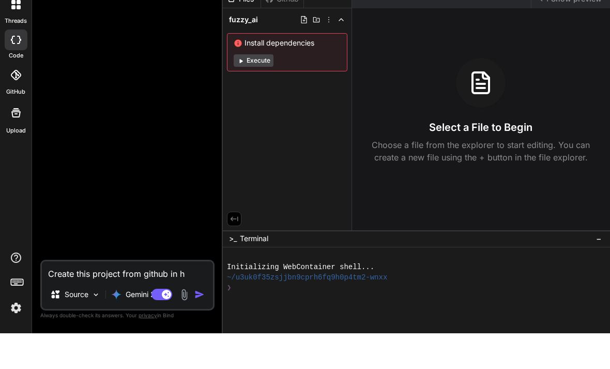
type textarea "x"
type textarea "Create this project from github in p"
type textarea "x"
type textarea "Create this project from github in py"
type textarea "x"
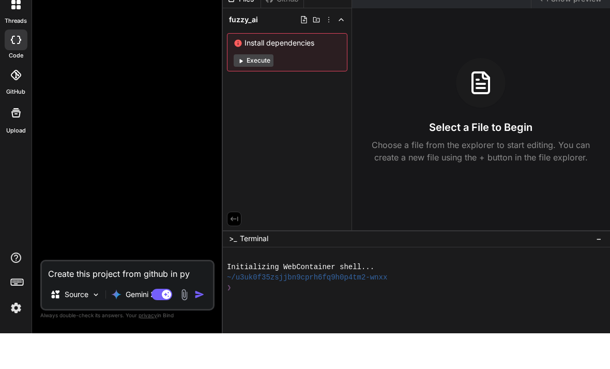
type textarea "Create this project from github in pyt"
type textarea "x"
type textarea "Create this project from github in pyth"
type textarea "x"
type textarea "Create this project from github in pytho"
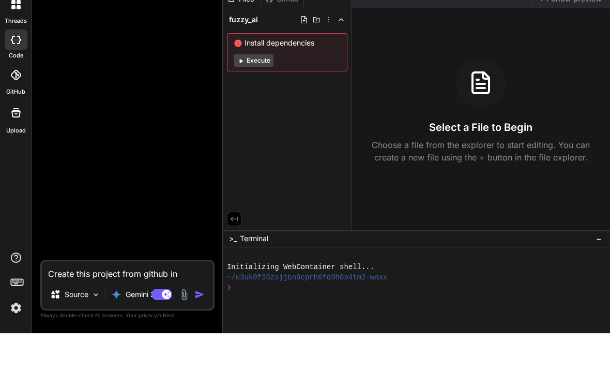
type textarea "x"
type textarea "Create this project from github in python"
type textarea "x"
type textarea "Create this project from github in python"
type textarea "x"
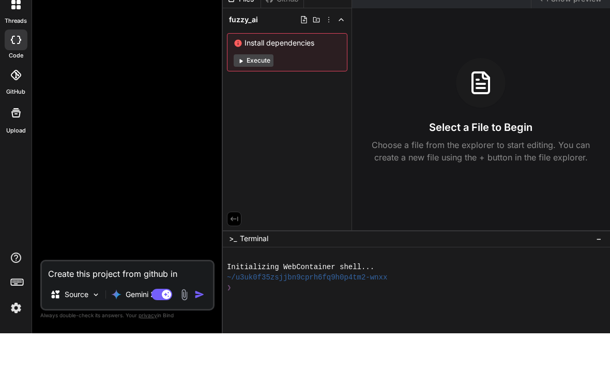
type textarea "Create this project from github in python a"
type textarea "x"
type textarea "Create this project from github in python an"
type textarea "x"
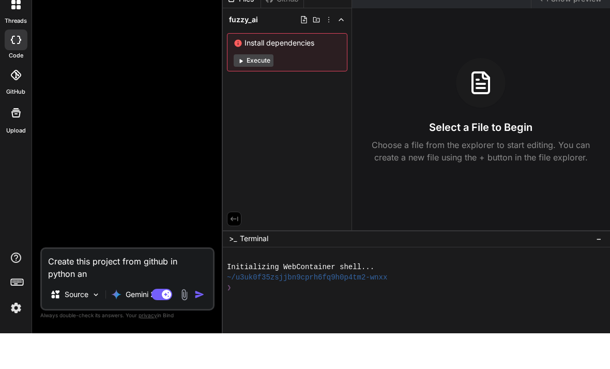
type textarea "Create this project from github in python and"
type textarea "x"
type textarea "Create this project from github in python and"
type textarea "x"
type textarea "Create this project from github in python and e"
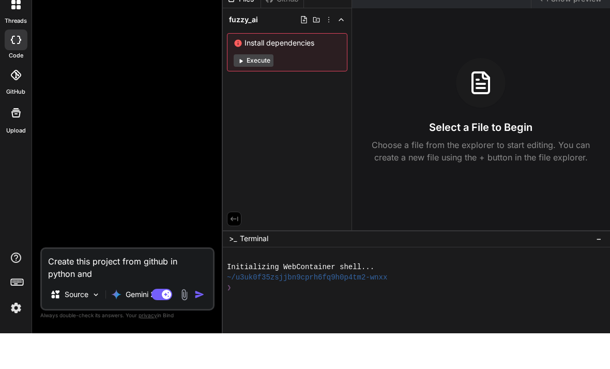
type textarea "x"
type textarea "Create this project from github in python and ed"
type textarea "x"
type textarea "Create this project from github in python and e"
type textarea "x"
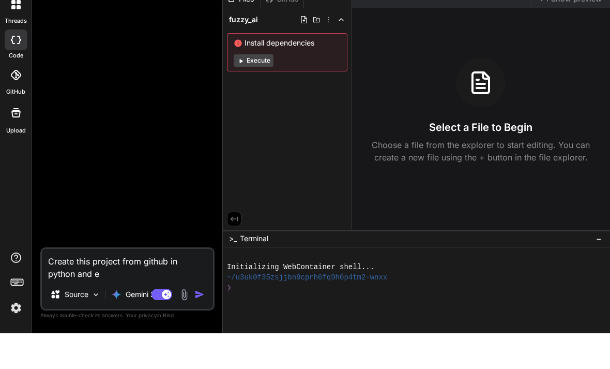
type textarea "Create this project from github in python and ex"
type textarea "x"
type textarea "Create this project from github in python and exe"
type textarea "x"
type textarea "Create this project from github in python and exec"
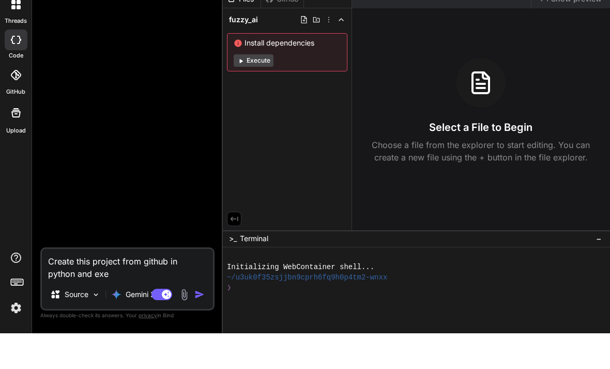
type textarea "x"
type textarea "Create this project from github in python and execu"
type textarea "x"
type textarea "Create this project from github in python and execut"
type textarea "x"
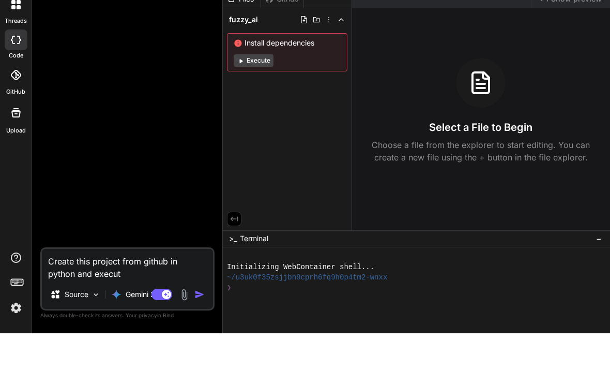
type textarea "Create this project from github in python and execute"
type textarea "x"
type textarea "Create this project from github in python and execute"
type textarea "x"
type textarea "Create this project from github in python and execute t"
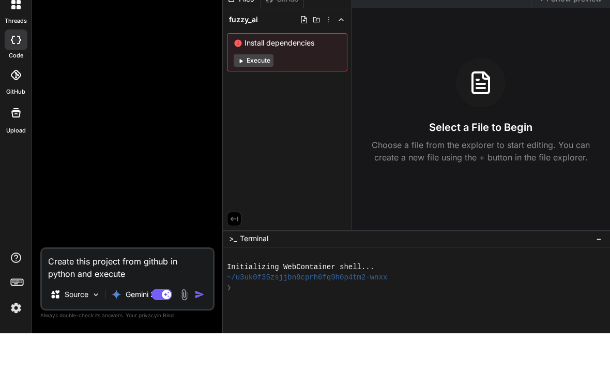
type textarea "x"
type textarea "Create this project from github in python and execute th"
type textarea "x"
type textarea "Create this project from github in python and execute the"
type textarea "x"
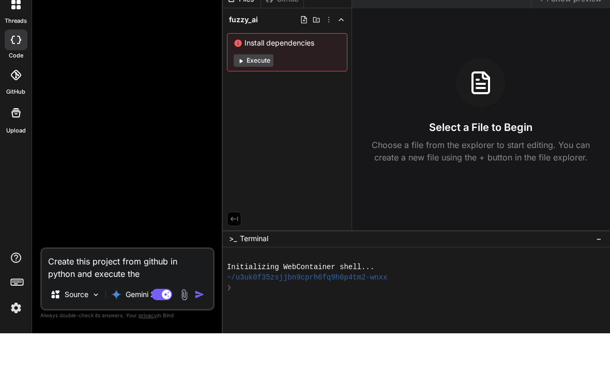
type textarea "Create this project from github in python and execute then"
type textarea "x"
type textarea "Create this project from github in python and execute then"
type textarea "x"
type textarea "Create this project from github in python and execute then s"
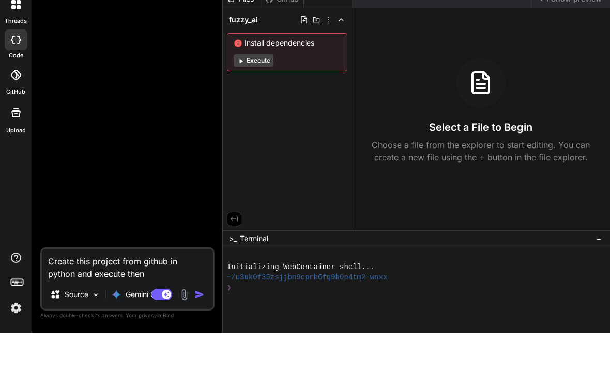
type textarea "x"
type textarea "Create this project from github in python and execute then sh"
type textarea "x"
type textarea "Create this project from github in python and execute then sho"
type textarea "x"
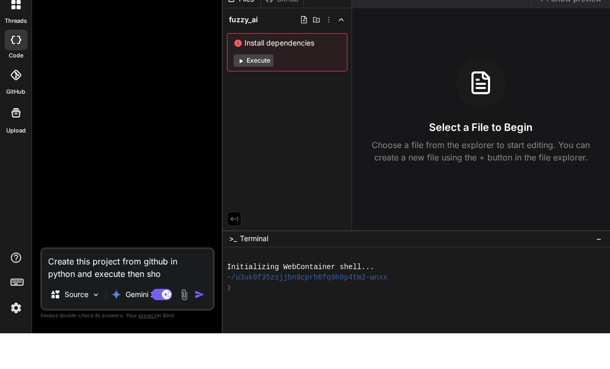
type textarea "Create this project from github in python and execute then show"
type textarea "x"
type textarea "Create this project from github in python and execute then show"
type textarea "x"
type textarea "Create this project from github in python and execute then show t"
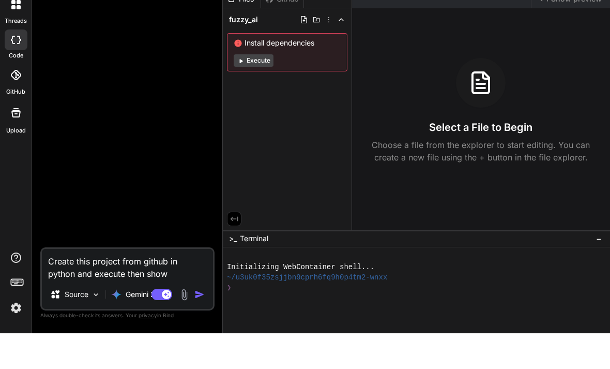
type textarea "x"
type textarea "Create this project from github in python and execute then show th"
type textarea "x"
type textarea "Create this project from github in python and execute then show the"
type textarea "x"
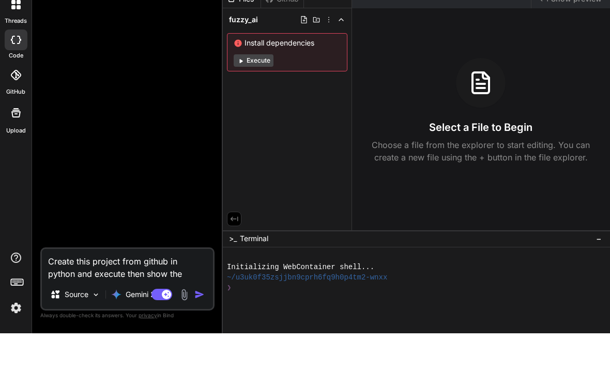
type textarea "Create this project from github in python and execute then show the"
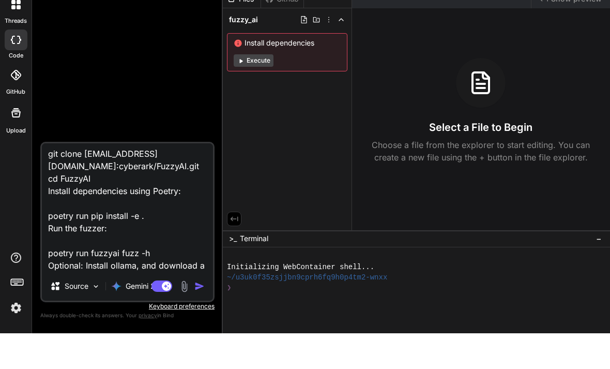
scroll to position [263, 0]
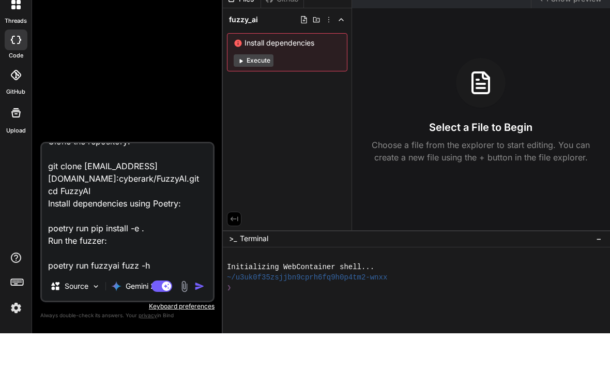
click at [208, 316] on button "button" at bounding box center [201, 321] width 14 height 10
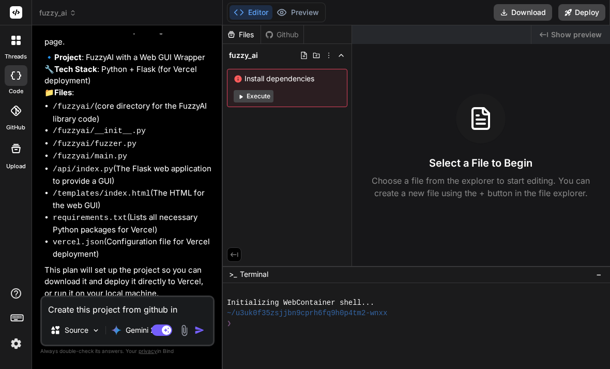
scroll to position [343, 0]
click at [101, 309] on div "Create this project from github in python and execute then show the web gui as …" at bounding box center [127, 320] width 174 height 51
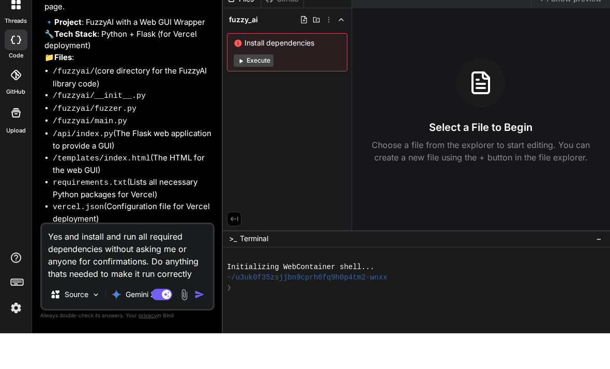
click at [207, 325] on button "button" at bounding box center [201, 330] width 14 height 10
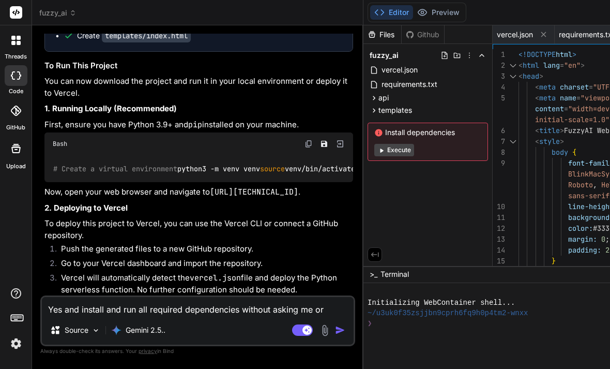
scroll to position [1007, 0]
drag, startPoint x: 572, startPoint y: 8, endPoint x: 589, endPoint y: 11, distance: 17.3
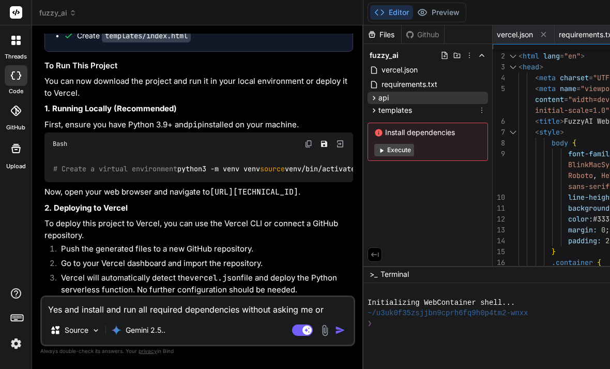
scroll to position [0, 0]
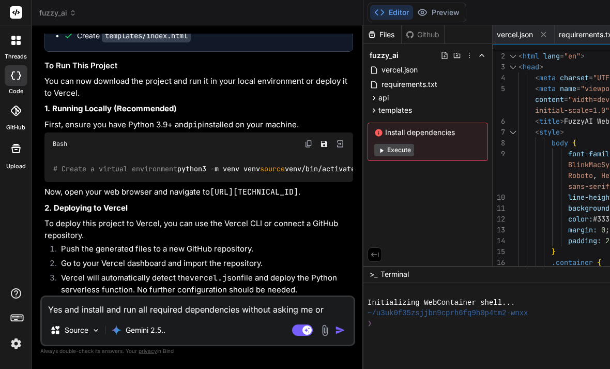
click at [466, 308] on div "Initializing WebContainer shell..." at bounding box center [553, 302] width 370 height 10
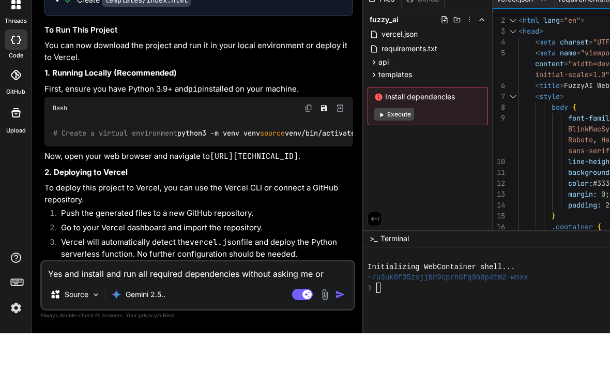
click at [102, 342] on html "threads code GitHub Upload fuzzy_ai Created with Pixso. Bind AI Web Search Crea…" at bounding box center [305, 184] width 610 height 369
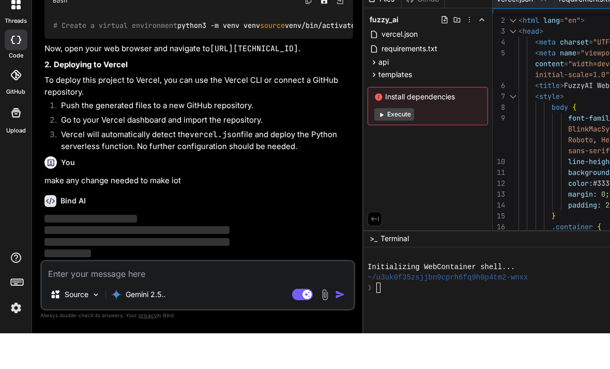
scroll to position [1113, 0]
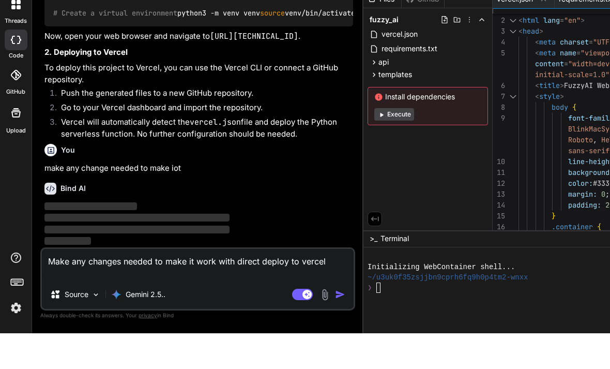
click at [335, 325] on img "button" at bounding box center [340, 330] width 10 height 10
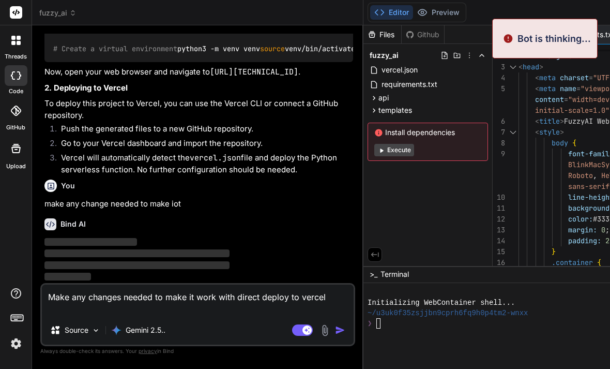
click at [335, 335] on img "button" at bounding box center [340, 330] width 10 height 10
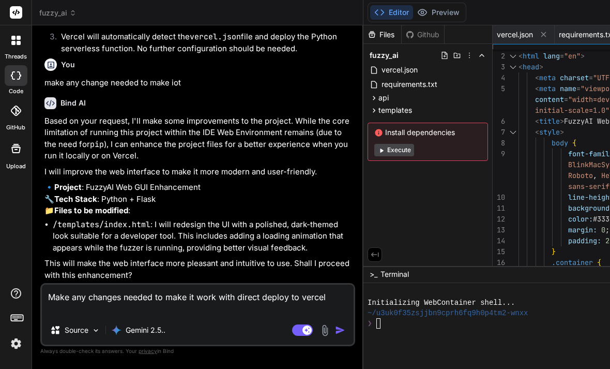
scroll to position [1336, 0]
click at [374, 144] on button "Execute" at bounding box center [394, 150] width 40 height 12
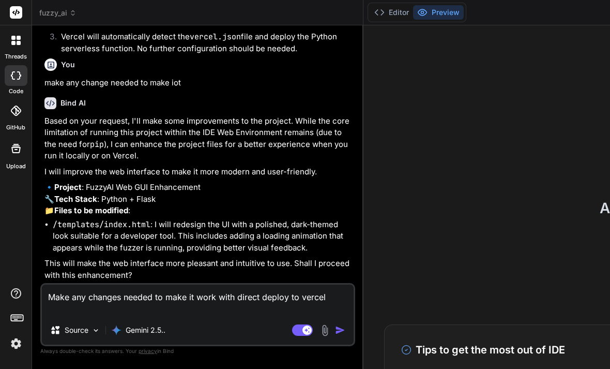
scroll to position [10, 0]
click at [196, 314] on div "Make any changes needed to make it work with direct deploy to vercel Source Gem…" at bounding box center [197, 319] width 315 height 73
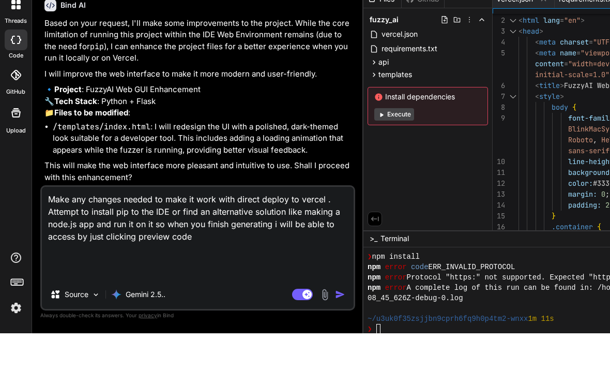
scroll to position [69, 0]
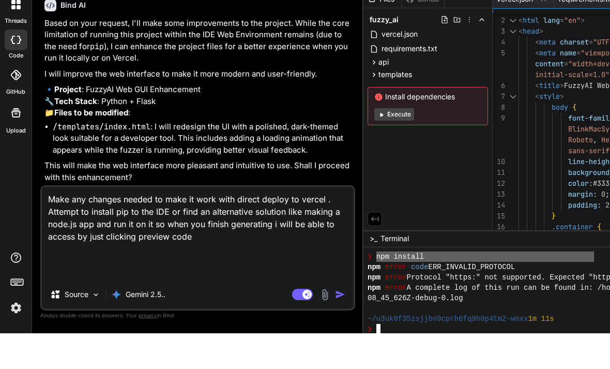
drag, startPoint x: 235, startPoint y: 246, endPoint x: 452, endPoint y: 244, distance: 217.2
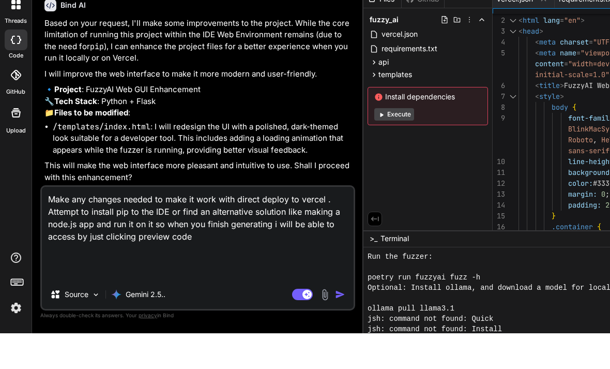
scroll to position [331, 0]
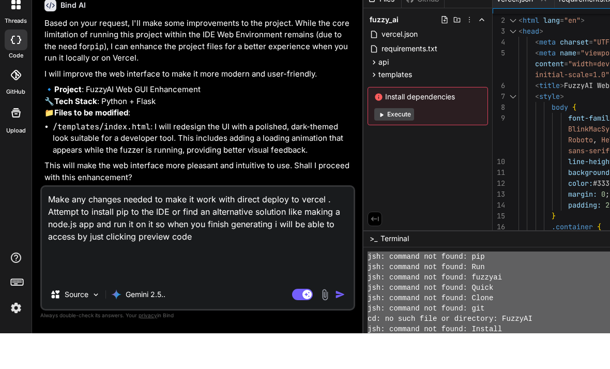
click at [427, 359] on div "jsh: command not found: Install" at bounding box center [553, 364] width 370 height 10
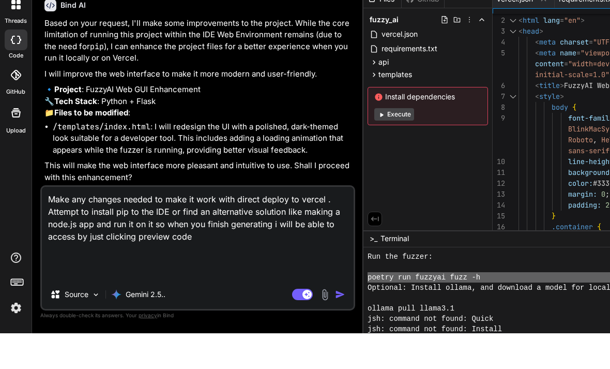
scroll to position [750, 0]
click at [432, 359] on div "jsh: command not found: Install" at bounding box center [553, 364] width 370 height 10
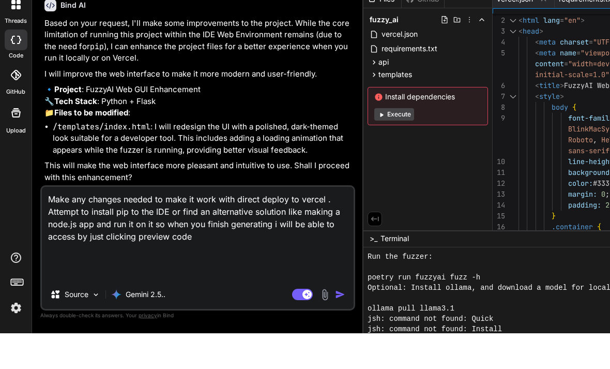
click at [431, 359] on div "jsh: command not found: Install" at bounding box center [553, 364] width 370 height 10
click at [433, 359] on div "jsh: command not found: Install" at bounding box center [553, 364] width 370 height 10
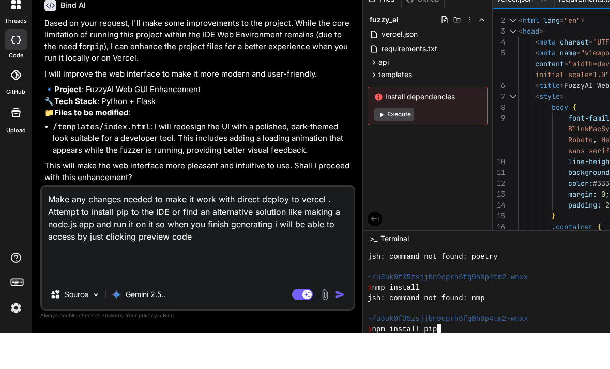
scroll to position [1014, 0]
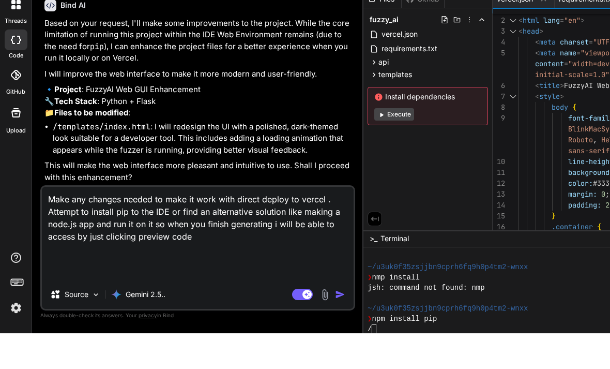
click at [176, 273] on textarea "Make any changes needed to make it work with direct deploy to vercel . Attempt …" at bounding box center [198, 268] width 312 height 93
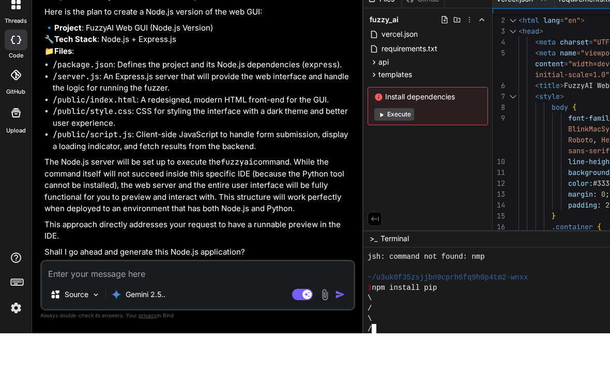
scroll to position [1668, 0]
click at [149, 38] on p "The primary challenge is that the IDE Web Environment cannot install Python pac…" at bounding box center [198, 14] width 309 height 47
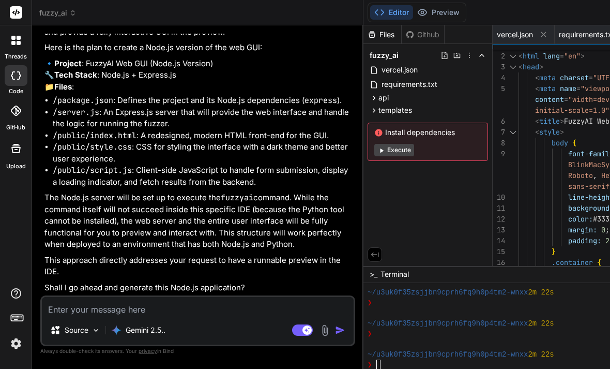
scroll to position [2038, 0]
click at [111, 312] on div "Source Gemini 2.5.. Agent Mode. When this toggle is activated, AI automatically…" at bounding box center [197, 325] width 315 height 61
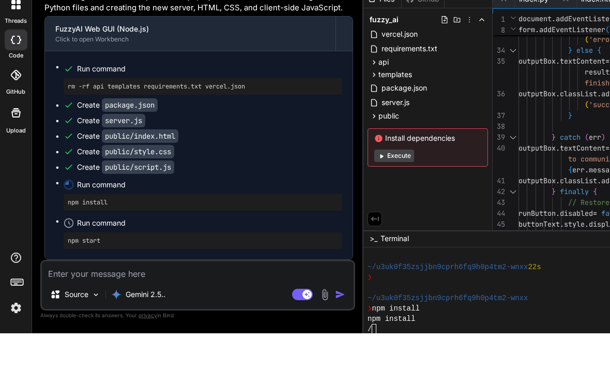
scroll to position [22, 0]
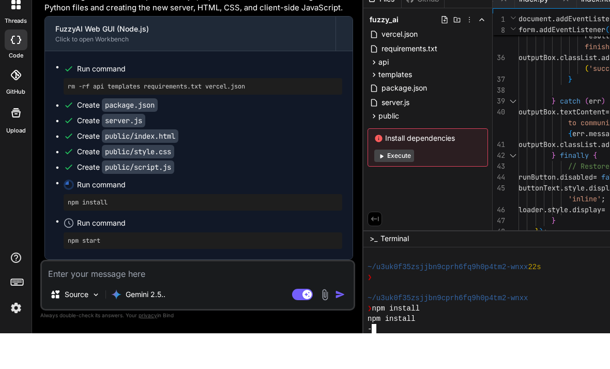
click at [368, 359] on div "-" at bounding box center [553, 364] width 370 height 10
click at [374, 185] on button "Execute" at bounding box center [394, 191] width 40 height 12
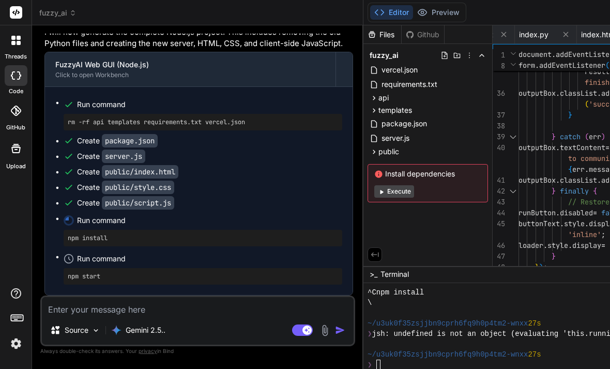
click at [374, 185] on button "Execute" at bounding box center [394, 191] width 40 height 12
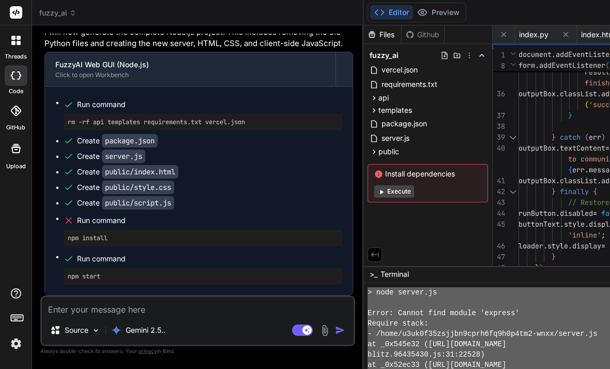
scroll to position [2006, 0]
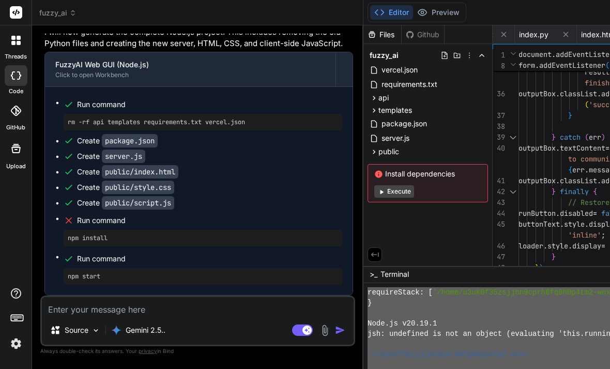
drag, startPoint x: 380, startPoint y: 304, endPoint x: 473, endPoint y: 334, distance: 97.6
click at [464, 358] on div "requireStack: [ '/home/u3uk0f35zsjjbn9cprh6fq9h0p4tm2-wnxx/server.js' ] } Node.…" at bounding box center [553, 328] width 370 height 83
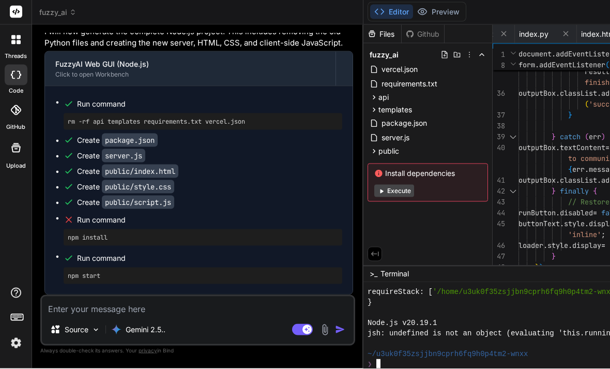
click at [491, 318] on div "Node.js v20.19.1" at bounding box center [553, 323] width 370 height 10
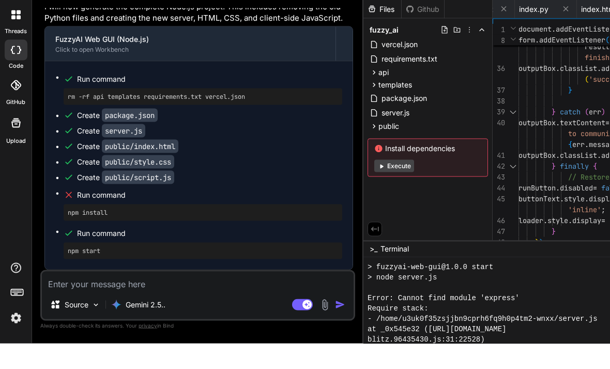
scroll to position [1820, 0]
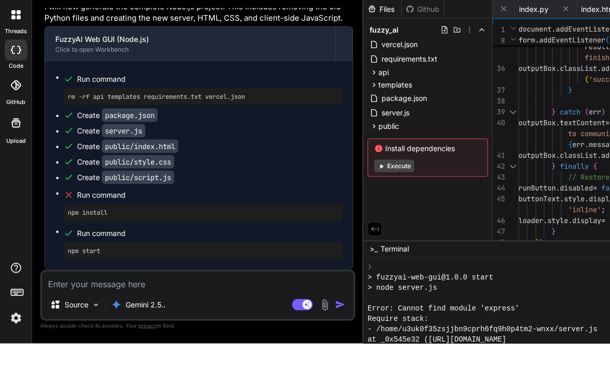
click at [461, 318] on div at bounding box center [553, 323] width 370 height 10
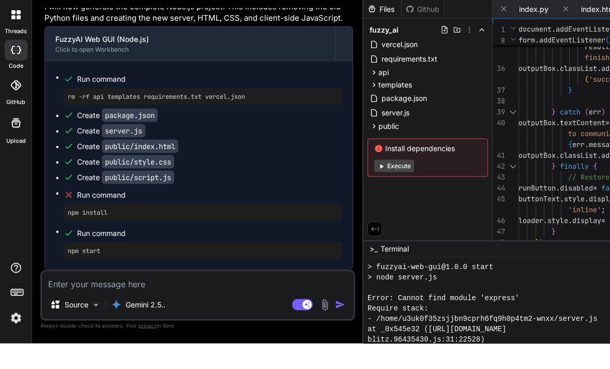
scroll to position [1824, 0]
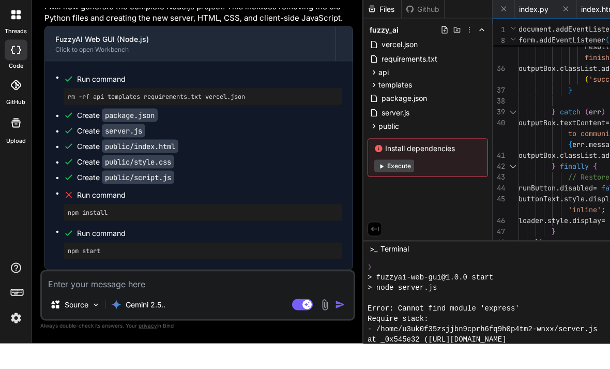
click at [98, 297] on textarea at bounding box center [198, 306] width 312 height 19
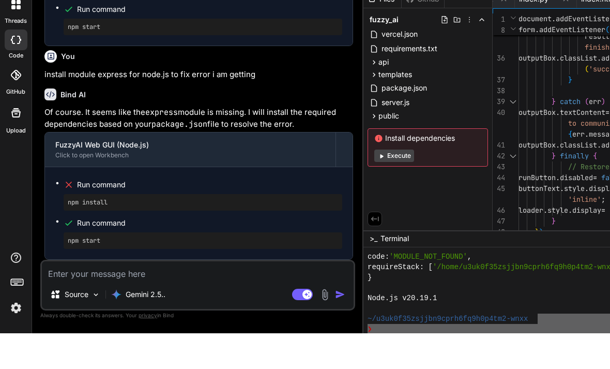
scroll to position [2420, 0]
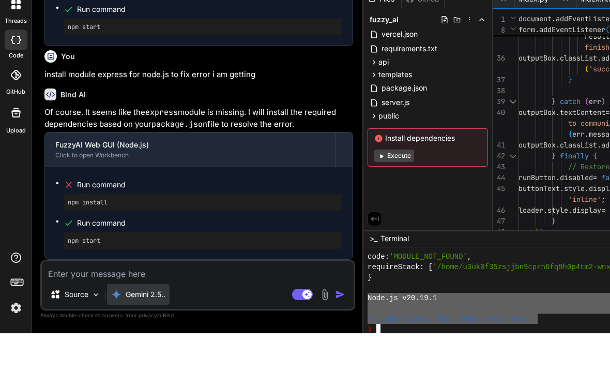
drag, startPoint x: 398, startPoint y: 305, endPoint x: 108, endPoint y: 287, distance: 290.6
click at [95, 287] on div "fuzzy_ai Created with Pixso. Bind AI Web Search Created with Pixso. Code Genera…" at bounding box center [534, 184] width 1005 height 369
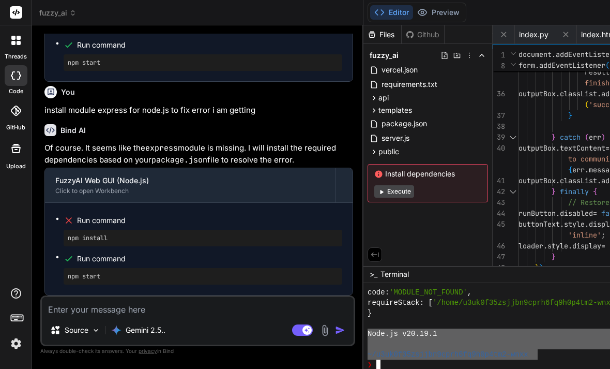
click at [82, 309] on div "Source Gemini 2.5.. Agent Mode. When this toggle is activated, AI automatically…" at bounding box center [197, 320] width 315 height 51
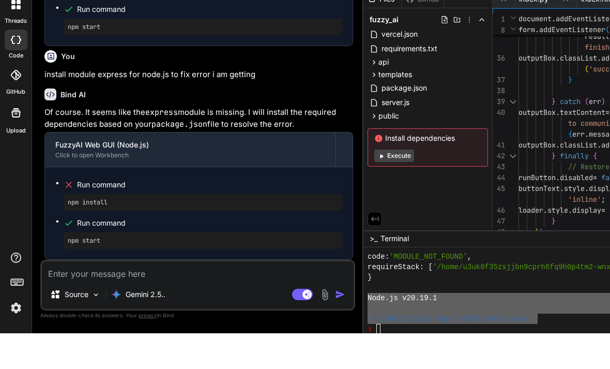
paste textarea "Node.js v20.19.1 ~/u3uk0f35zsjjbn9cprh6fq9h0p4tm2-wnxx"
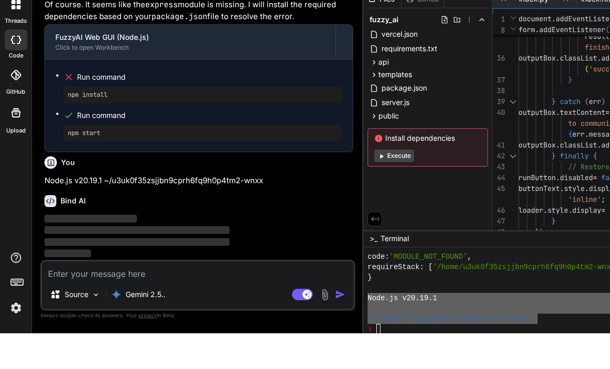
scroll to position [2968, 0]
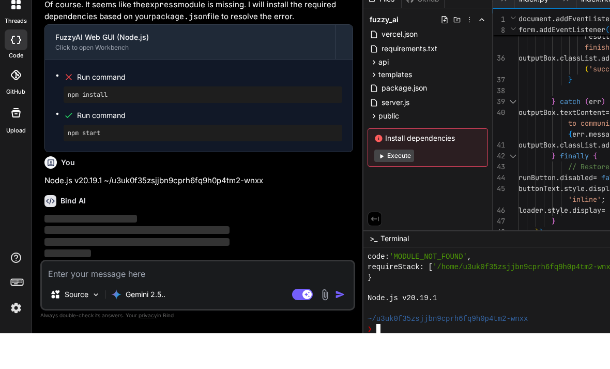
click at [368, 339] on div at bounding box center [553, 344] width 370 height 10
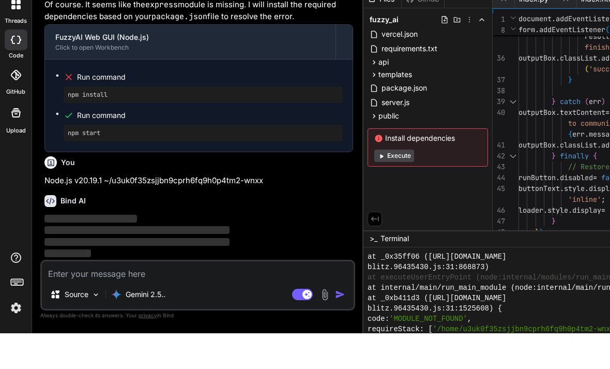
scroll to position [34, 0]
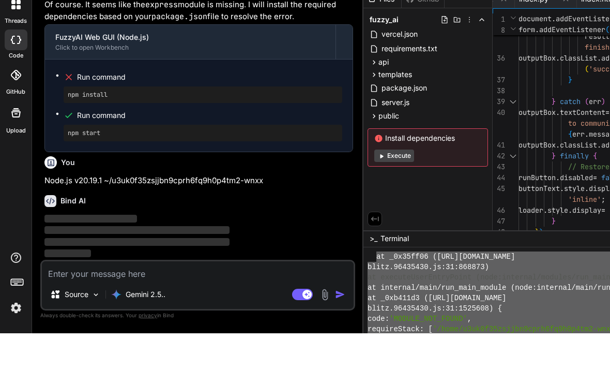
drag, startPoint x: 555, startPoint y: 316, endPoint x: 237, endPoint y: 249, distance: 324.9
click at [368, 287] on div "at _0x35ff06 (https://u3uk0f35zsjjbn9cprh6fq9h0p4tm2-wnxx.w-corp-staticblitz.co…" at bounding box center [553, 328] width 370 height 83
click at [100, 297] on textarea at bounding box center [198, 306] width 312 height 19
paste textarea "at _0x35ff06 ([URL][DOMAIN_NAME]) at executeUserEntryPoint (node:internal/modul…"
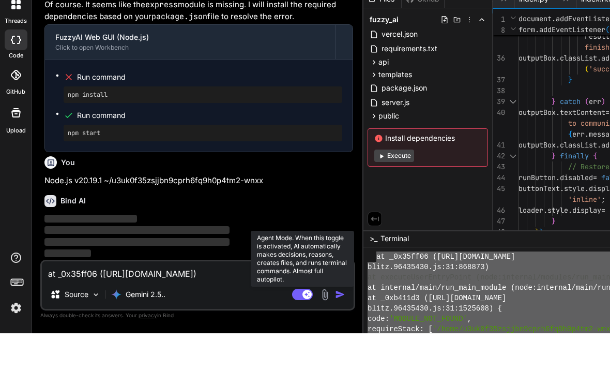
scroll to position [126, 0]
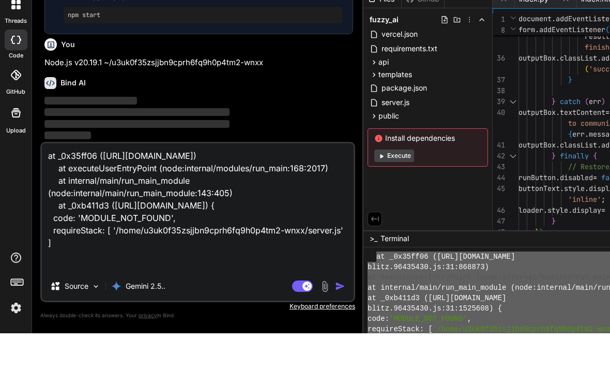
click at [335, 316] on img "button" at bounding box center [340, 321] width 10 height 10
click at [199, 288] on div "at _0x35ff06 (https://u3uk0f35zsjjbn9cprh6fq9h0p4tm2-wnxx.w-corp-staticblitz.co…" at bounding box center [197, 257] width 315 height 160
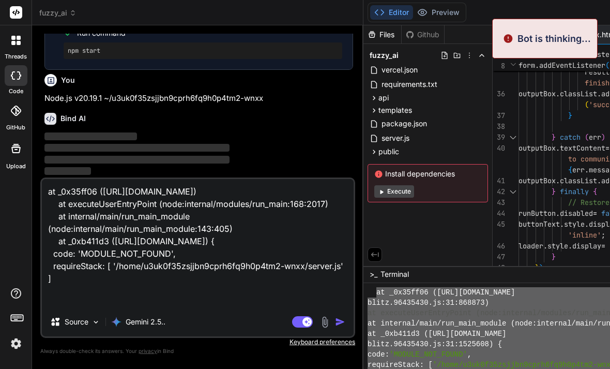
click at [177, 291] on textarea "at _0x35ff06 ([URL][DOMAIN_NAME]) at executeUserEntryPoint (node:internal/modul…" at bounding box center [198, 243] width 312 height 128
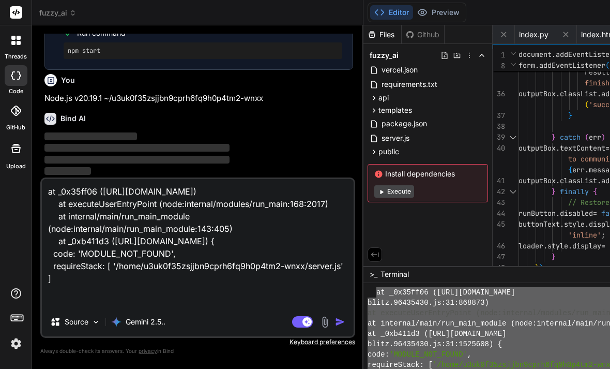
click at [165, 232] on textarea "at _0x35ff06 ([URL][DOMAIN_NAME]) at executeUserEntryPoint (node:internal/modul…" at bounding box center [198, 243] width 312 height 128
click at [335, 319] on img "button" at bounding box center [340, 321] width 10 height 10
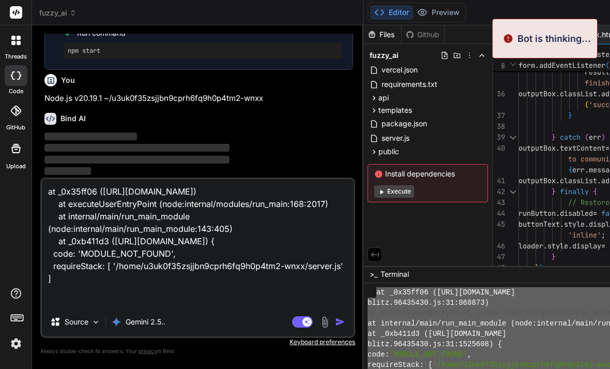
click at [335, 320] on img "button" at bounding box center [340, 321] width 10 height 10
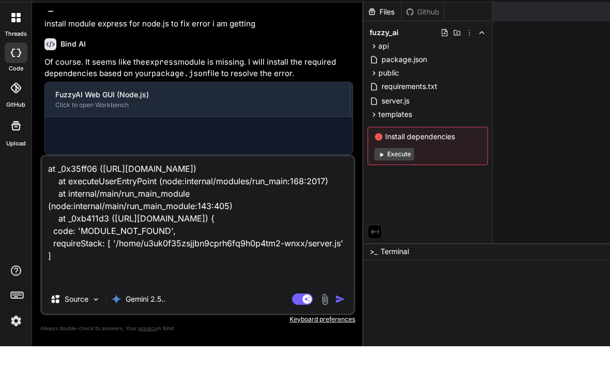
scroll to position [10, 0]
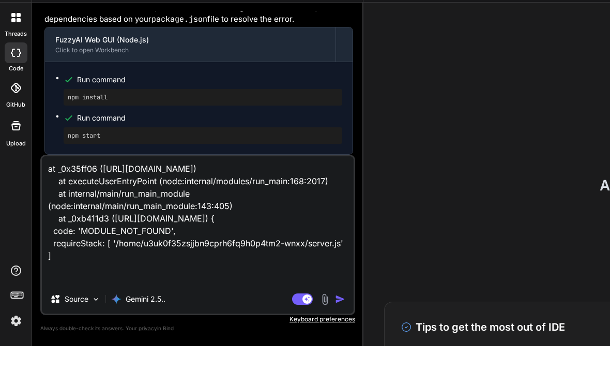
click at [335, 316] on img "button" at bounding box center [340, 321] width 10 height 10
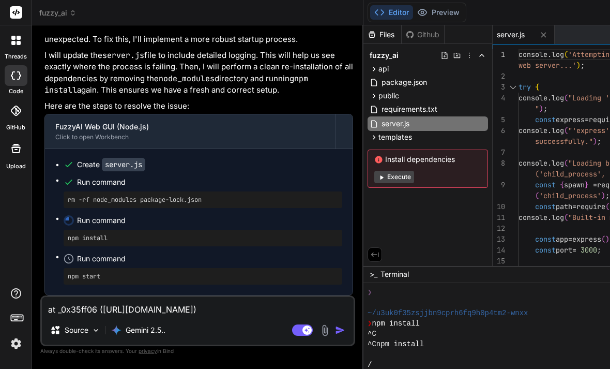
scroll to position [2783, 0]
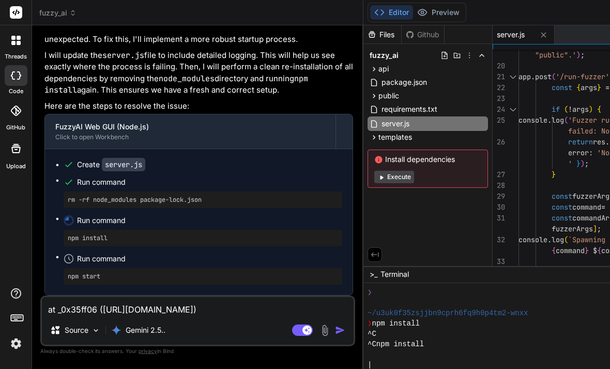
click at [418, 287] on div "❯" at bounding box center [553, 292] width 370 height 10
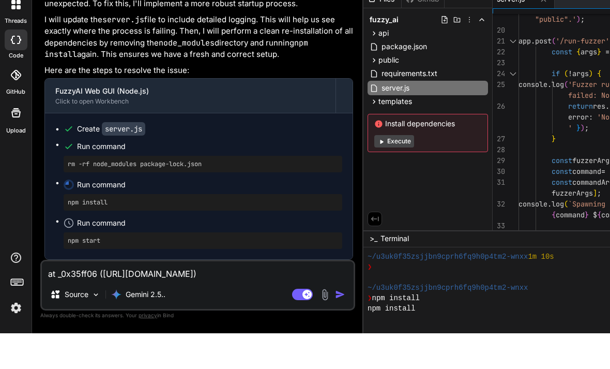
scroll to position [362, 0]
type textarea "x"
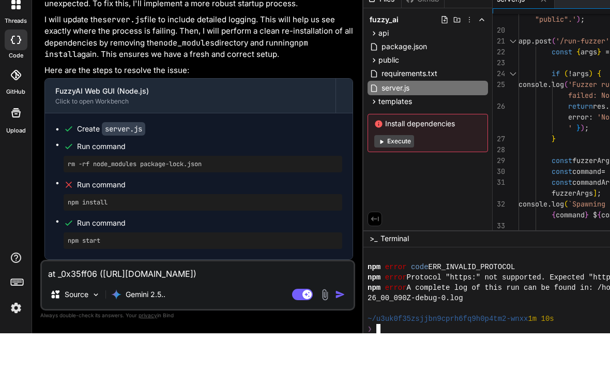
scroll to position [496, 0]
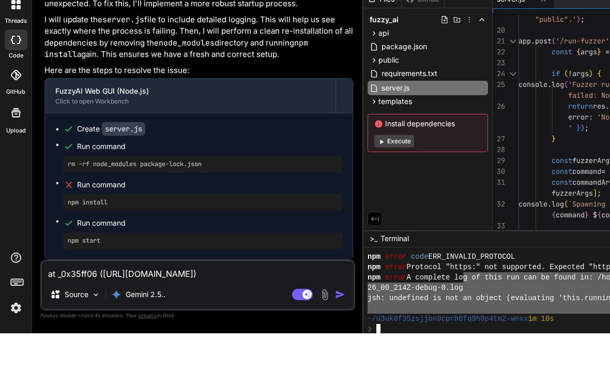
drag, startPoint x: 556, startPoint y: 294, endPoint x: 326, endPoint y: 268, distance: 231.6
click at [368, 287] on div "npm error code ERR_INVALID_PROTOCOL npm error Protocol "https:" not supported. …" at bounding box center [553, 328] width 370 height 83
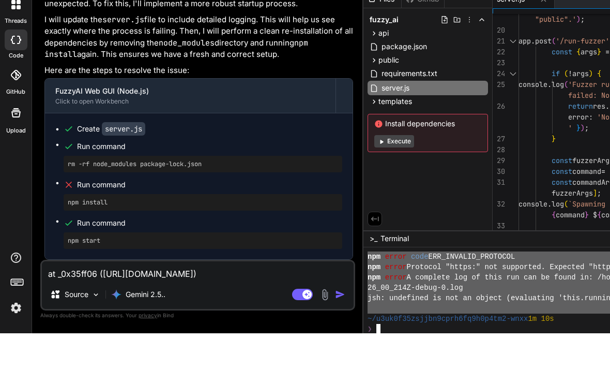
drag, startPoint x: 563, startPoint y: 296, endPoint x: 218, endPoint y: 248, distance: 347.8
click at [218, 248] on div "fuzzy_ai Created with Pixso. Bind AI Web Search Created with Pixso. Code Genera…" at bounding box center [534, 184] width 1005 height 369
type textarea "npm error code ERR_INVALID_PROTOCOL npm error Protocol "https:" not supported. …"
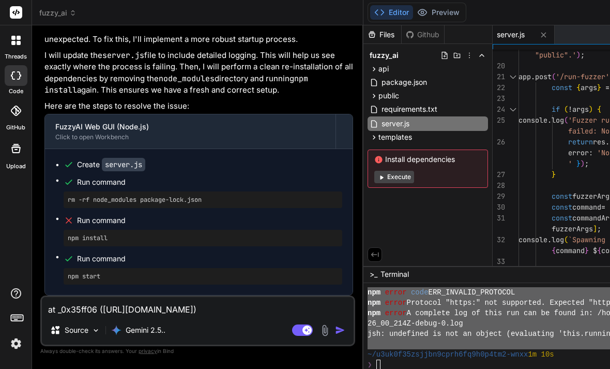
type textarea "npm error code ERR_INVALID_PROTOCOL npm error Protocol "https:" not supported. …"
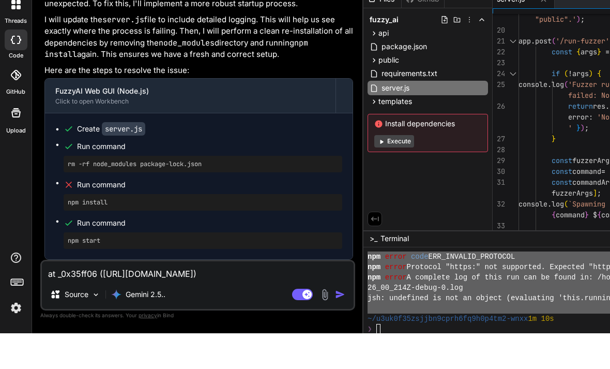
paste textarea "npm error code ERR_INVALID_PROTOCOL npm error Protocol "https:" not supported. …"
type textarea "npm error code ERR_INVALID_PROTOCOL npm error Protocol "https:" not supported. …"
type textarea "x"
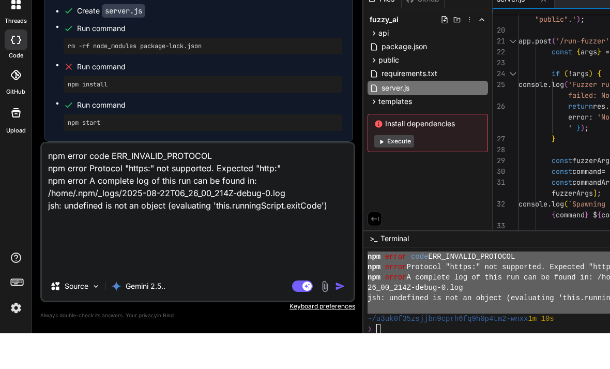
type textarea "npm error code ERR_INVALID_PROTOCOL npm error Protocol "https:" not supported. …"
click at [335, 316] on img "button" at bounding box center [340, 321] width 10 height 10
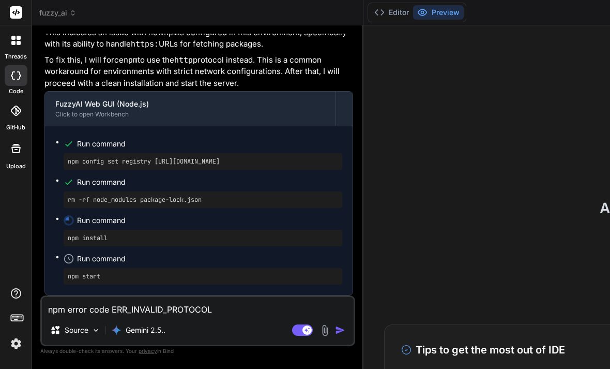
scroll to position [765, 0]
type textarea "x"
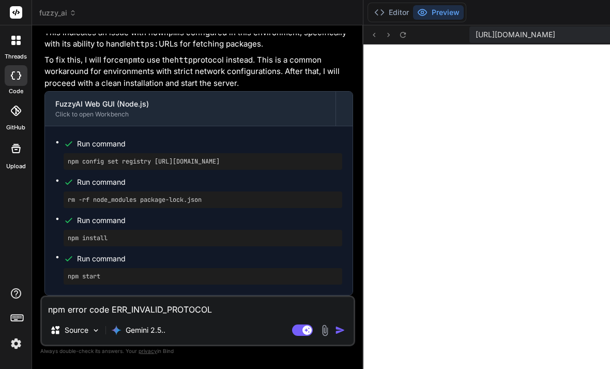
scroll to position [3270, 0]
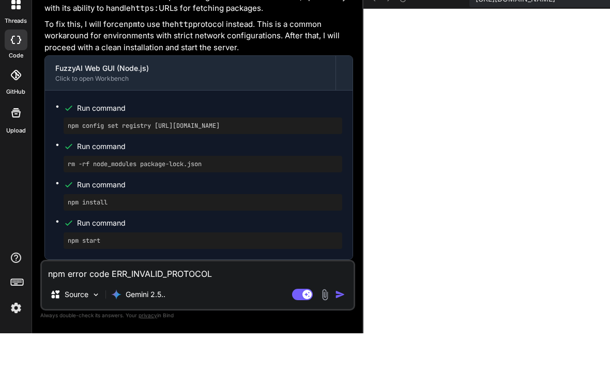
drag, startPoint x: 156, startPoint y: 345, endPoint x: 156, endPoint y: 309, distance: 35.7
click at [157, 309] on div "npm error code ERR_INVALID_PROTOCOL npm error Protocol "https:" not supported. …" at bounding box center [197, 320] width 315 height 51
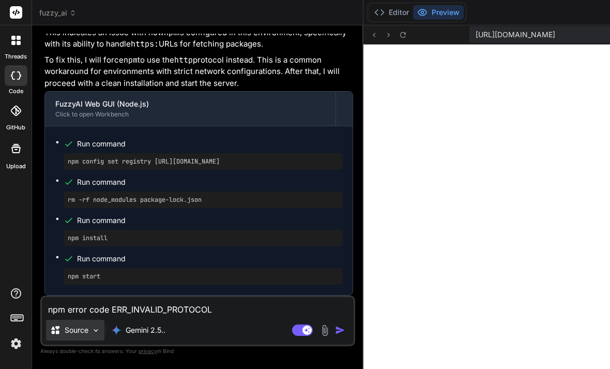
drag, startPoint x: 86, startPoint y: 304, endPoint x: 81, endPoint y: 294, distance: 11.1
click at [79, 295] on div "npm error code ERR_INVALID_PROTOCOL npm error Protocol "https:" not supported. …" at bounding box center [197, 320] width 315 height 51
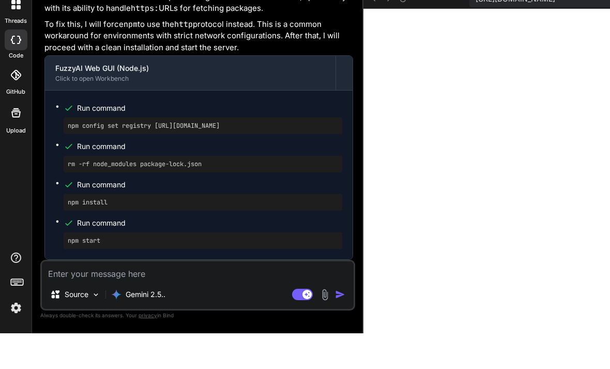
type textarea "C"
type textarea "x"
type textarea "Cr"
type textarea "x"
type textarea "Cre"
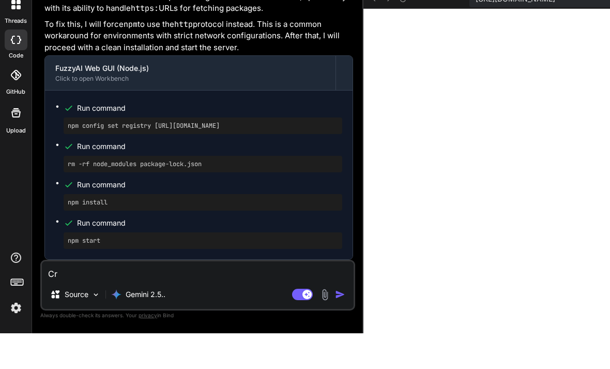
type textarea "x"
type textarea "Crea"
type textarea "x"
type textarea "Creat"
type textarea "x"
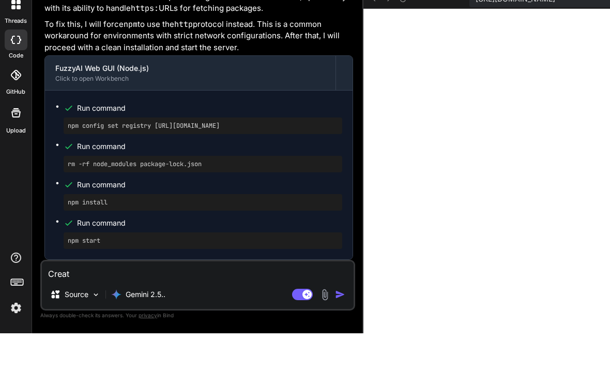
type textarea "Create"
type textarea "x"
type textarea "Create"
type textarea "x"
type textarea "Create a"
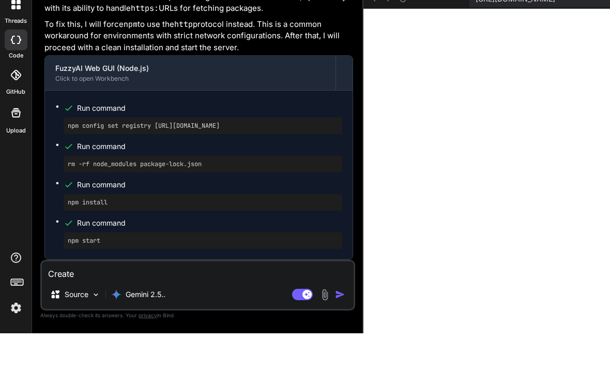
type textarea "x"
type textarea "Create a"
type textarea "x"
type textarea "Create a n"
type textarea "x"
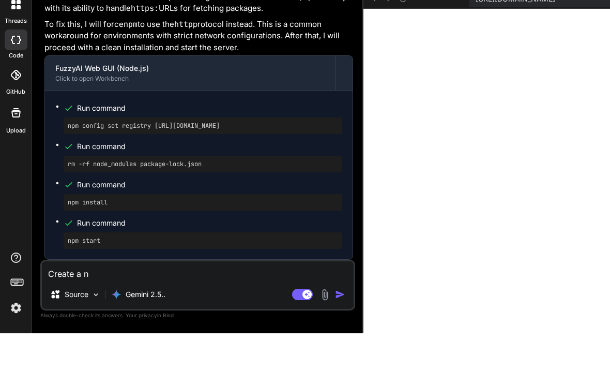
type textarea "Create a no"
type textarea "x"
type textarea "Create a nod"
type textarea "x"
type textarea "Create a node"
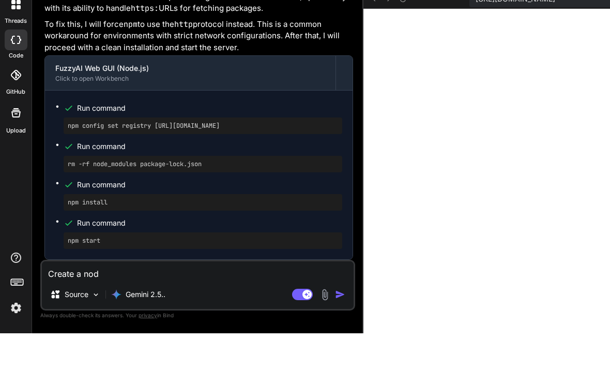
type textarea "x"
type textarea "Create a node."
type textarea "x"
type textarea "Create a node.j"
type textarea "x"
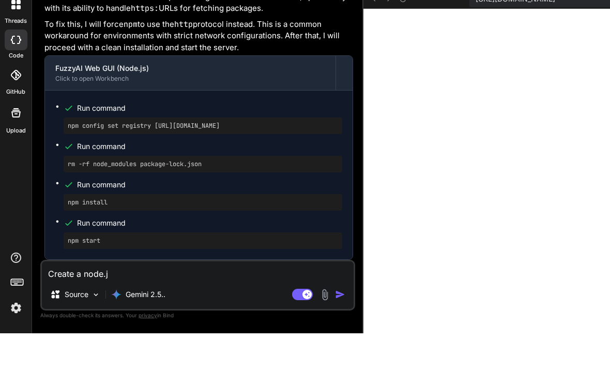
type textarea "Create a node.js"
type textarea "x"
type textarea "Create a node.js"
type textarea "x"
type textarea "Create a node.js a"
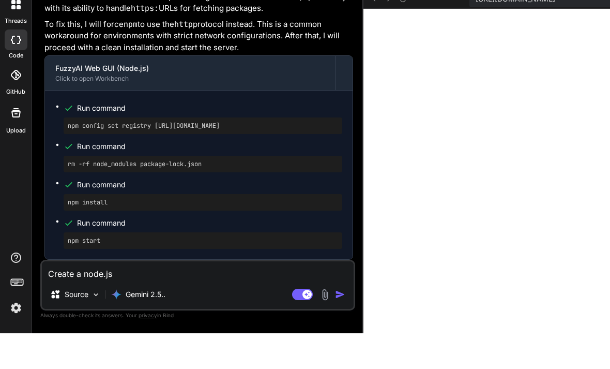
type textarea "x"
type textarea "Create a node.js ap"
type textarea "x"
type textarea "Create a node.js app"
type textarea "x"
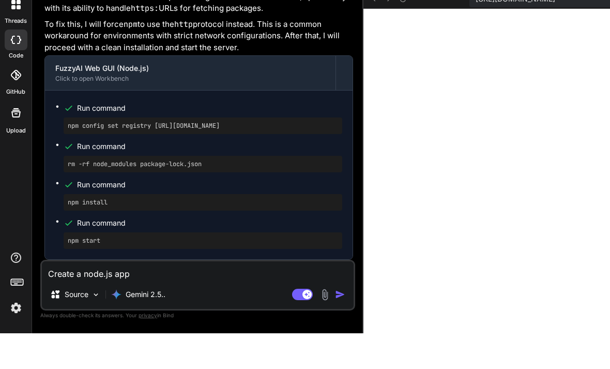
type textarea "Create a node.js app"
type textarea "x"
type textarea "Create a node.js app"
type textarea "x"
type textarea "Create a node.js appi"
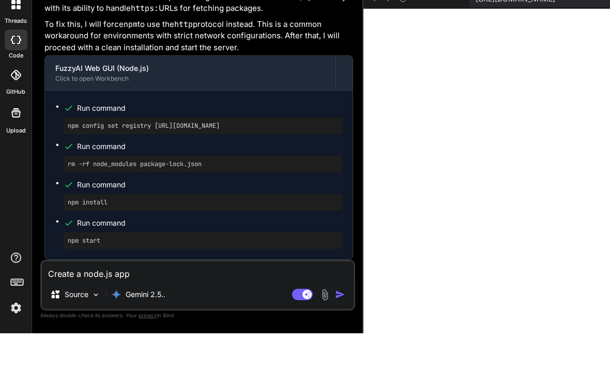
type textarea "x"
type textarea "Create a node.js app"
type textarea "x"
type textarea "Create a node.js appl"
type textarea "x"
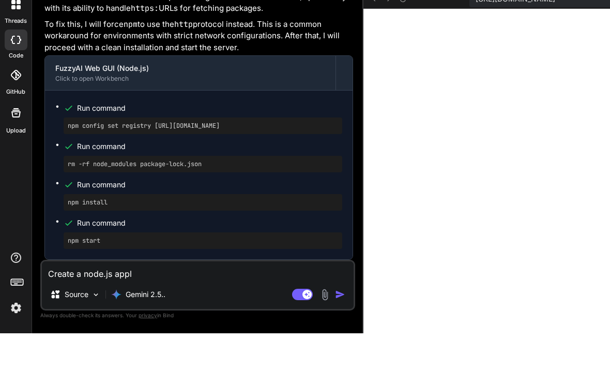
type textarea "Create a node.js appli"
type textarea "x"
type textarea "Create a node.js applic"
type textarea "x"
type textarea "Create a node.js applica"
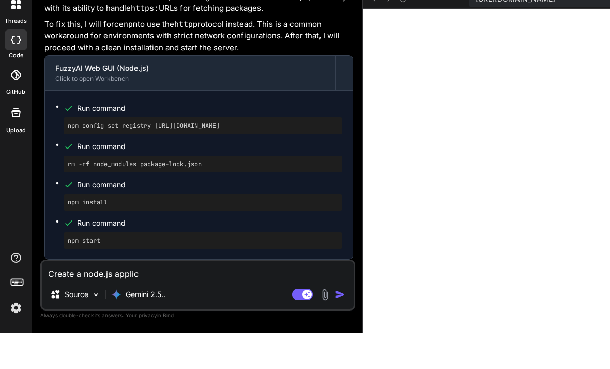
type textarea "x"
type textarea "Create a node.js applicat"
type textarea "x"
type textarea "Create a node.js applicati"
type textarea "x"
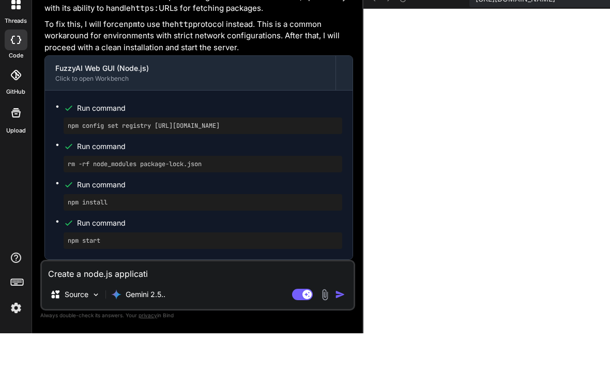
type textarea "Create a node.js applicatio"
type textarea "x"
type textarea "Create a node.js application"
type textarea "x"
type textarea "Create a node.js application"
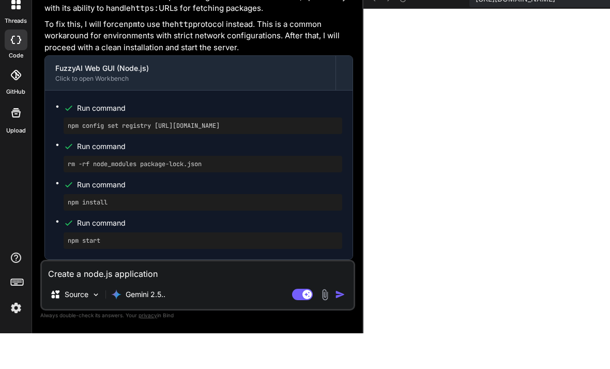
type textarea "x"
type textarea "Create a node.js application t"
type textarea "x"
type textarea "Create a node.js application ta"
type textarea "x"
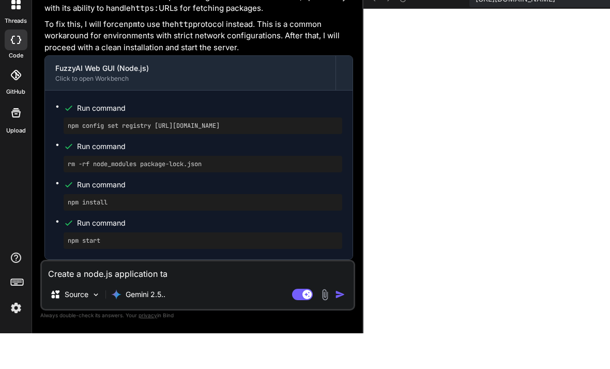
type textarea "Create a node.js application tak"
type textarea "x"
type textarea "Create a node.js application taki"
type textarea "x"
type textarea "Create a node.js application takin"
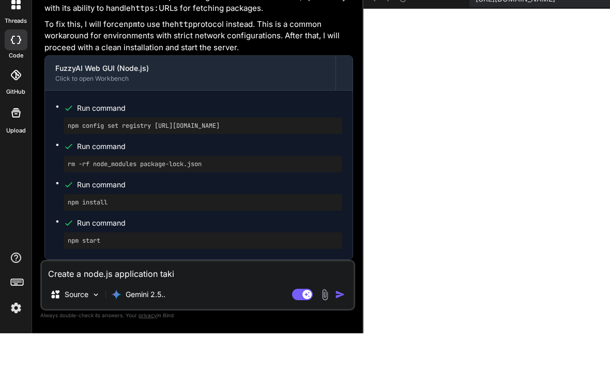
type textarea "x"
type textarea "Create a node.js application takinb"
type textarea "x"
type textarea "Create a node.js application takin"
type textarea "x"
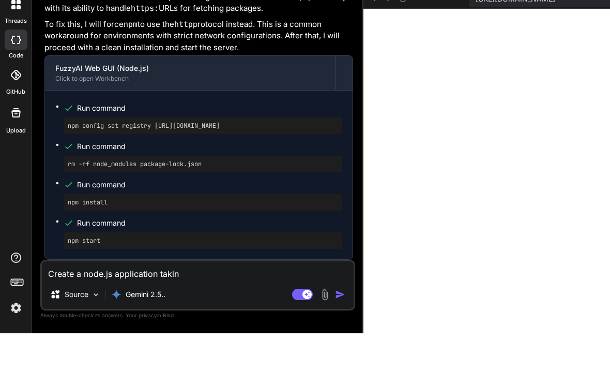
type textarea "Create a node.js application taking"
type textarea "x"
type textarea "Create a node.js application taking"
type textarea "x"
type textarea "Create a node.js application taking i"
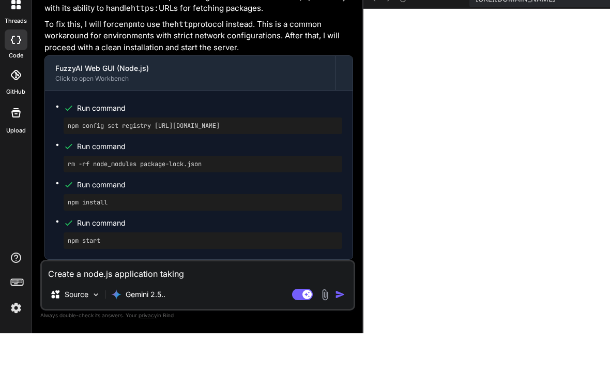
type textarea "x"
type textarea "Create a node.js application taking in"
type textarea "x"
type textarea "Create a node.js application taking in"
type textarea "x"
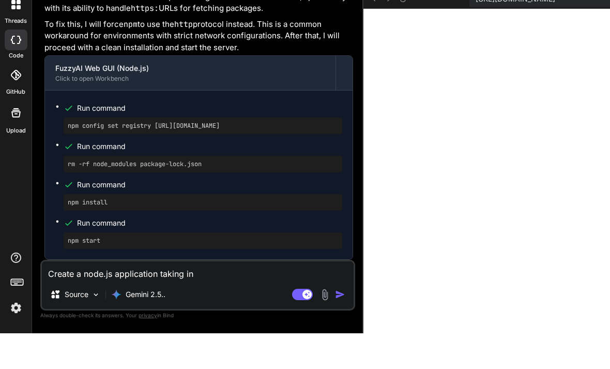
type textarea "Create a node.js application taking in t"
type textarea "x"
type textarea "Create a node.js application taking in th"
type textarea "x"
type textarea "Create a node.js application taking in the"
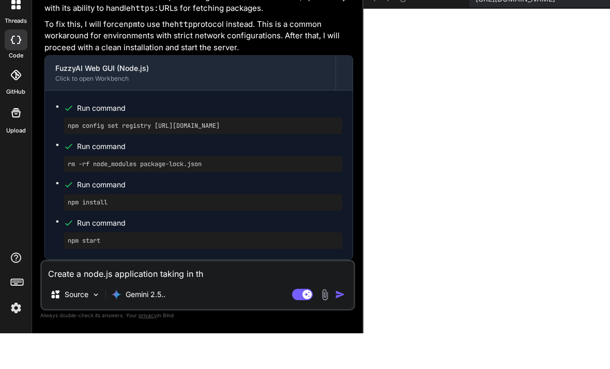
type textarea "x"
type textarea "Create a node.js application taking in the"
type textarea "x"
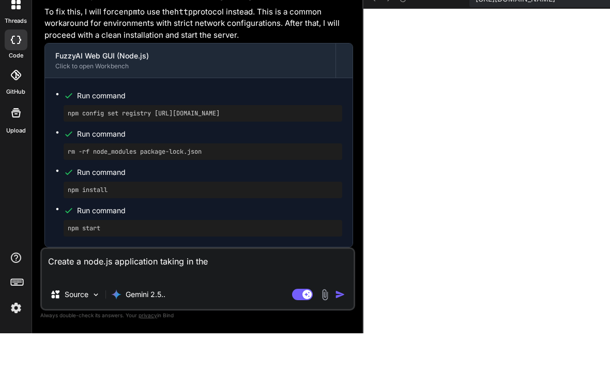
type textarea "Create a node.js application taking in the f"
type textarea "x"
type textarea "Create a node.js application taking in the fa"
type textarea "x"
type textarea "Create a node.js application taking in the fac"
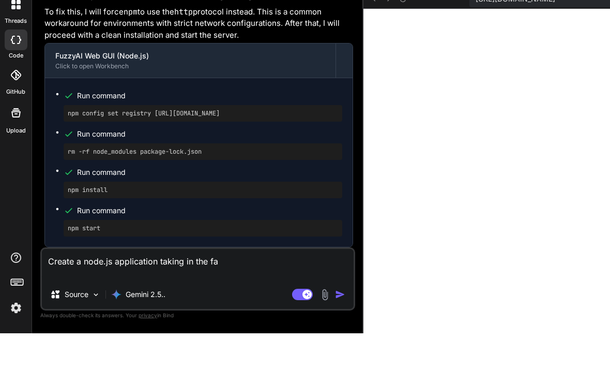
type textarea "x"
type textarea "Create a node.js application taking in the fact"
type textarea "x"
type textarea "Create a node.js application taking in the facto"
type textarea "x"
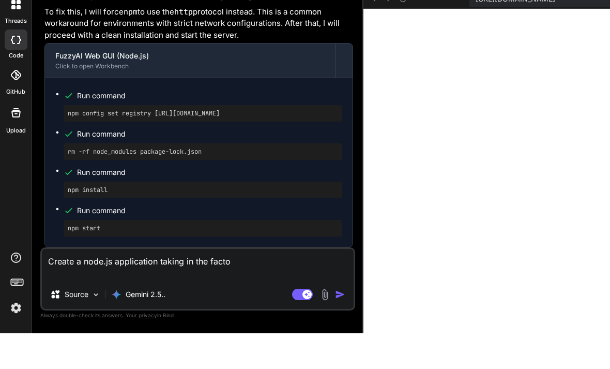
type textarea "Create a node.js application taking in the factor"
type textarea "x"
type textarea "Create a node.js application taking in the factors"
type textarea "x"
type textarea "Create a node.js application taking in the factors"
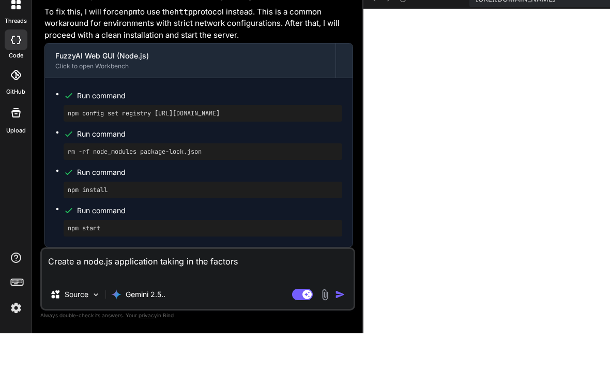
type textarea "x"
type textarea "Create a node.js application taking in the factors"
type textarea "x"
type textarea "Create a node.js application taking in the factor"
type textarea "x"
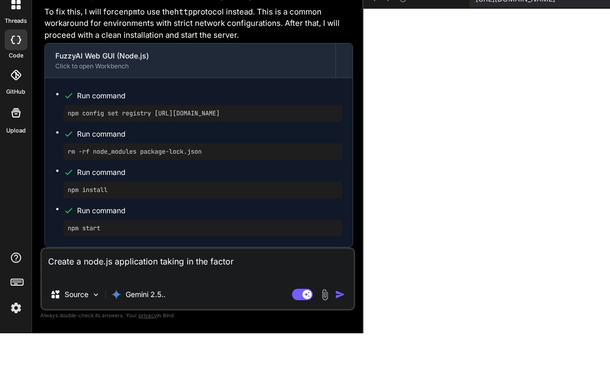
type textarea "Create a node.js application taking in the facto"
type textarea "x"
type textarea "Create a node.js application taking in the fact"
type textarea "x"
type textarea "Create a node.js application taking in the fac"
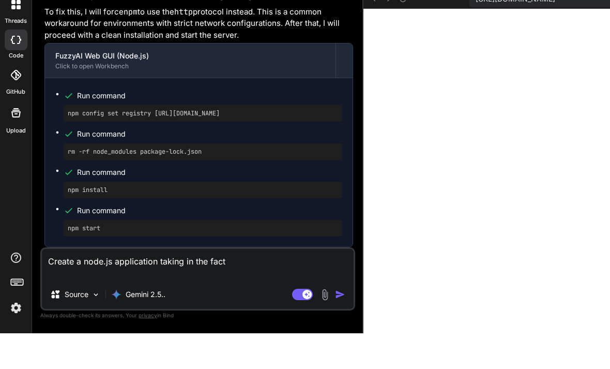
type textarea "x"
type textarea "Create a node.js application taking in the fa"
type textarea "x"
type textarea "Create a node.js application taking in the f"
type textarea "x"
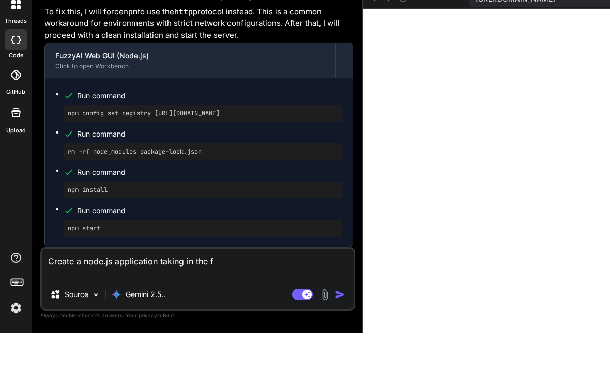
type textarea "Create a node.js application taking in the"
type textarea "x"
type textarea "Create a node.js application taking in the"
type textarea "x"
type textarea "Create a node.js application taking in th"
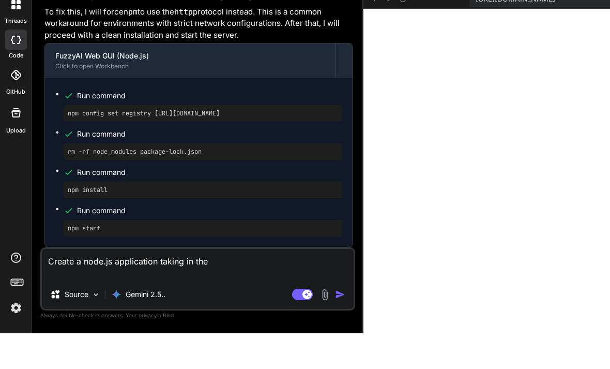
type textarea "x"
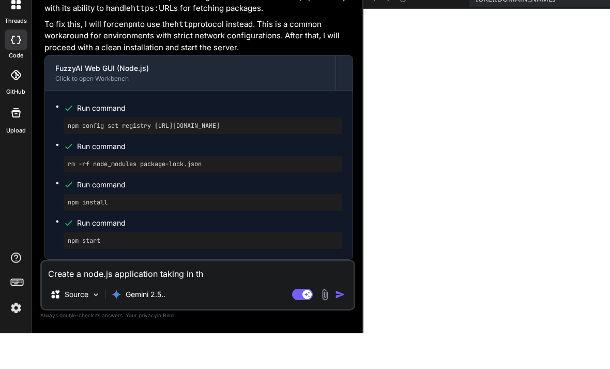
type textarea "Create a node.js application taking in t"
type textarea "x"
type textarea "Create a node.js application taking in"
type textarea "x"
type textarea "Create a node.js application taking in"
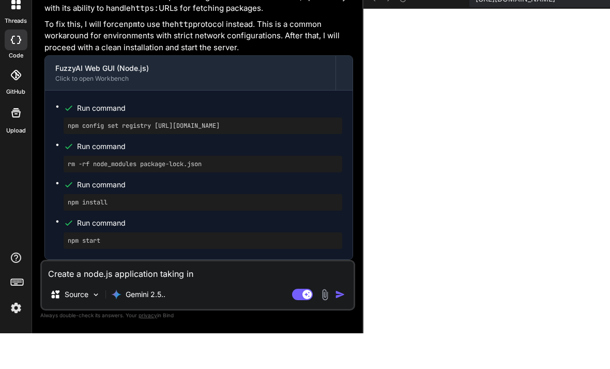
type textarea "x"
type textarea "Create a node.js application taking in"
type textarea "x"
type textarea "Create a node.js application taking in a"
type textarea "x"
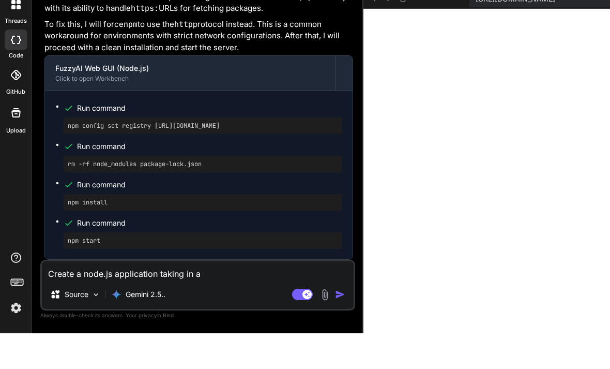
type textarea "Create a node.js application taking in as"
type textarea "x"
type textarea "Create a node.js application taking in as"
type textarea "x"
type textarea "Create a node.js application taking in as f"
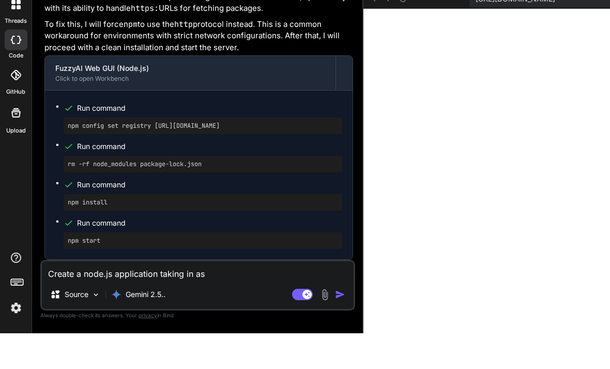
type textarea "x"
type textarea "Create a node.js application taking in as fa"
type textarea "x"
type textarea "Create a node.js application taking in as fac"
type textarea "x"
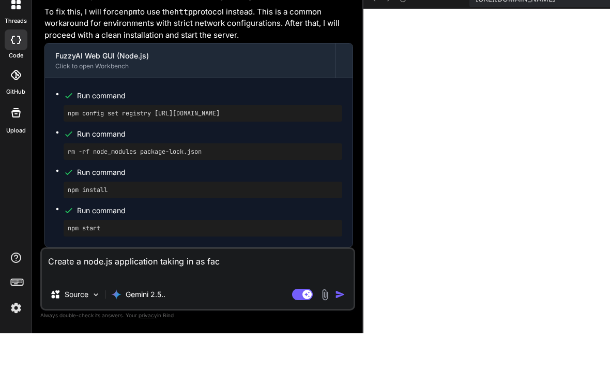
type textarea "Create a node.js application taking in as fact"
type textarea "x"
type textarea "Create a node.js application taking in as facto"
type textarea "x"
type textarea "Create a node.js application taking in as factor"
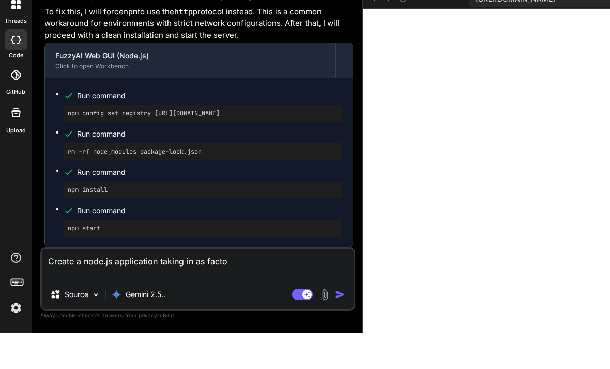
type textarea "x"
type textarea "Create a node.js application taking in as factors"
type textarea "x"
type textarea "Create a node.js application taking in as factors"
type textarea "x"
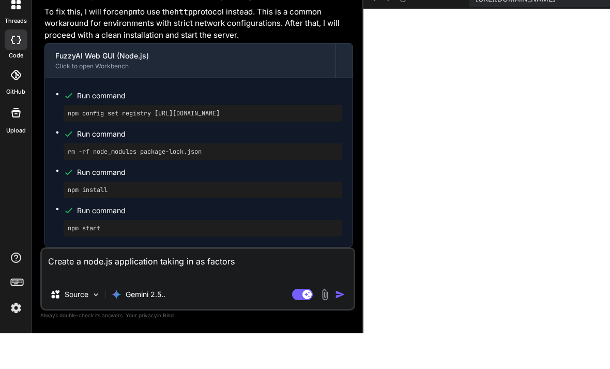
type textarea "Create a node.js application taking in as factors t"
type textarea "x"
type textarea "Create a node.js application taking in as factors th"
type textarea "x"
type textarea "Create a node.js application taking in as factors the"
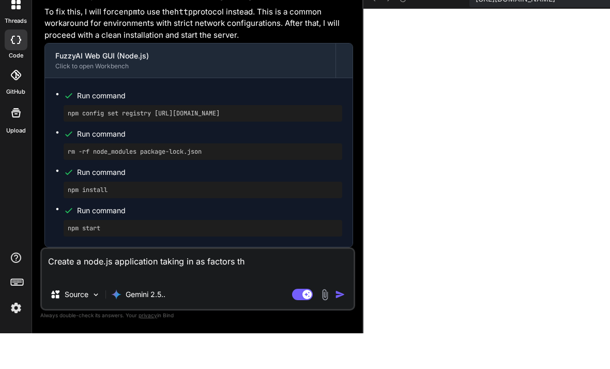
type textarea "x"
type textarea "Create a node.js application taking in as factors the"
type textarea "x"
type textarea "Create a node.js application taking in as factors the p"
type textarea "x"
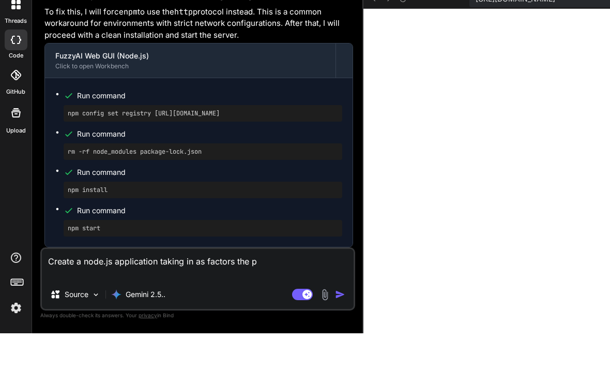
type textarea "Create a node.js application taking in as factors the pr"
type textarea "x"
type textarea "Create a node.js application taking in as factors the pre"
type textarea "x"
type textarea "Create a node.js application taking in as factors the prev"
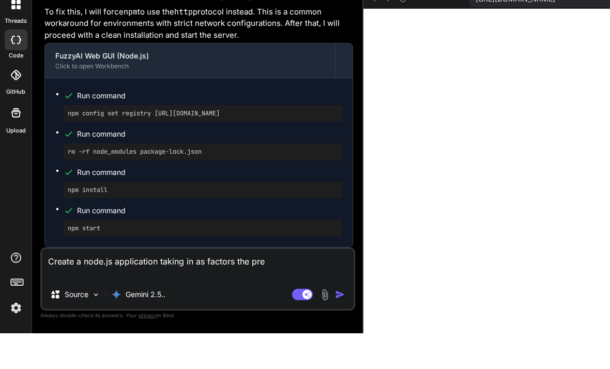
type textarea "x"
type textarea "Create a node.js application taking in as factors the previ"
type textarea "x"
type textarea "Create a node.js application taking in as factors the previo"
type textarea "x"
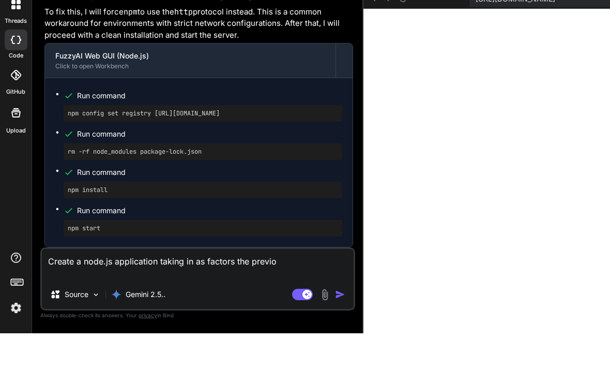
type textarea "Create a node.js application taking in as factors the previou"
type textarea "x"
type textarea "Create a node.js application taking in as factors the previous"
type textarea "x"
type textarea "Create a node.js application taking in as factors the previous"
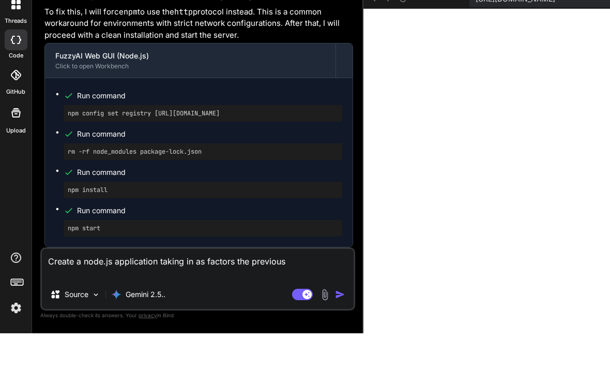
type textarea "x"
type textarea "Create a node.js application taking in as factors the previous e"
type textarea "x"
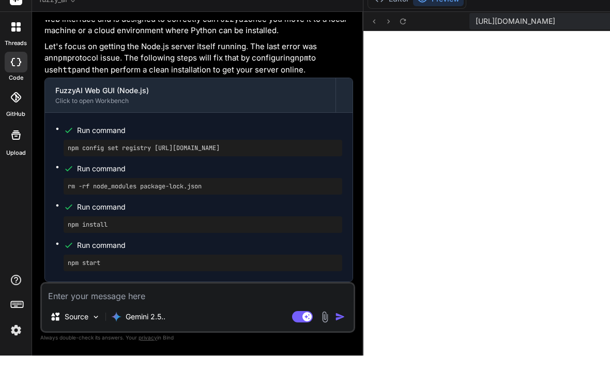
scroll to position [34, 0]
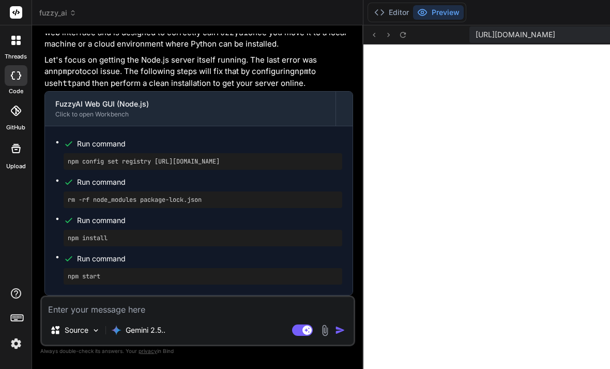
drag, startPoint x: 204, startPoint y: 154, endPoint x: 325, endPoint y: 199, distance: 129.1
click at [86, 307] on div "Source Gemini 2.5.. Agent Mode. When this toggle is activated, AI automatically…" at bounding box center [197, 320] width 315 height 51
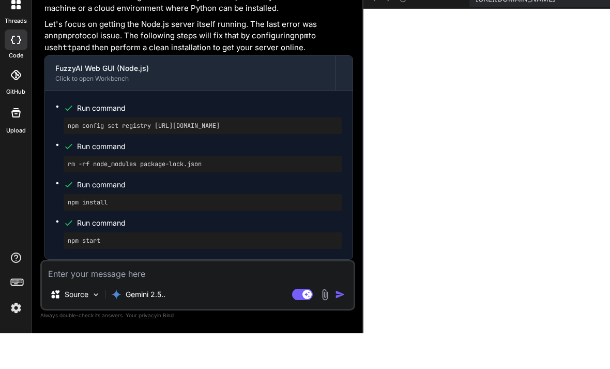
paste textarea "Error: The 'fuzzyai' command was not found. This is expected in this IDE enviro…"
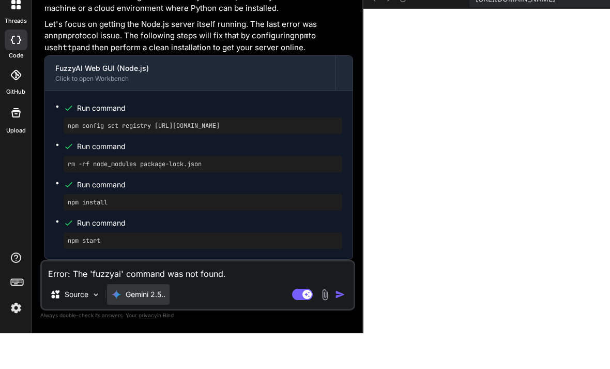
scroll to position [52, 0]
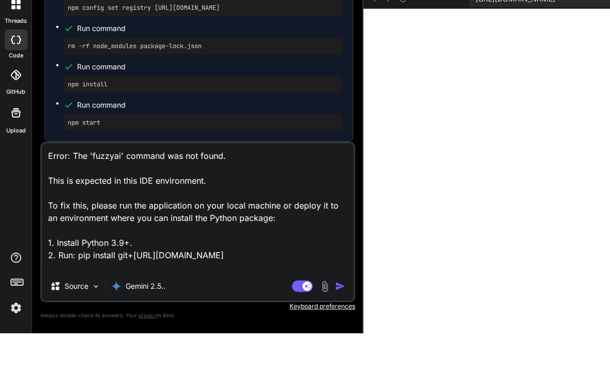
click at [335, 316] on img "button" at bounding box center [340, 321] width 10 height 10
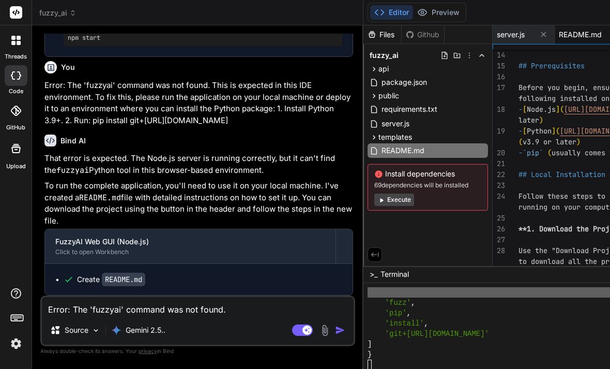
scroll to position [4149, 0]
drag, startPoint x: 57, startPoint y: 245, endPoint x: 40, endPoint y: 204, distance: 44.3
click at [57, 245] on div "FuzzyAI Web GUI (Node.js)" at bounding box center [190, 241] width 270 height 10
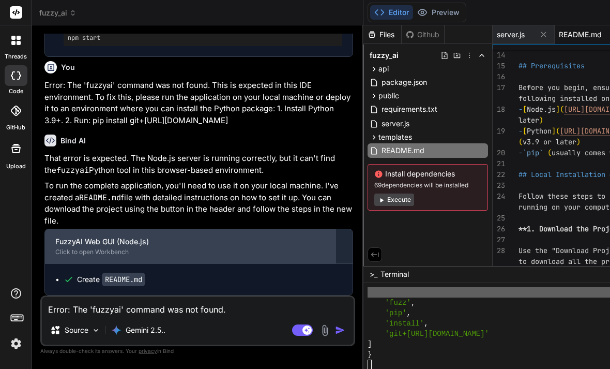
click at [82, 254] on div "Click to open Workbench" at bounding box center [190, 252] width 270 height 8
drag, startPoint x: 82, startPoint y: 254, endPoint x: 84, endPoint y: 248, distance: 6.7
click at [82, 254] on div "Click to open Workbench" at bounding box center [190, 252] width 270 height 8
click at [96, 238] on div "FuzzyAI Web GUI (Node.js)" at bounding box center [190, 241] width 270 height 10
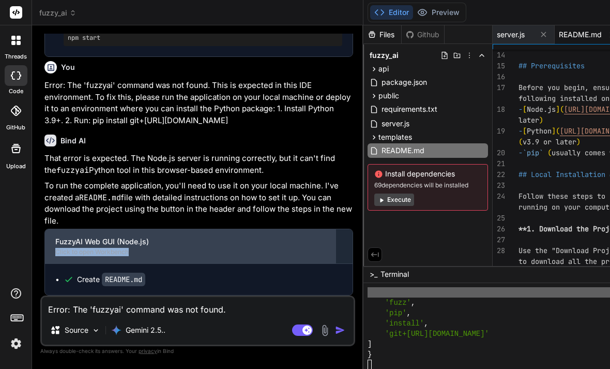
click at [92, 249] on div "Click to open Workbench" at bounding box center [190, 252] width 270 height 8
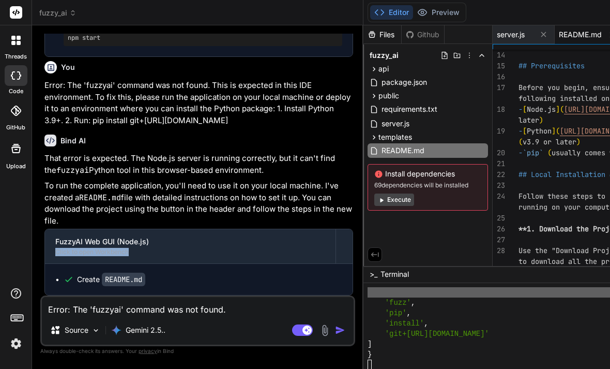
click at [374, 193] on button "Execute" at bounding box center [394, 199] width 40 height 12
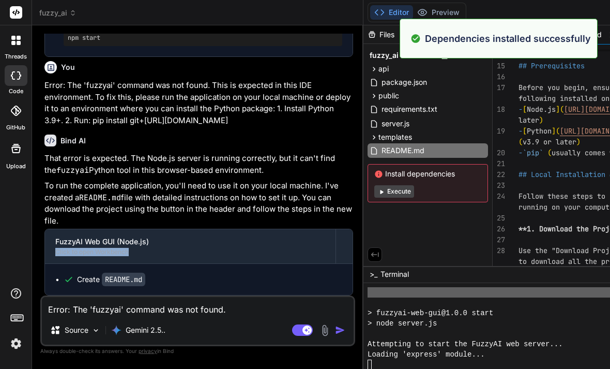
scroll to position [2213, 0]
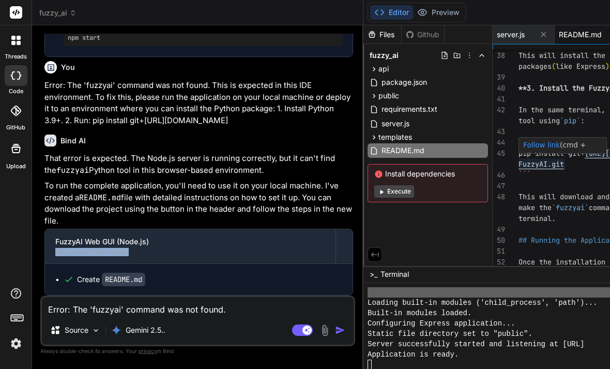
drag, startPoint x: 380, startPoint y: 118, endPoint x: 391, endPoint y: 140, distance: 24.3
click at [493, 139] on div "37 38 39 40 41 42 43 44 45 46 47 48 49 50 51 52 53 54 This will install the nec…" at bounding box center [622, 166] width 258 height 245
click at [519, 170] on div "```" at bounding box center [621, 175] width 204 height 11
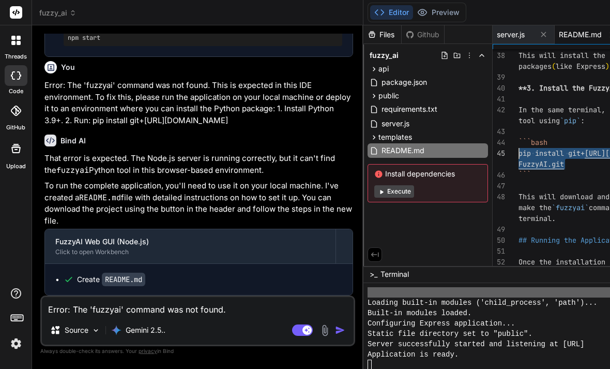
scroll to position [65, 0]
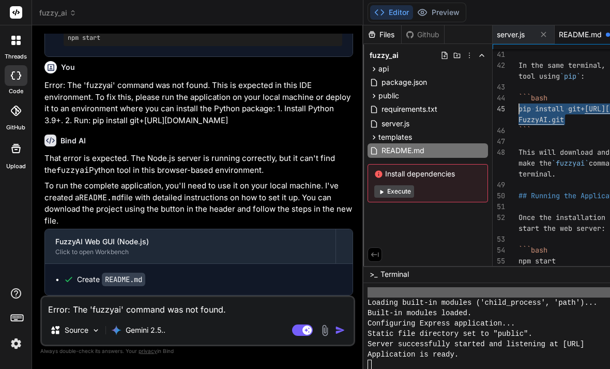
scroll to position [2213, 0]
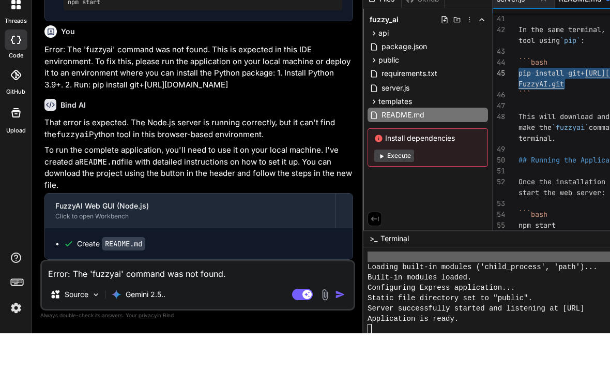
click at [460, 359] on div at bounding box center [553, 364] width 370 height 10
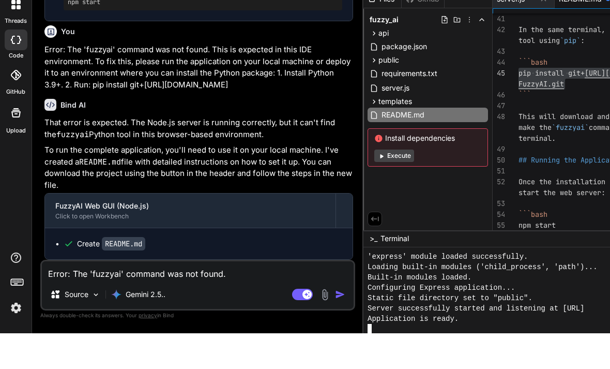
scroll to position [0, 206]
click at [429, 359] on div at bounding box center [553, 364] width 370 height 10
click at [155, 297] on textarea "Error: The 'fuzzyai' command was not found. This is expected in this IDE enviro…" at bounding box center [198, 306] width 312 height 19
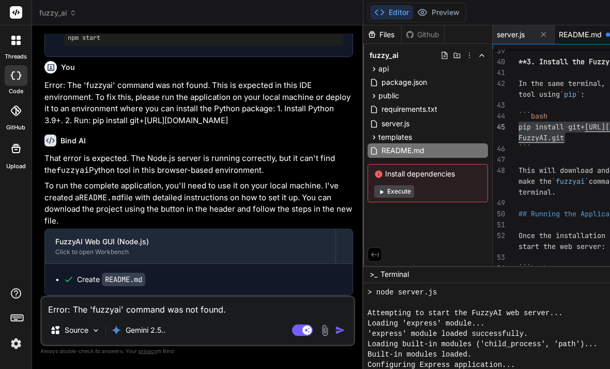
drag, startPoint x: 595, startPoint y: 9, endPoint x: 588, endPoint y: 11, distance: 6.5
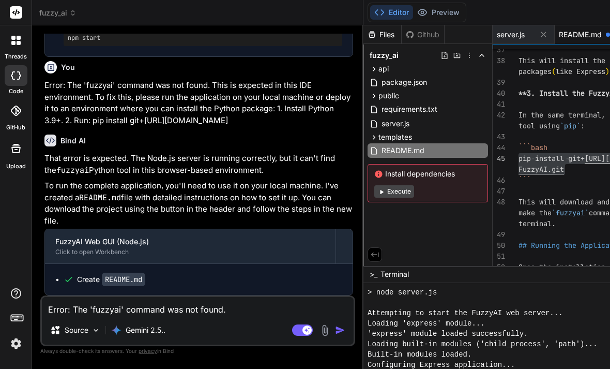
click at [368, 21] on div "Editor Preview" at bounding box center [417, 13] width 99 height 20
click at [413, 18] on button "Preview" at bounding box center [438, 12] width 51 height 14
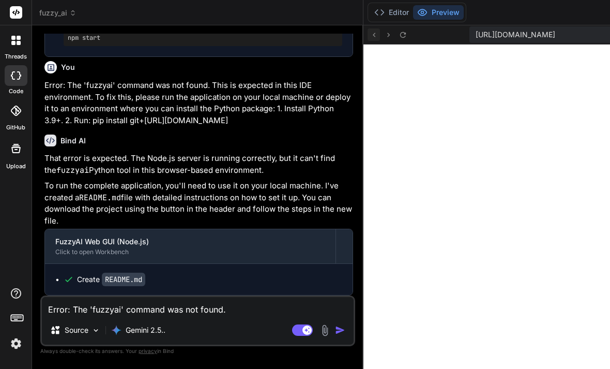
click at [370, 38] on icon at bounding box center [374, 35] width 9 height 9
click at [370, 17] on button "Editor" at bounding box center [391, 12] width 43 height 14
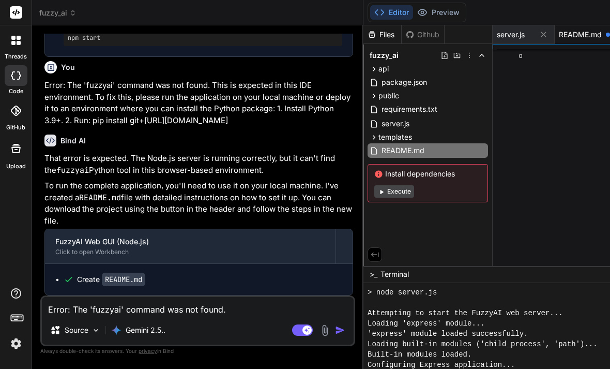
scroll to position [87, 0]
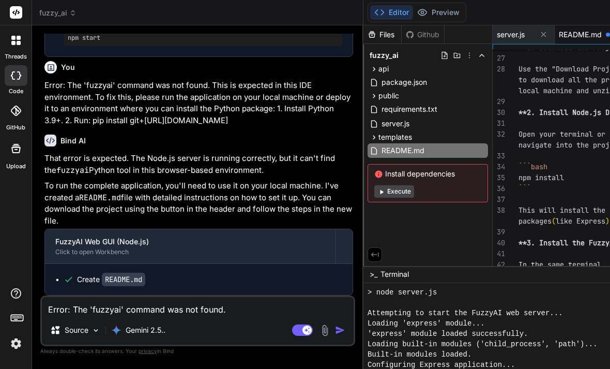
click at [519, 173] on span "npm install" at bounding box center [542, 177] width 46 height 9
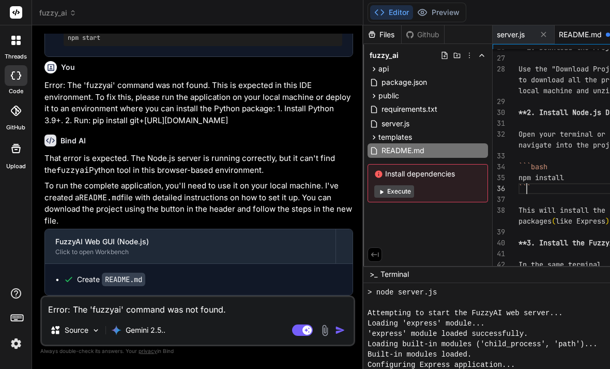
click at [519, 173] on span "npm install" at bounding box center [542, 177] width 46 height 9
click at [519, 129] on span "Open your terminal or command prompt," at bounding box center [595, 133] width 153 height 9
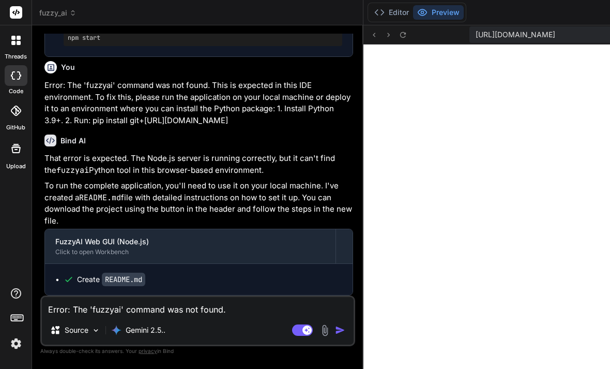
scroll to position [0, 0]
click at [144, 339] on html "threads code GitHub Upload fuzzy_ai Created with Pixso. Bind AI Web Search Crea…" at bounding box center [305, 184] width 610 height 369
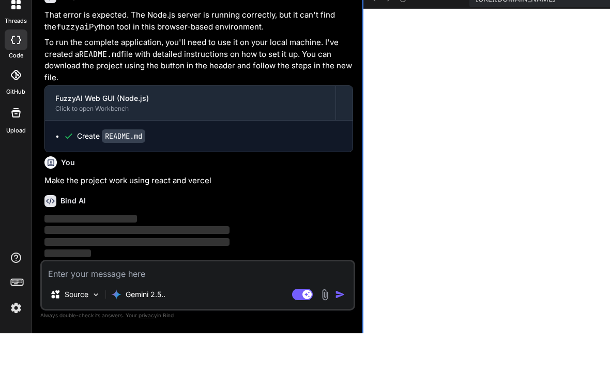
scroll to position [4255, 0]
